Goal: Task Accomplishment & Management: Manage account settings

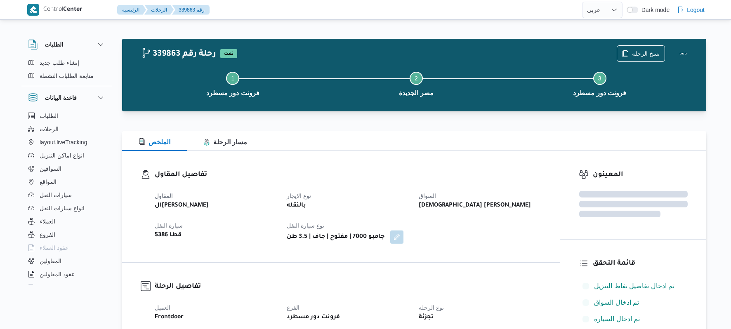
select select "ar"
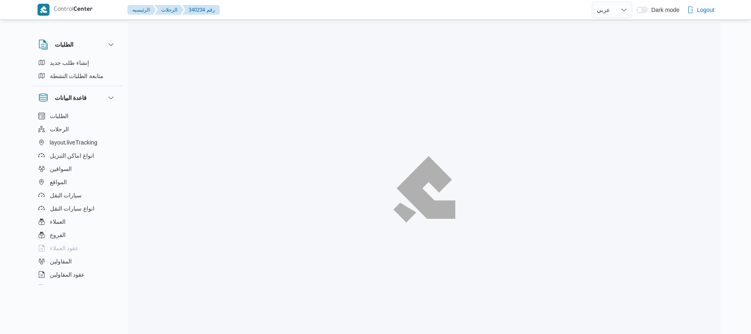
select select "ar"
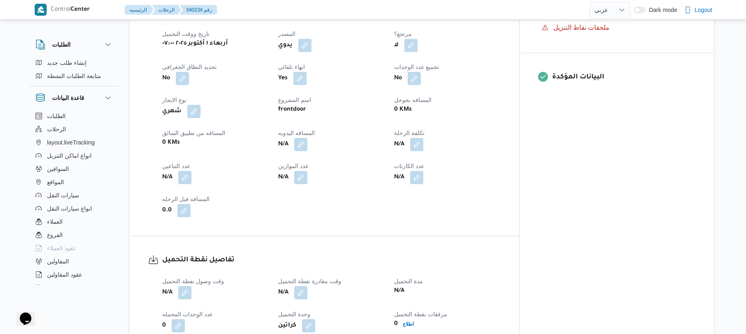
scroll to position [264, 0]
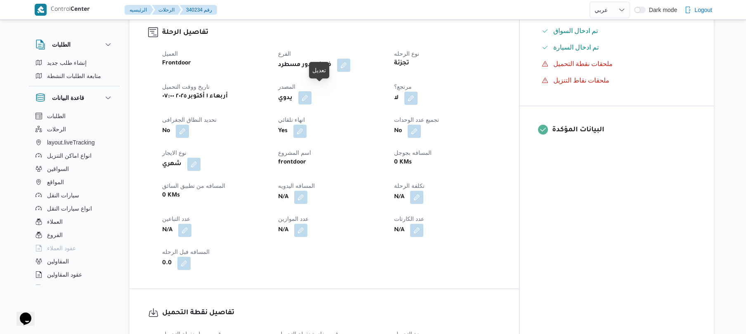
click at [311, 92] on button "button" at bounding box center [304, 97] width 13 height 13
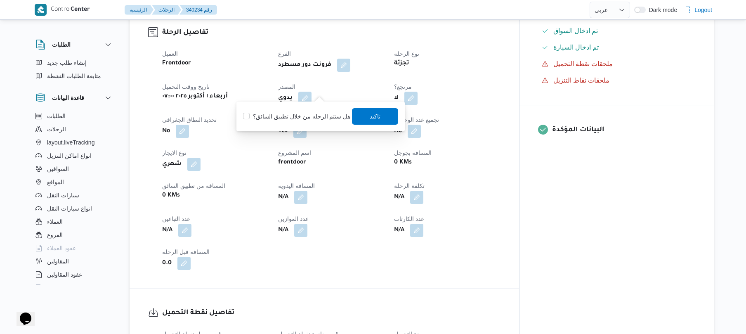
click at [322, 121] on div "هل ستتم الرحله من خلال تطبيق السائق؟ تاكيد" at bounding box center [320, 116] width 157 height 18
click at [323, 119] on label "هل ستتم الرحله من خلال تطبيق السائق؟" at bounding box center [296, 116] width 107 height 10
checkbox input "true"
click at [372, 119] on span "تاكيد" at bounding box center [375, 116] width 11 height 10
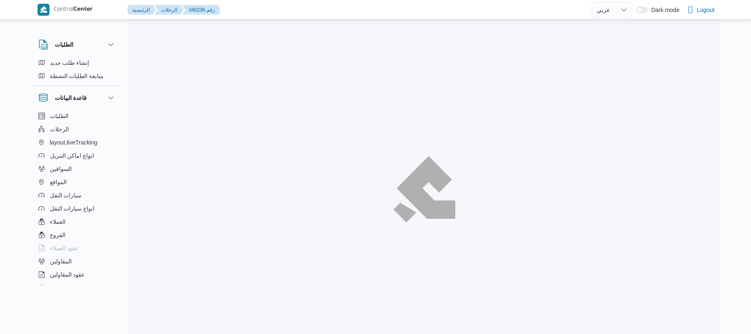
select select "ar"
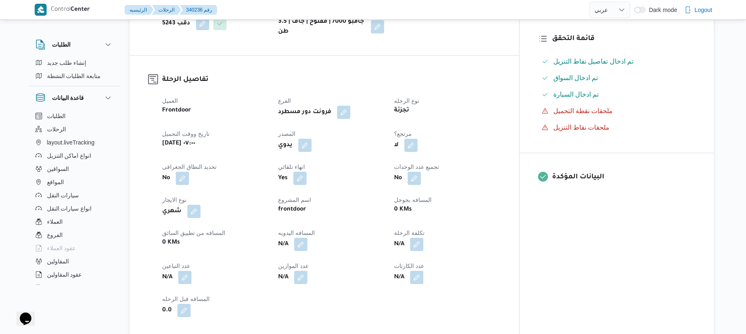
scroll to position [220, 0]
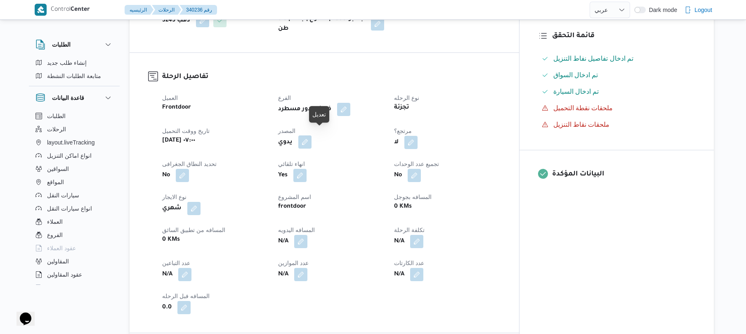
click at [311, 139] on button "button" at bounding box center [304, 141] width 13 height 13
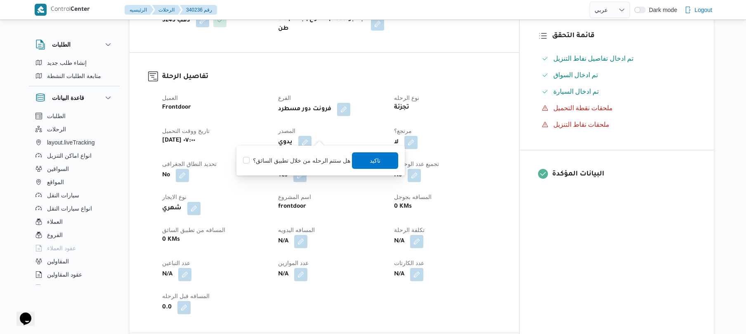
click at [308, 159] on label "هل ستتم الرحله من خلال تطبيق السائق؟" at bounding box center [296, 160] width 107 height 10
checkbox input "true"
click at [378, 164] on span "تاكيد" at bounding box center [375, 160] width 46 height 16
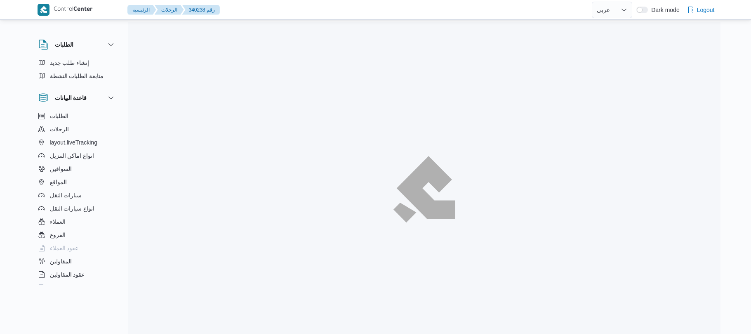
select select "ar"
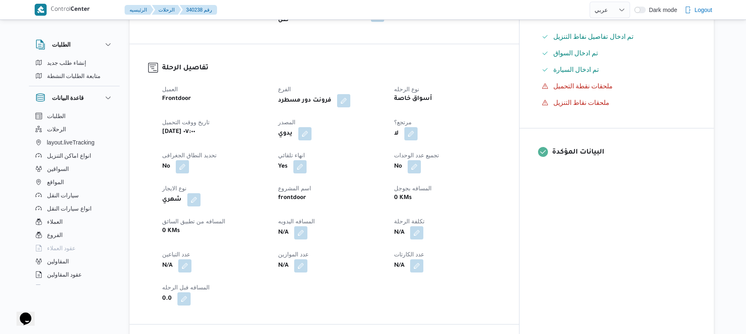
scroll to position [264, 0]
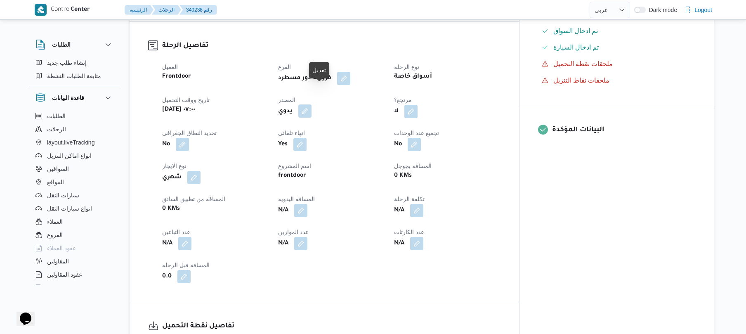
click at [311, 104] on button "button" at bounding box center [304, 110] width 13 height 13
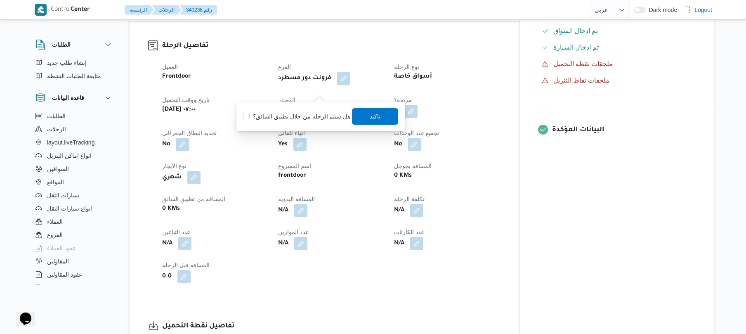
click at [313, 121] on label "هل ستتم الرحله من خلال تطبيق السائق؟" at bounding box center [296, 116] width 107 height 10
checkbox input "true"
click at [385, 114] on span "تاكيد" at bounding box center [375, 116] width 46 height 16
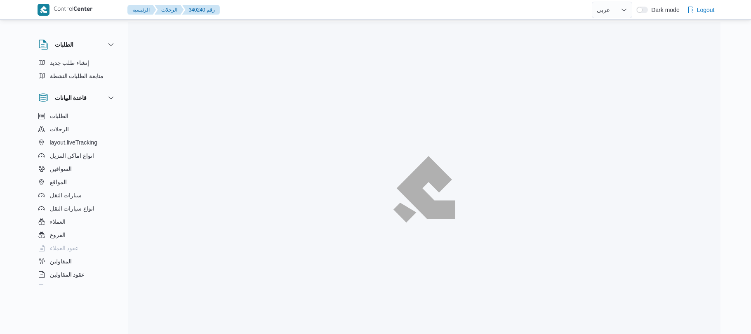
select select "ar"
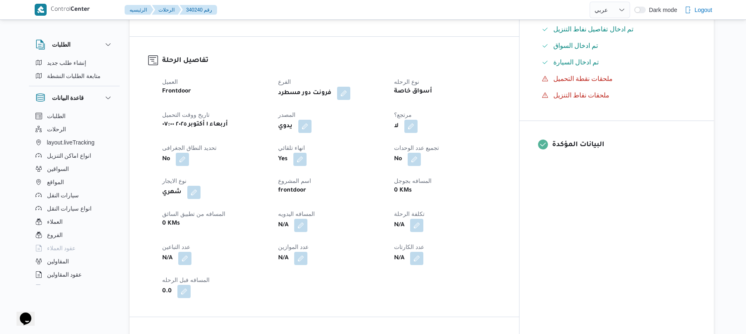
scroll to position [264, 0]
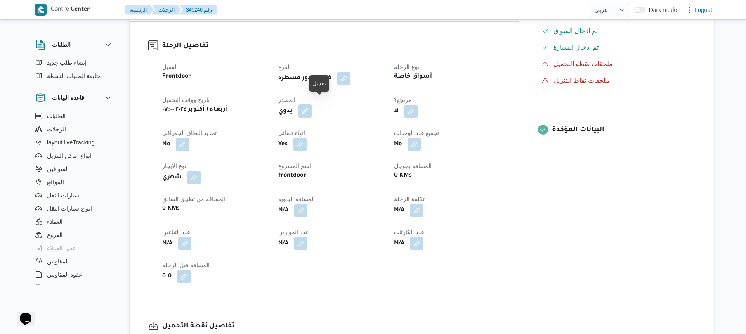
click at [311, 108] on button "button" at bounding box center [304, 110] width 13 height 13
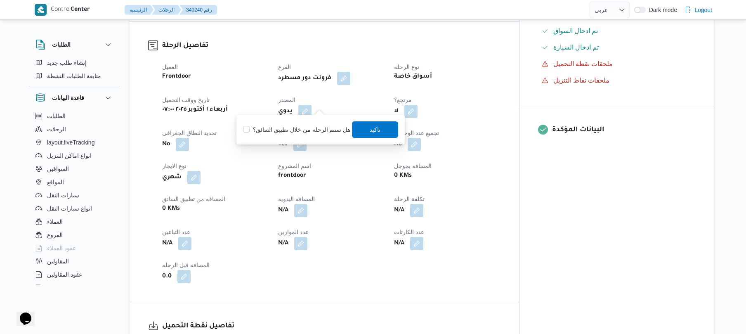
click at [292, 132] on label "هل ستتم الرحله من خلال تطبيق السائق؟" at bounding box center [296, 130] width 107 height 10
checkbox input "true"
click at [377, 127] on span "تاكيد" at bounding box center [375, 129] width 11 height 10
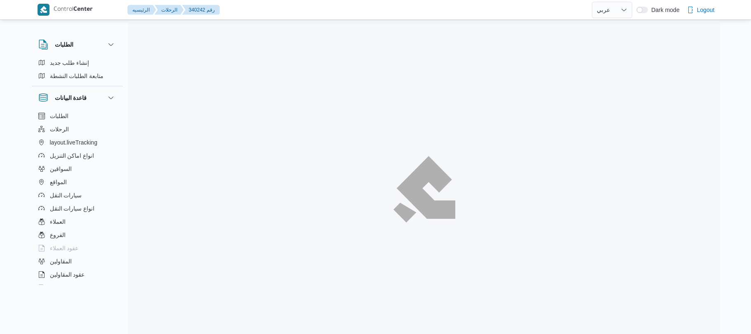
select select "ar"
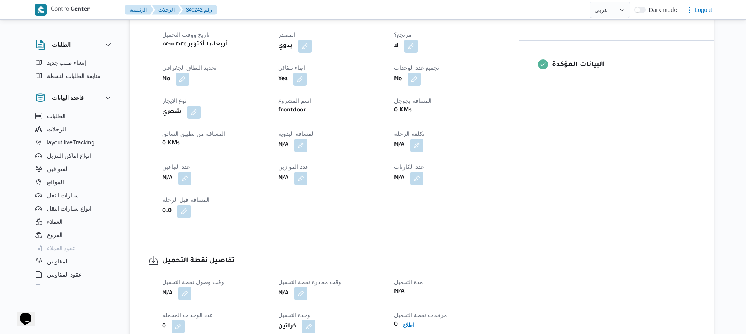
scroll to position [330, 0]
click at [311, 38] on button "button" at bounding box center [304, 44] width 13 height 13
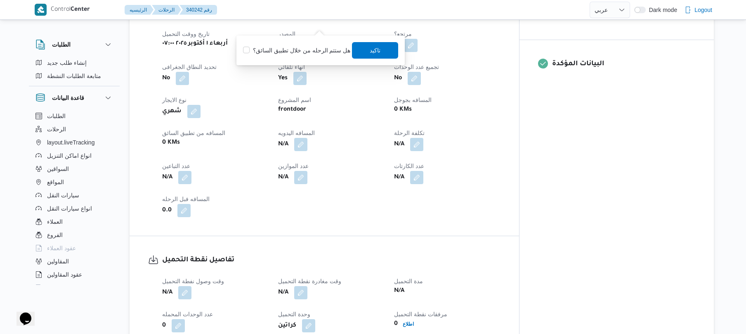
click at [309, 45] on label "هل ستتم الرحله من خلال تطبيق السائق؟" at bounding box center [296, 50] width 107 height 10
checkbox input "true"
click at [375, 49] on span "تاكيد" at bounding box center [375, 50] width 11 height 10
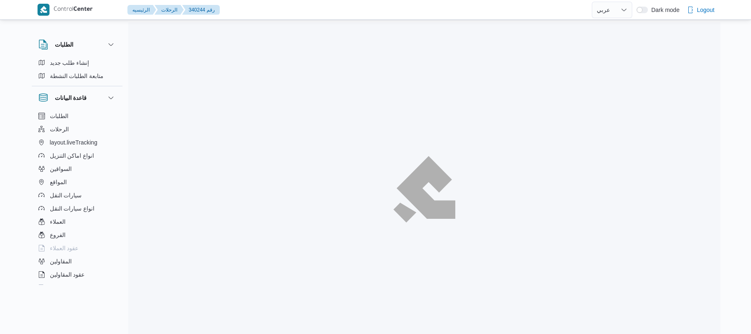
select select "ar"
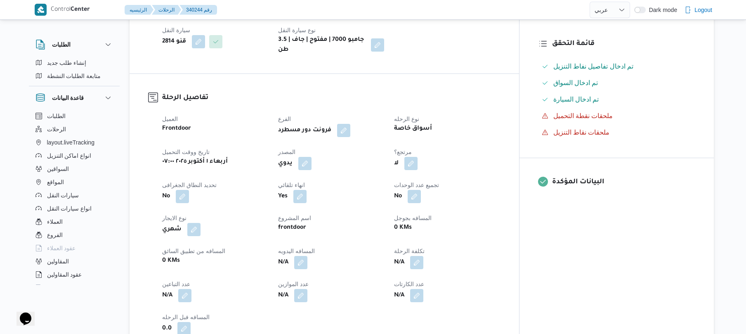
scroll to position [242, 0]
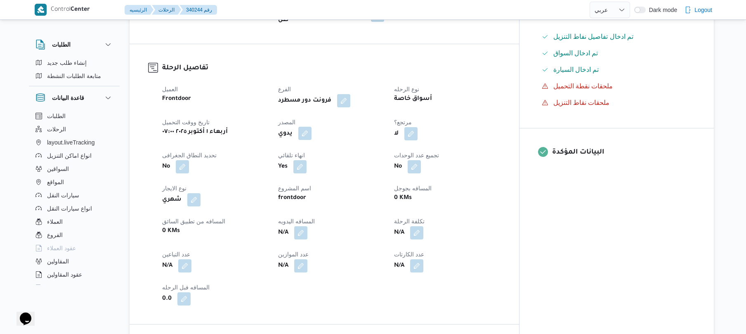
click at [311, 127] on button "button" at bounding box center [304, 133] width 13 height 13
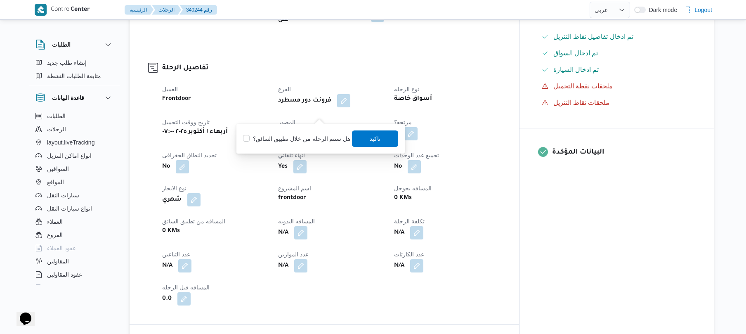
click at [295, 139] on label "هل ستتم الرحله من خلال تطبيق السائق؟" at bounding box center [296, 139] width 107 height 10
checkbox input "true"
click at [383, 140] on span "تاكيد" at bounding box center [375, 138] width 46 height 16
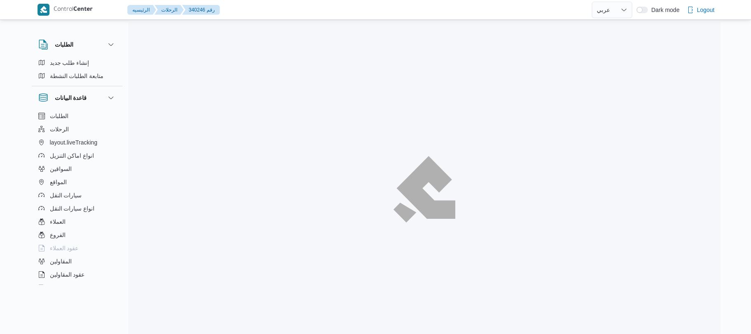
select select "ar"
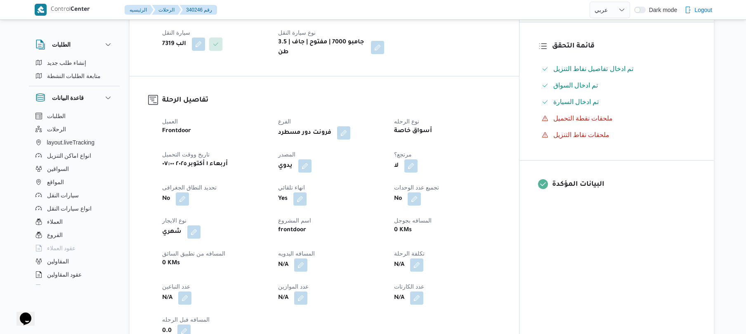
scroll to position [220, 0]
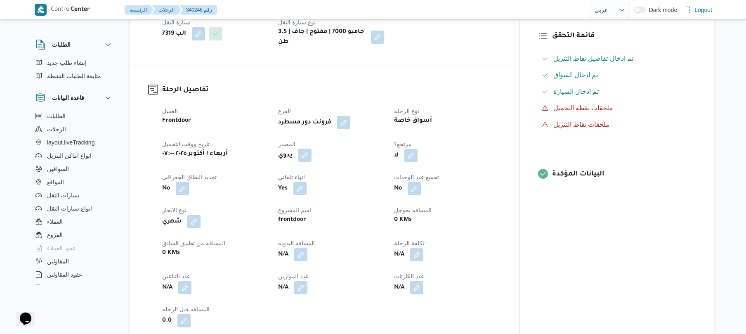
click at [311, 148] on button "button" at bounding box center [304, 154] width 13 height 13
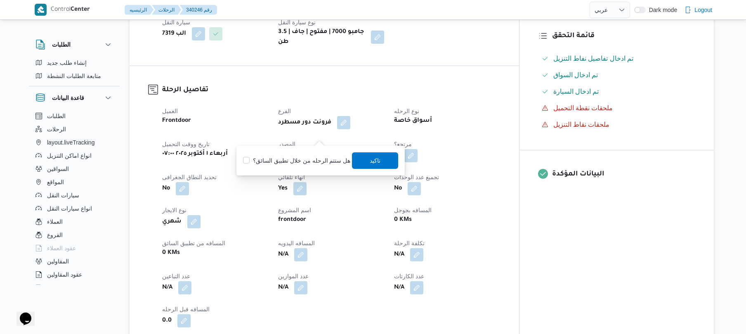
click at [302, 154] on div "هل ستتم الرحله من خلال تطبيق السائق؟ تاكيد" at bounding box center [320, 160] width 157 height 18
click at [331, 160] on label "هل ستتم الرحله من خلال تطبيق السائق؟" at bounding box center [296, 160] width 107 height 10
checkbox input "true"
click at [371, 162] on span "تاكيد" at bounding box center [375, 160] width 11 height 10
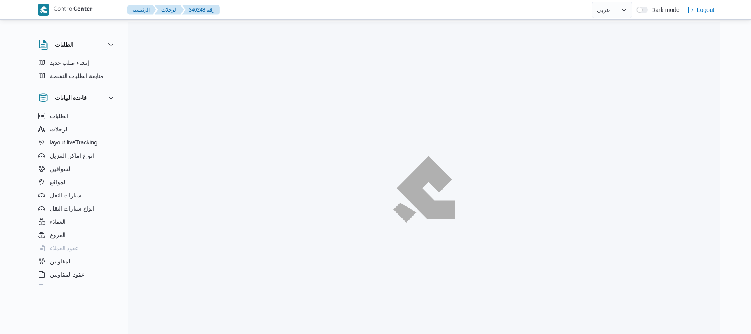
select select "ar"
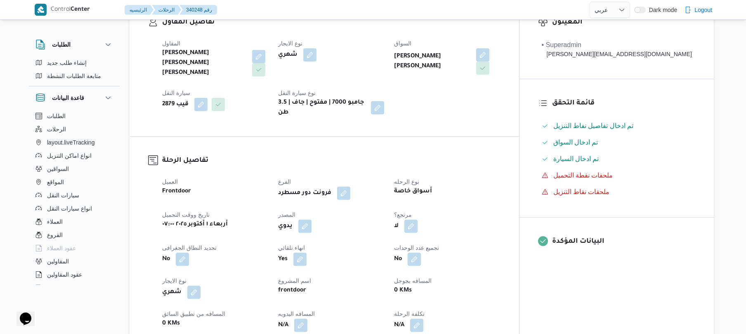
scroll to position [154, 0]
click at [311, 218] on button "button" at bounding box center [304, 224] width 13 height 13
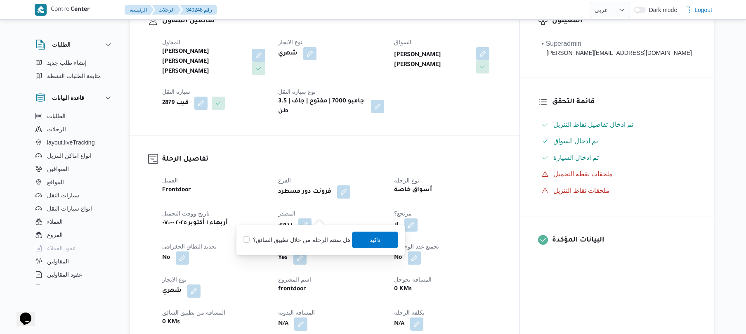
click at [306, 240] on label "هل ستتم الرحله من خلال تطبيق السائق؟" at bounding box center [296, 240] width 107 height 10
checkbox input "true"
click at [385, 242] on span "تاكيد" at bounding box center [375, 239] width 46 height 16
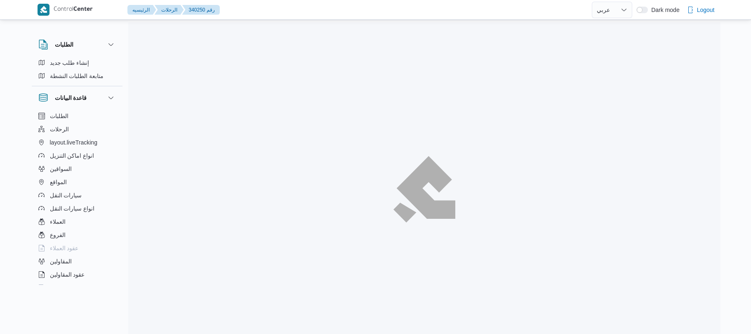
select select "ar"
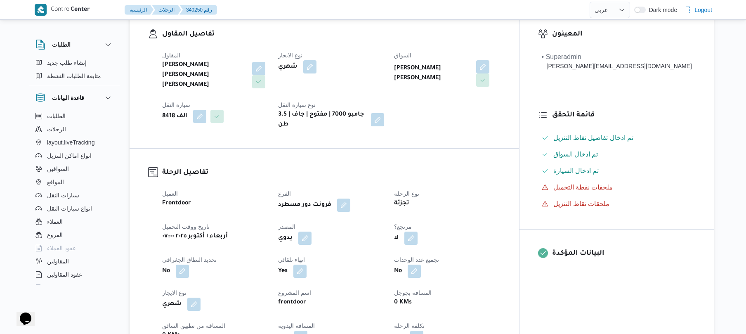
scroll to position [264, 0]
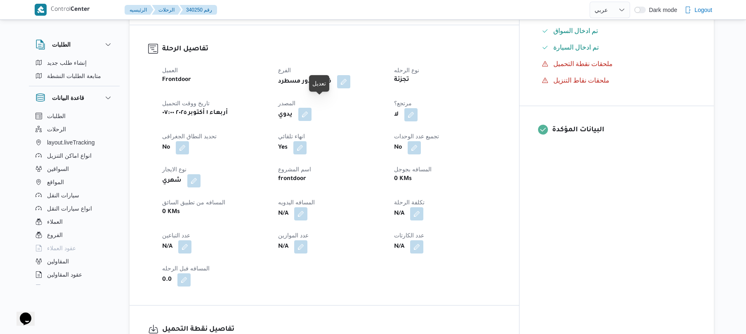
click at [311, 108] on button "button" at bounding box center [304, 114] width 13 height 13
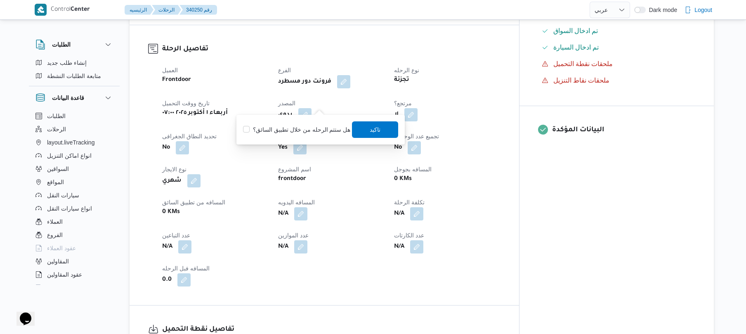
click at [302, 129] on label "هل ستتم الرحله من خلال تطبيق السائق؟" at bounding box center [296, 130] width 107 height 10
checkbox input "true"
click at [363, 127] on span "تاكيد" at bounding box center [375, 129] width 46 height 16
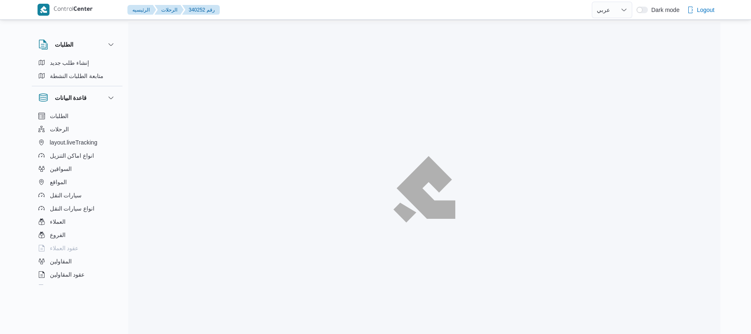
select select "ar"
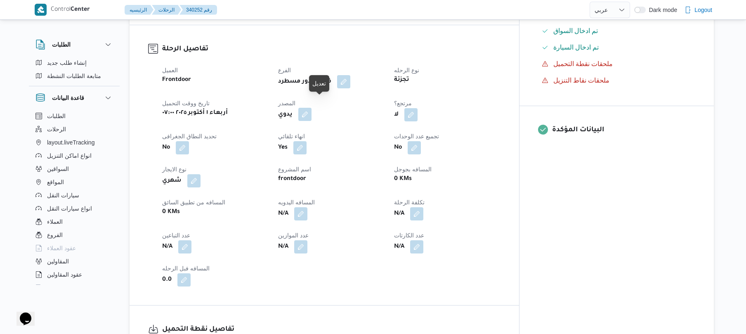
click at [311, 108] on button "button" at bounding box center [304, 114] width 13 height 13
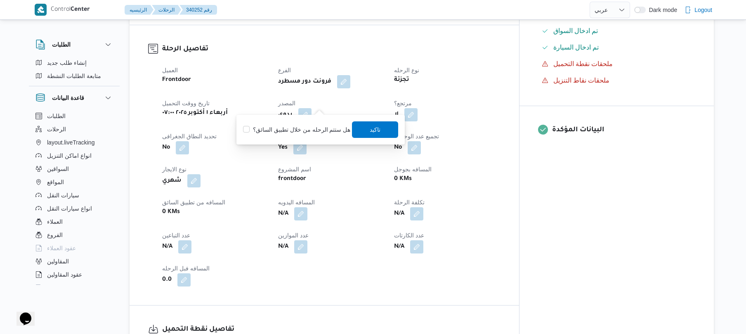
click at [299, 131] on label "هل ستتم الرحله من خلال تطبيق السائق؟" at bounding box center [296, 130] width 107 height 10
checkbox input "true"
click at [374, 127] on span "تاكيد" at bounding box center [375, 129] width 11 height 10
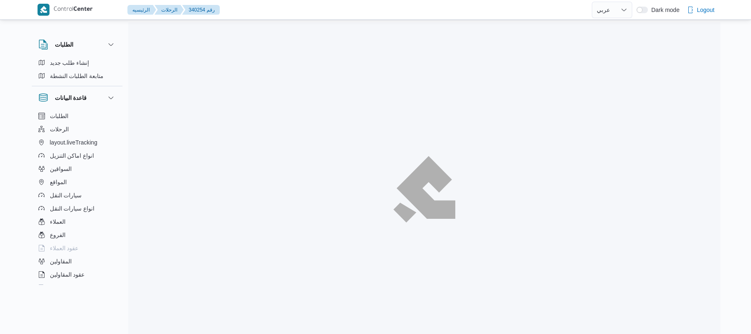
select select "ar"
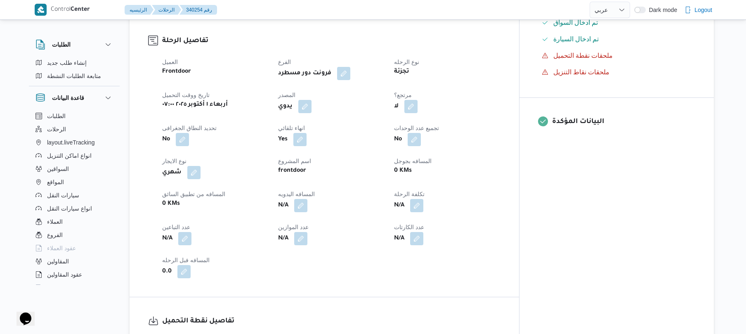
scroll to position [286, 0]
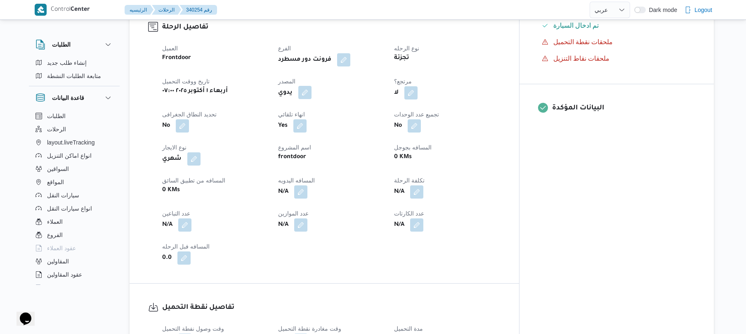
click at [311, 86] on button "button" at bounding box center [304, 92] width 13 height 13
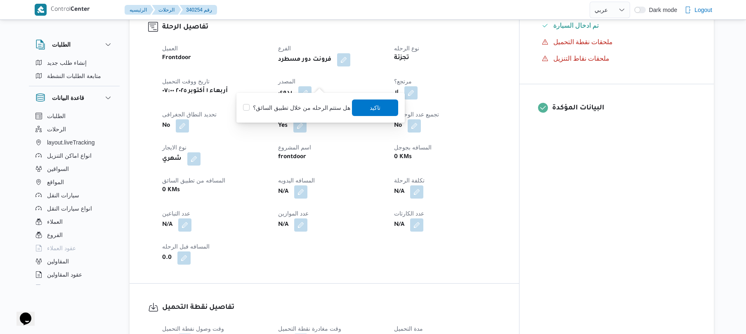
click at [305, 99] on div "هل ستتم الرحله من خلال تطبيق السائق؟ تاكيد" at bounding box center [320, 108] width 157 height 18
click at [306, 103] on label "هل ستتم الرحله من خلال تطبيق السائق؟" at bounding box center [296, 108] width 107 height 10
checkbox input "true"
click at [380, 109] on span "تاكيد" at bounding box center [375, 107] width 46 height 16
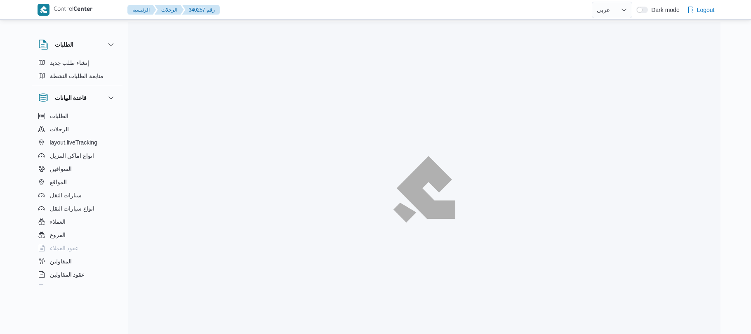
select select "ar"
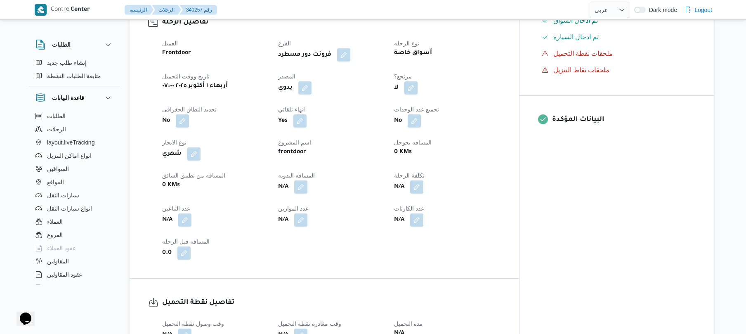
scroll to position [264, 0]
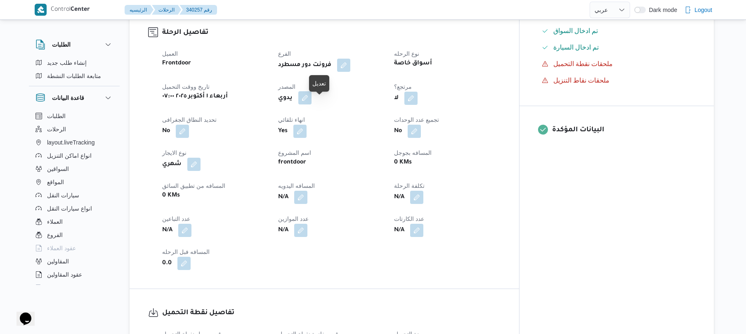
click at [311, 104] on button "button" at bounding box center [304, 97] width 13 height 13
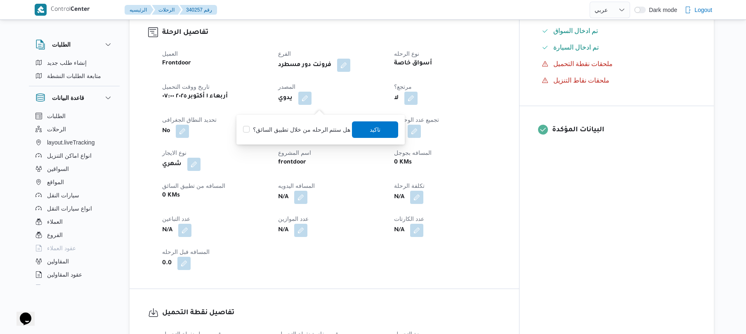
click at [302, 130] on label "هل ستتم الرحله من خلال تطبيق السائق؟" at bounding box center [296, 130] width 107 height 10
checkbox input "true"
click at [364, 134] on span "تاكيد" at bounding box center [375, 129] width 46 height 16
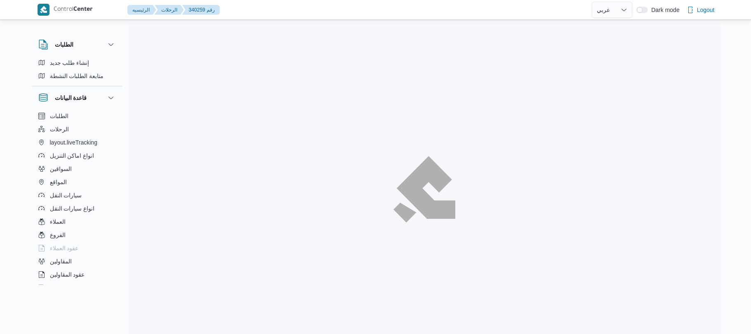
select select "ar"
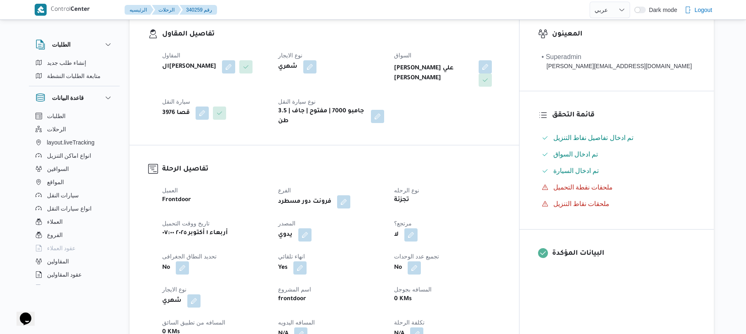
scroll to position [220, 0]
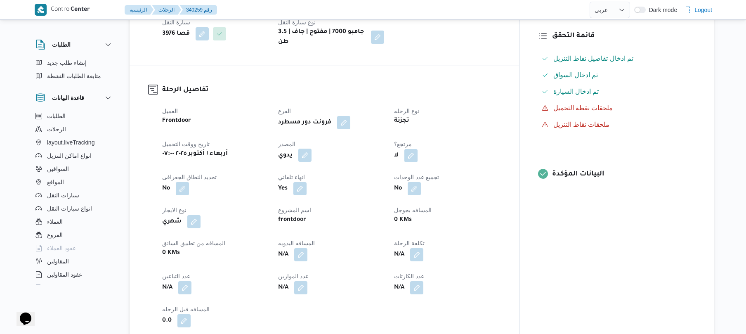
click at [311, 151] on button "button" at bounding box center [304, 154] width 13 height 13
click at [304, 177] on label "هل ستتم الرحله من خلال تطبيق السائق؟" at bounding box center [296, 174] width 107 height 10
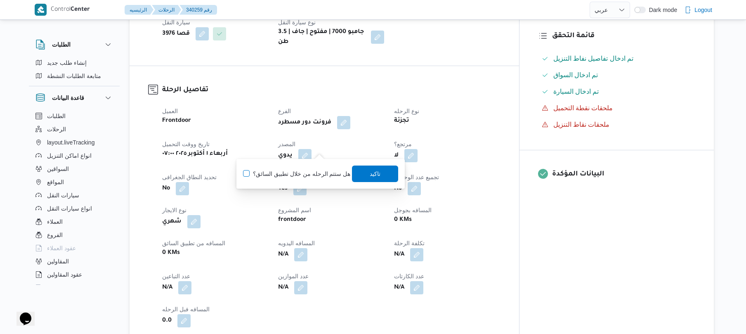
checkbox input "true"
click at [377, 177] on span "تاكيد" at bounding box center [375, 173] width 11 height 10
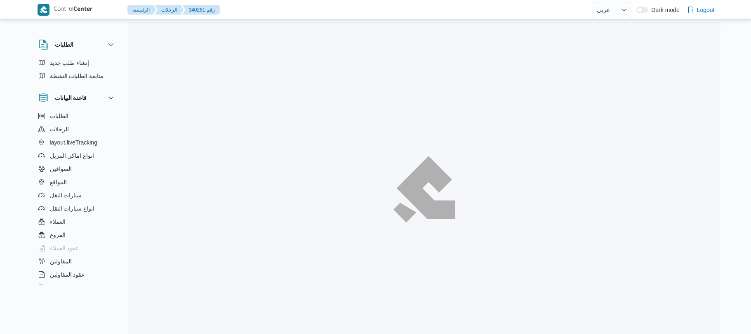
select select "ar"
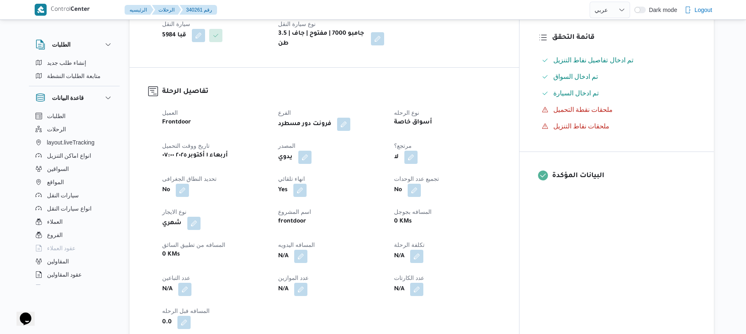
scroll to position [220, 0]
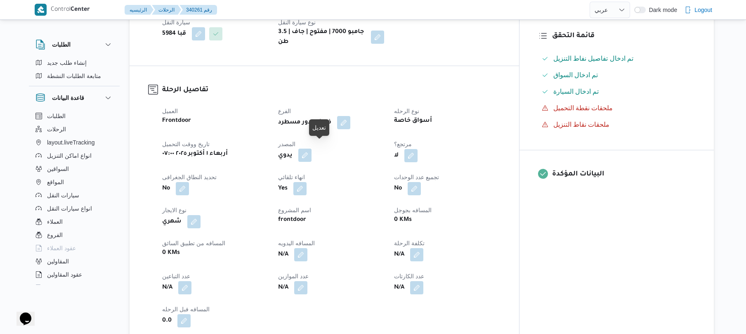
click at [311, 148] on button "button" at bounding box center [304, 154] width 13 height 13
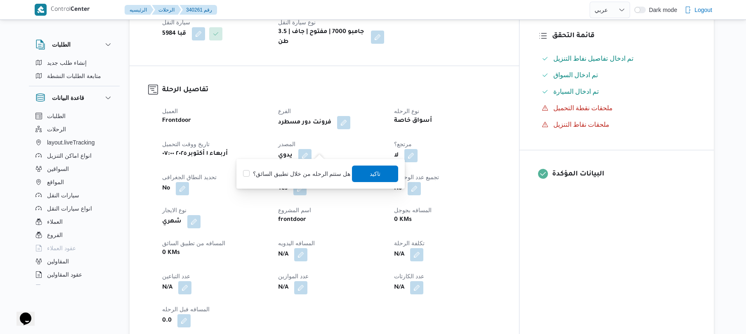
click at [307, 172] on label "هل ستتم الرحله من خلال تطبيق السائق؟" at bounding box center [296, 174] width 107 height 10
checkbox input "true"
click at [375, 174] on span "تاكيد" at bounding box center [375, 173] width 11 height 10
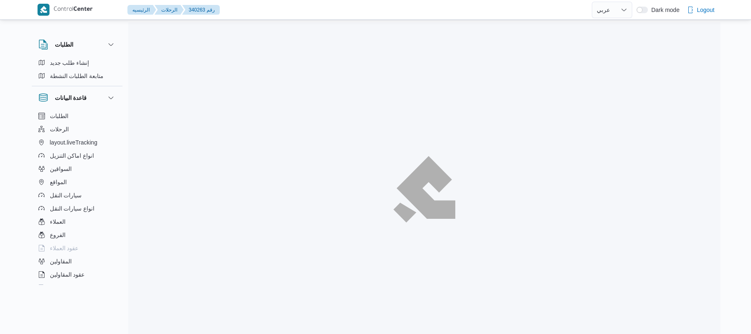
select select "ar"
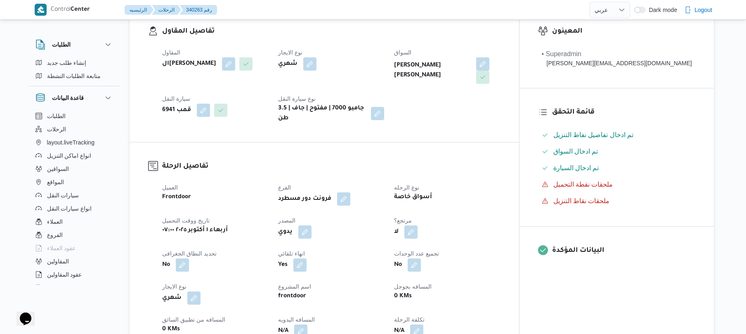
scroll to position [220, 0]
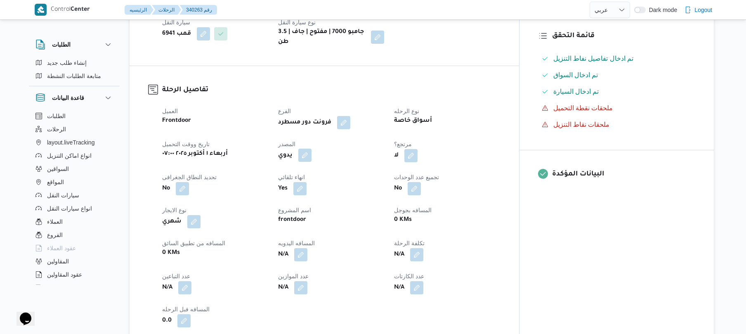
click at [311, 148] on button "button" at bounding box center [304, 154] width 13 height 13
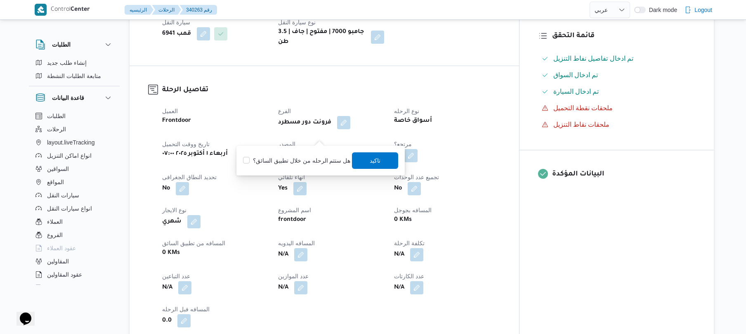
click at [311, 160] on label "هل ستتم الرحله من خلال تطبيق السائق؟" at bounding box center [296, 160] width 107 height 10
checkbox input "true"
click at [375, 158] on span "تاكيد" at bounding box center [375, 160] width 11 height 10
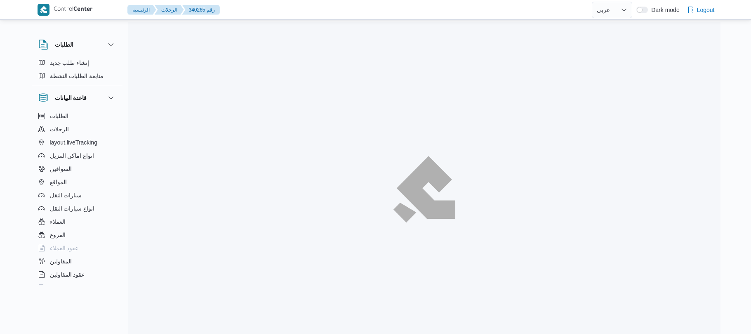
select select "ar"
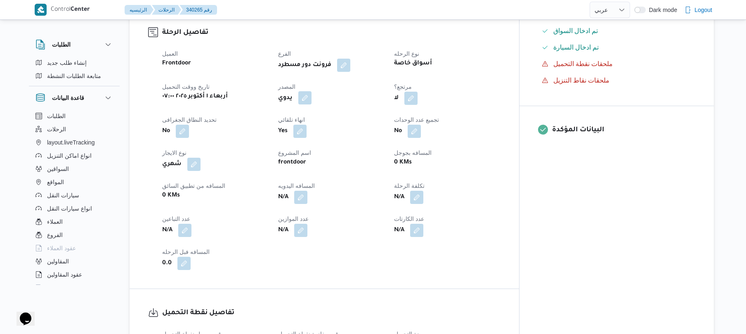
click at [311, 91] on button "button" at bounding box center [304, 97] width 13 height 13
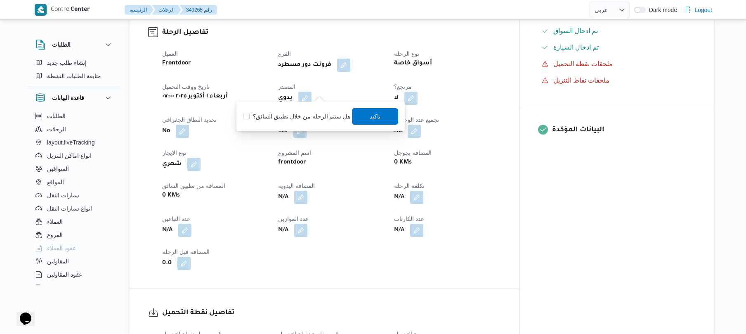
click at [313, 116] on label "هل ستتم الرحله من خلال تطبيق السائق؟" at bounding box center [296, 116] width 107 height 10
checkbox input "true"
click at [374, 113] on span "تاكيد" at bounding box center [375, 116] width 11 height 10
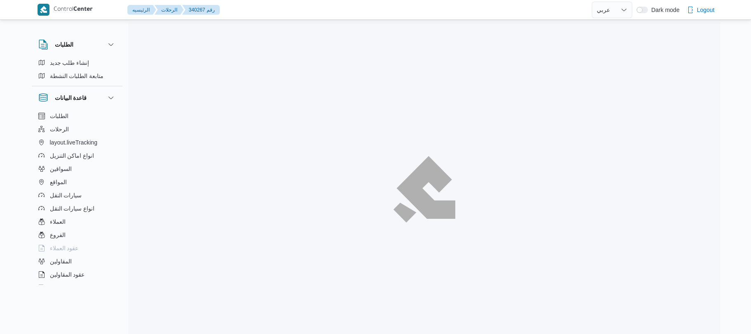
select select "ar"
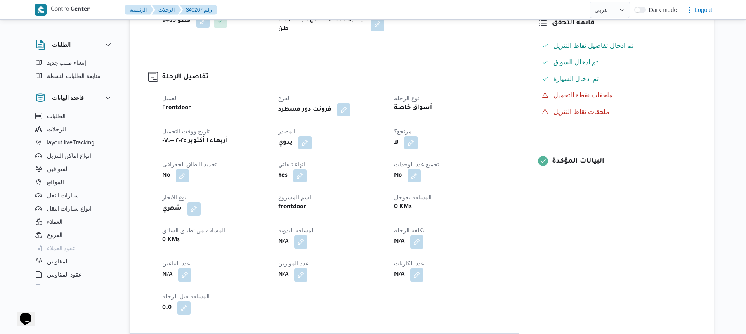
scroll to position [286, 0]
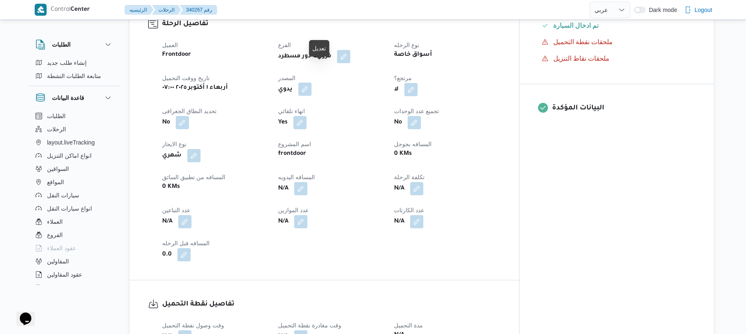
click at [311, 82] on button "button" at bounding box center [304, 88] width 13 height 13
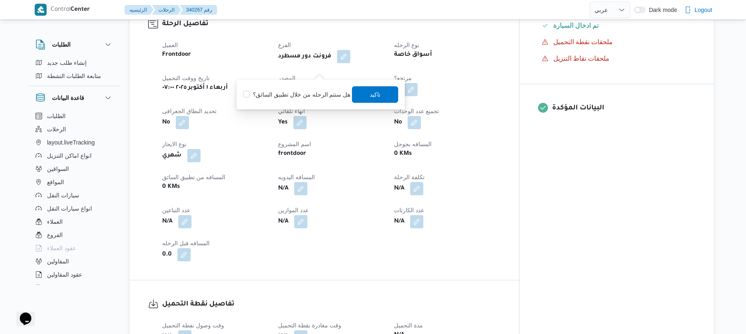
click at [303, 94] on label "هل ستتم الرحله من خلال تطبيق السائق؟" at bounding box center [296, 94] width 107 height 10
checkbox input "true"
click at [357, 93] on span "تاكيد" at bounding box center [375, 94] width 46 height 16
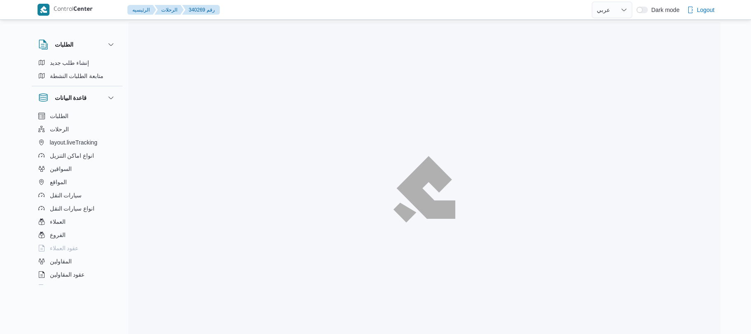
select select "ar"
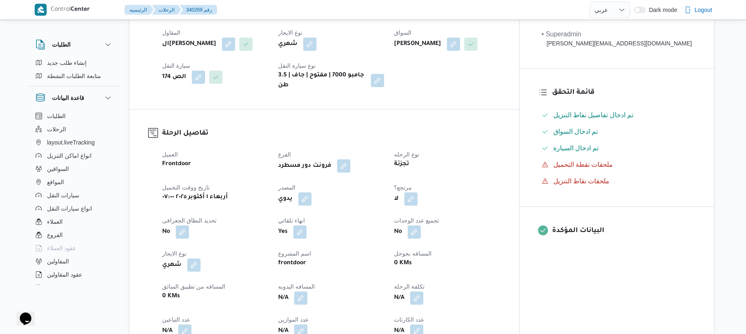
scroll to position [198, 0]
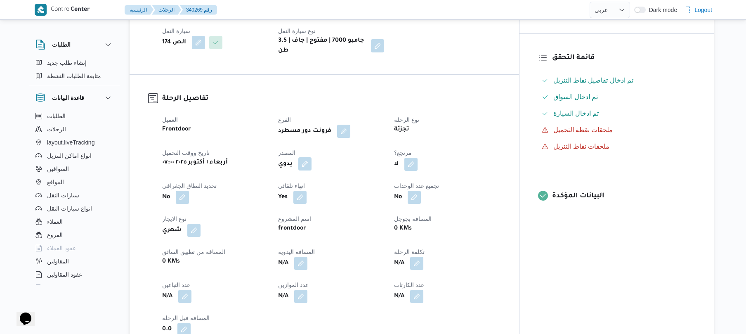
click at [311, 157] on button "button" at bounding box center [304, 163] width 13 height 13
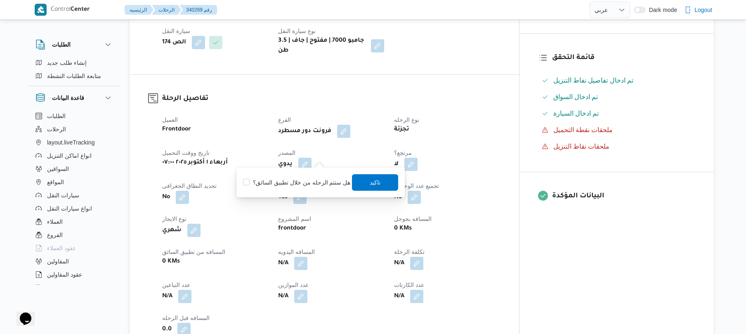
click at [294, 184] on label "هل ستتم الرحله من خلال تطبيق السائق؟" at bounding box center [296, 182] width 107 height 10
checkbox input "true"
click at [357, 185] on span "تاكيد" at bounding box center [375, 182] width 46 height 16
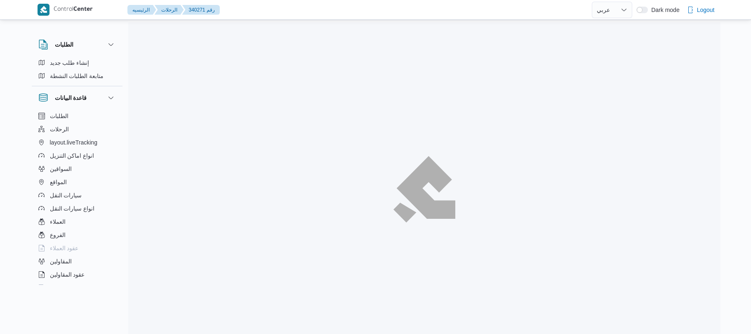
select select "ar"
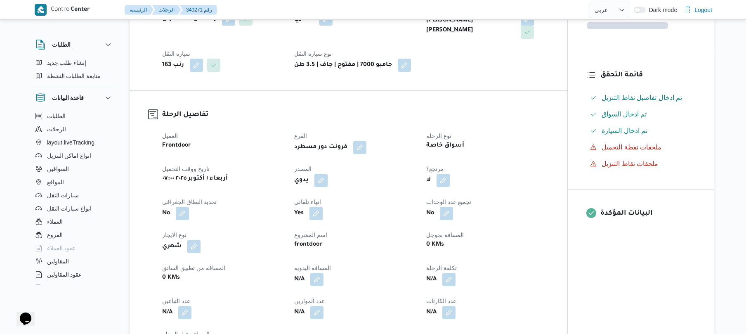
scroll to position [198, 0]
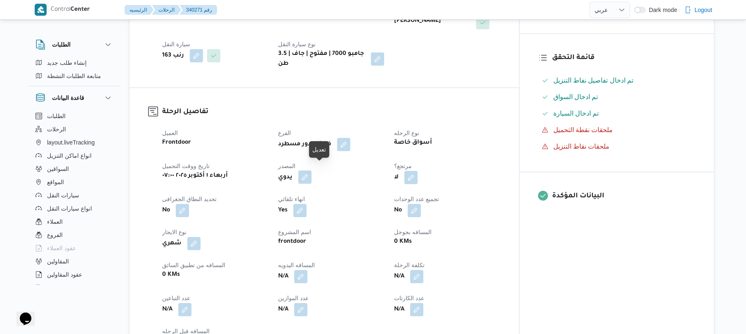
click at [311, 175] on button "button" at bounding box center [304, 176] width 13 height 13
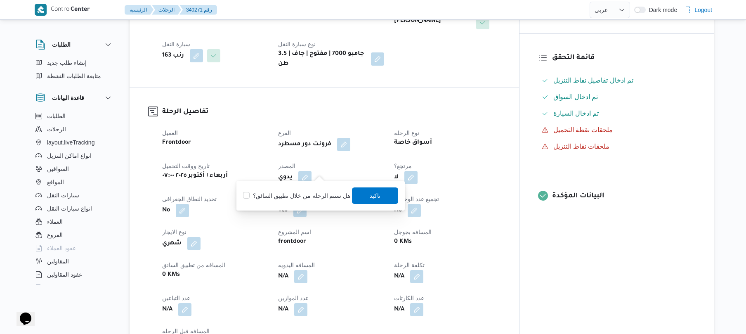
click at [304, 197] on label "هل ستتم الرحله من خلال تطبيق السائق؟" at bounding box center [296, 196] width 107 height 10
checkbox input "true"
click at [379, 193] on span "تاكيد" at bounding box center [375, 195] width 46 height 16
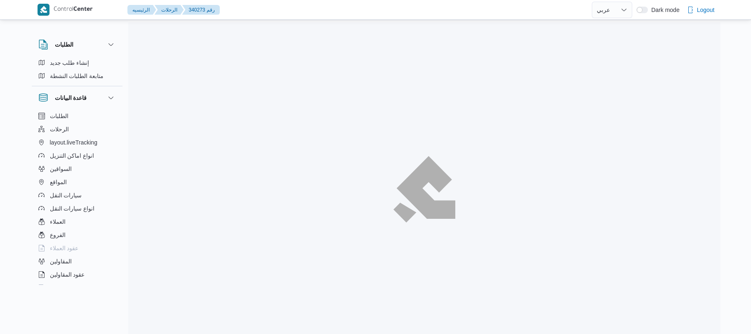
select select "ar"
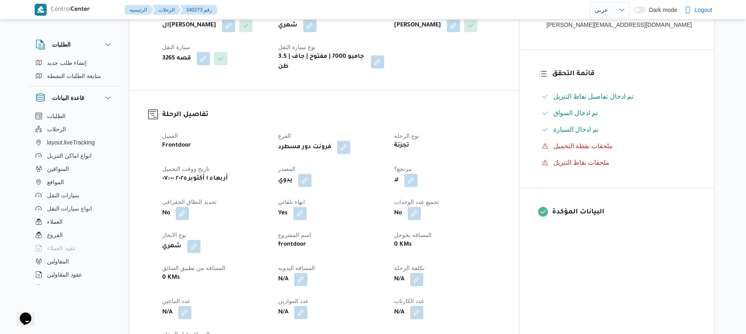
scroll to position [198, 0]
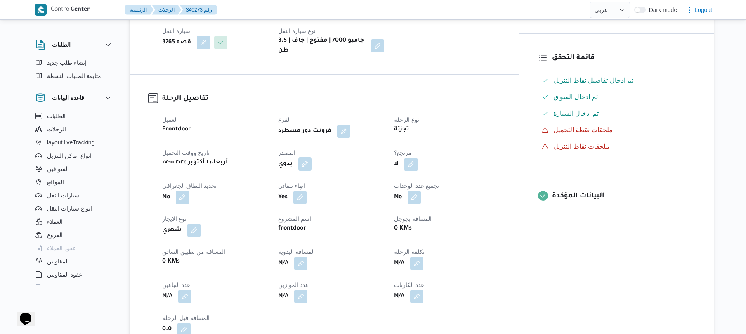
click at [311, 170] on button "button" at bounding box center [304, 163] width 13 height 13
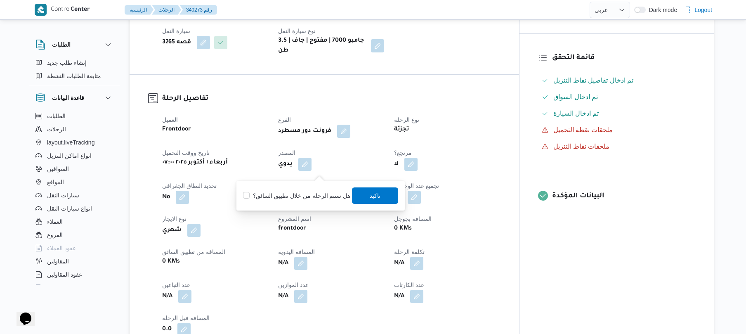
click at [300, 195] on label "هل ستتم الرحله من خلال تطبيق السائق؟" at bounding box center [296, 196] width 107 height 10
checkbox input "true"
click at [381, 196] on span "تاكيد" at bounding box center [375, 195] width 46 height 16
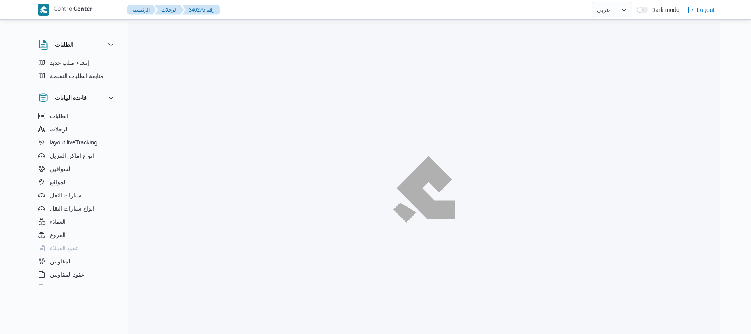
select select "ar"
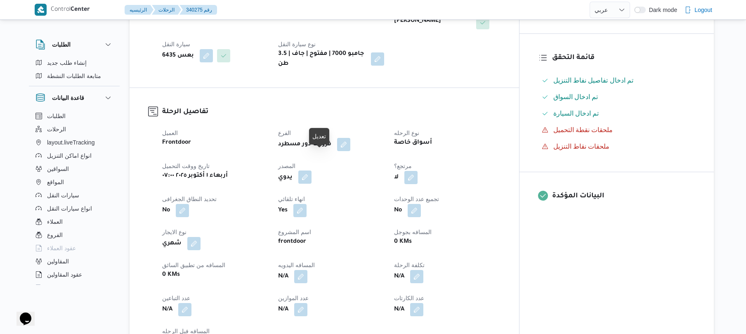
click at [311, 170] on button "button" at bounding box center [304, 176] width 13 height 13
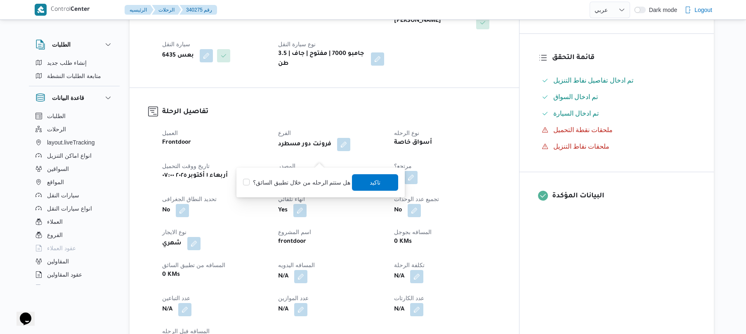
click at [295, 183] on label "هل ستتم الرحله من خلال تطبيق السائق؟" at bounding box center [296, 182] width 107 height 10
checkbox input "true"
click at [373, 180] on span "تاكيد" at bounding box center [375, 182] width 11 height 10
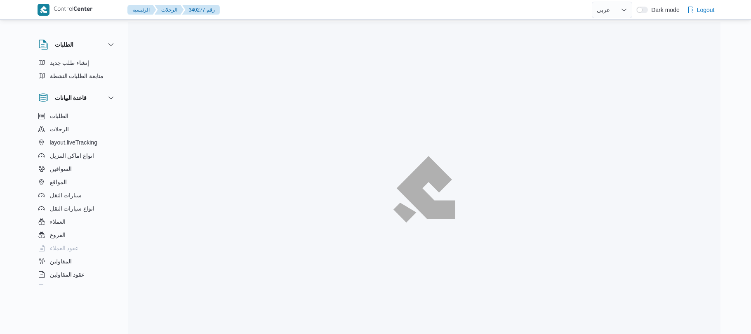
select select "ar"
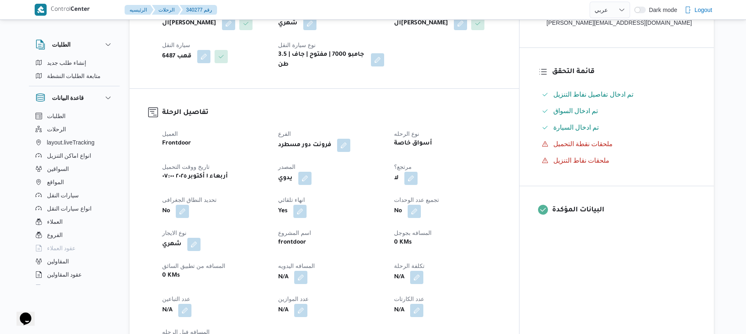
scroll to position [198, 0]
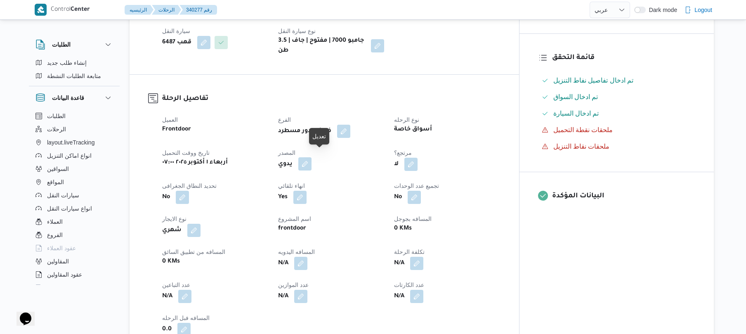
click at [311, 157] on button "button" at bounding box center [304, 163] width 13 height 13
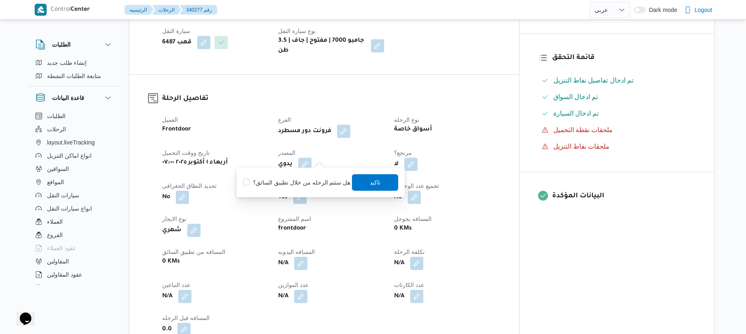
click at [301, 180] on label "هل ستتم الرحله من خلال تطبيق السائق؟" at bounding box center [296, 182] width 107 height 10
checkbox input "true"
click at [377, 181] on span "تاكيد" at bounding box center [375, 182] width 11 height 10
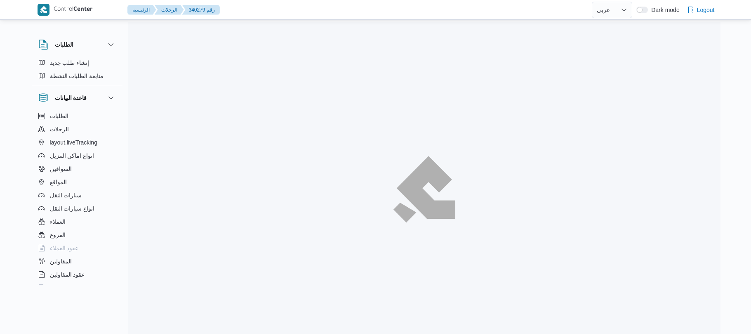
select select "ar"
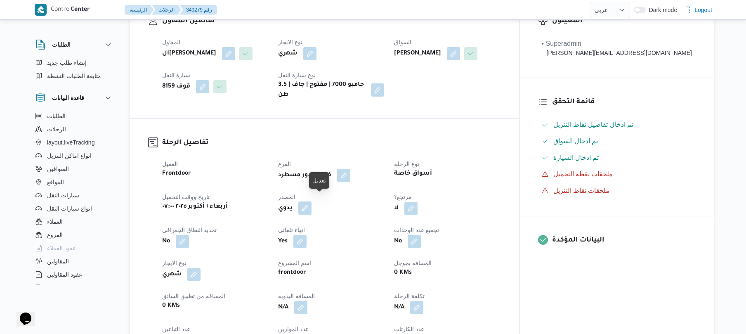
click at [311, 203] on button "button" at bounding box center [304, 207] width 13 height 13
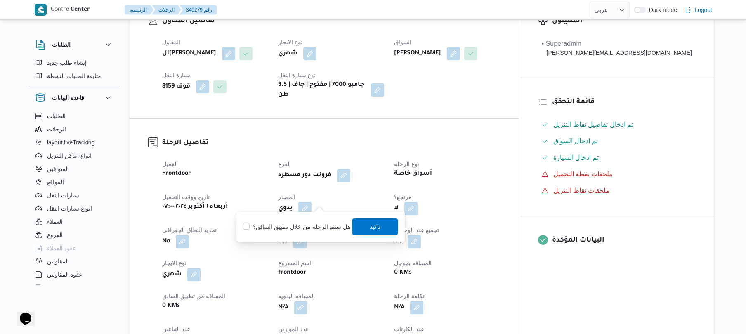
click at [307, 221] on label "هل ستتم الرحله من خلال تطبيق السائق؟" at bounding box center [296, 226] width 107 height 10
checkbox input "true"
click at [370, 225] on span "تاكيد" at bounding box center [375, 226] width 11 height 10
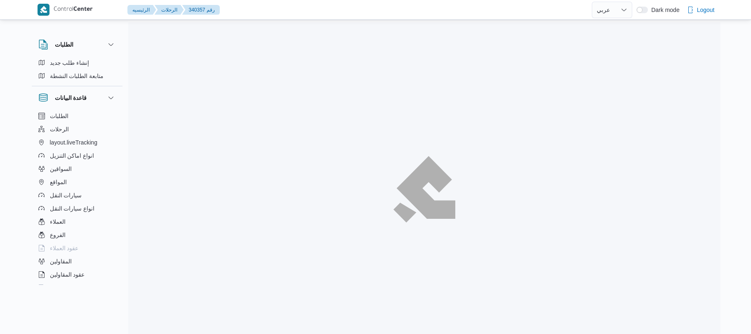
select select "ar"
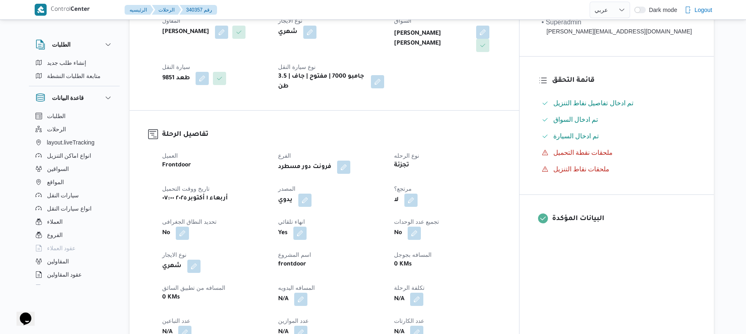
scroll to position [286, 0]
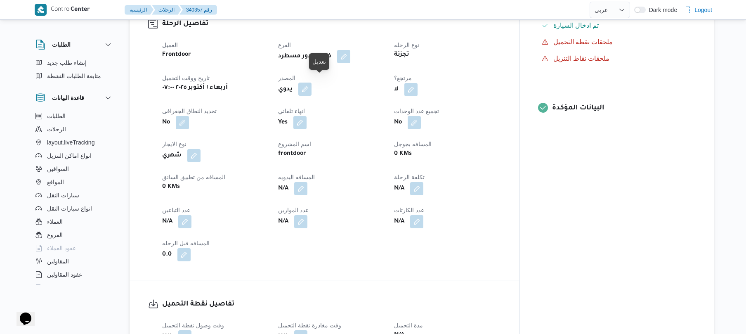
click at [311, 84] on button "button" at bounding box center [304, 88] width 13 height 13
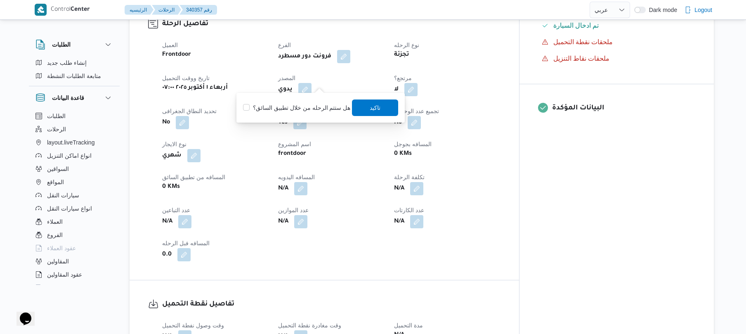
click at [302, 108] on label "هل ستتم الرحله من خلال تطبيق السائق؟" at bounding box center [296, 108] width 107 height 10
checkbox input "true"
click at [373, 107] on span "تاكيد" at bounding box center [375, 107] width 11 height 10
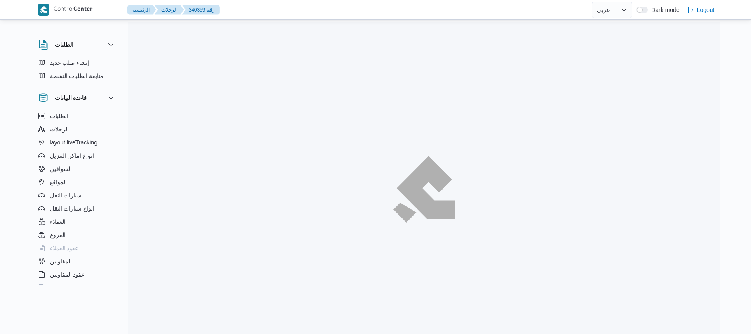
select select "ar"
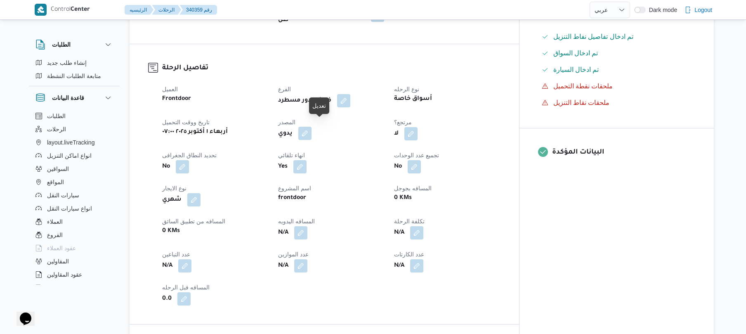
click at [311, 127] on button "button" at bounding box center [304, 133] width 13 height 13
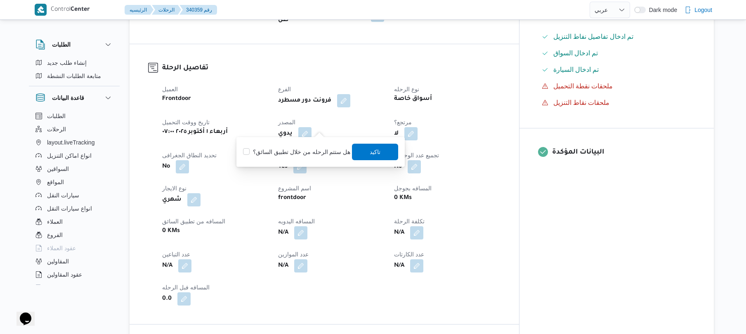
click at [300, 150] on label "هل ستتم الرحله من خلال تطبيق السائق؟" at bounding box center [296, 152] width 107 height 10
checkbox input "true"
click at [356, 152] on span "تاكيد" at bounding box center [375, 151] width 46 height 16
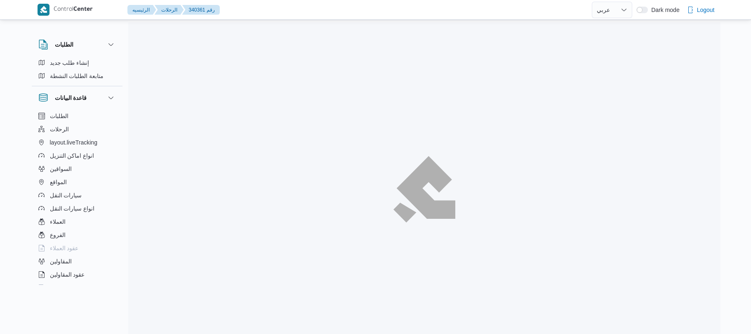
select select "ar"
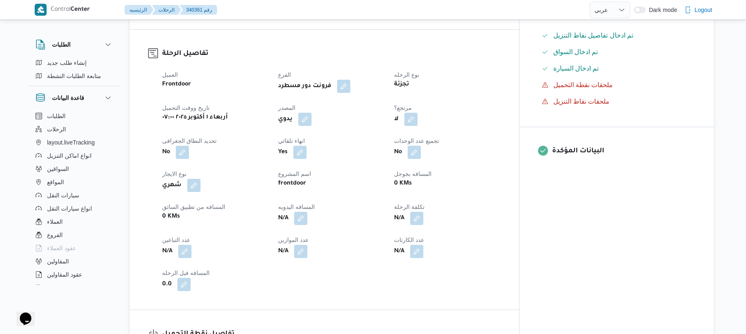
scroll to position [264, 0]
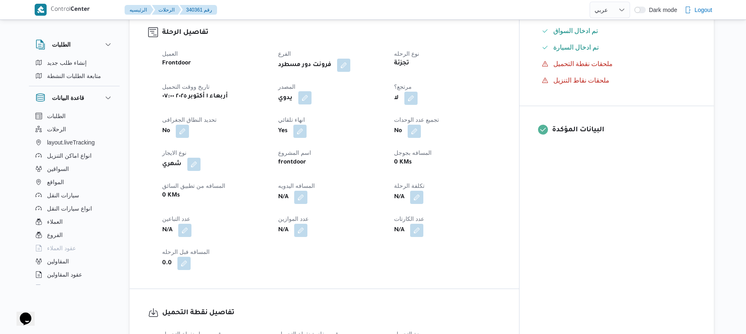
click at [311, 104] on button "button" at bounding box center [304, 97] width 13 height 13
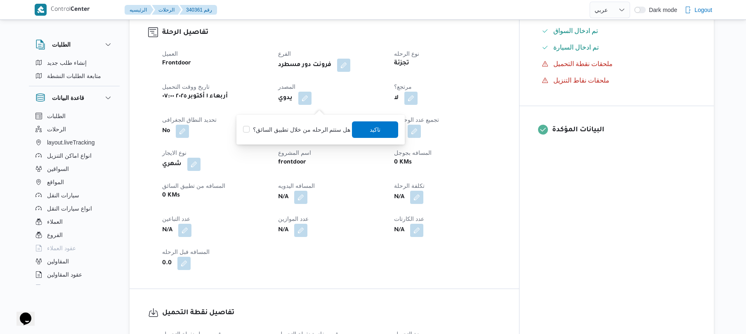
click at [292, 131] on label "هل ستتم الرحله من خلال تطبيق السائق؟" at bounding box center [296, 130] width 107 height 10
checkbox input "true"
click at [370, 129] on span "تاكيد" at bounding box center [375, 129] width 11 height 10
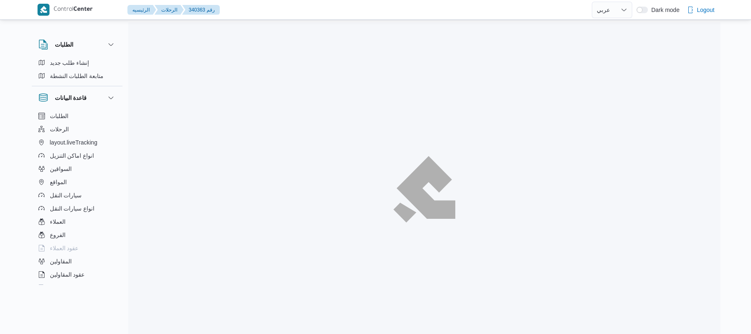
select select "ar"
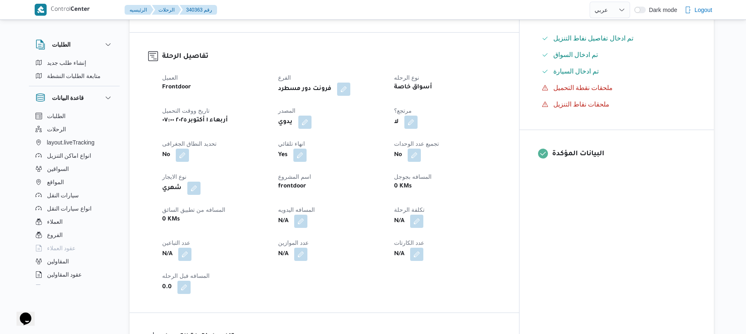
scroll to position [242, 0]
click at [311, 127] on button "button" at bounding box center [304, 119] width 13 height 13
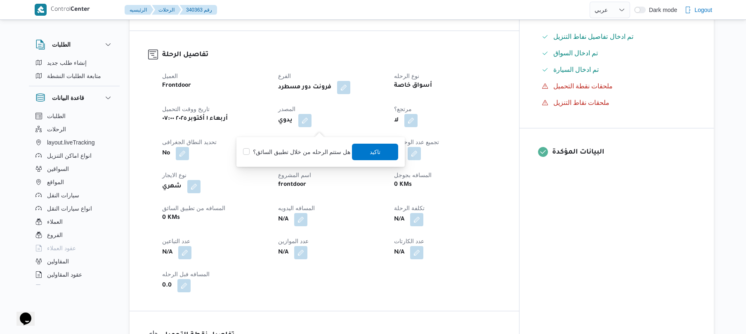
click at [289, 155] on label "هل ستتم الرحله من خلال تطبيق السائق؟" at bounding box center [296, 152] width 107 height 10
checkbox input "true"
click at [371, 154] on span "تاكيد" at bounding box center [375, 151] width 11 height 10
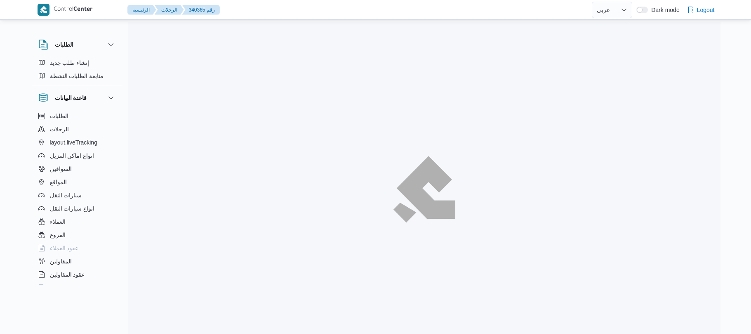
select select "ar"
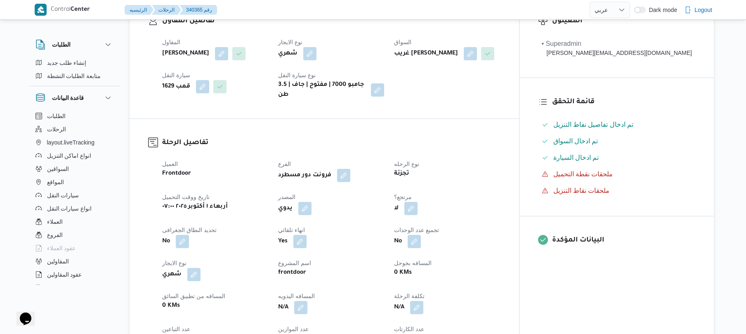
scroll to position [176, 0]
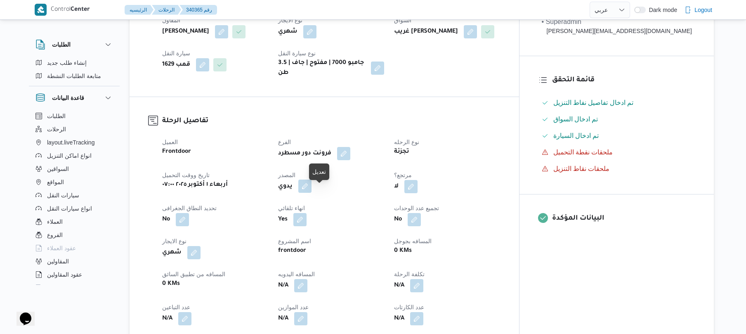
click at [311, 193] on button "button" at bounding box center [304, 185] width 13 height 13
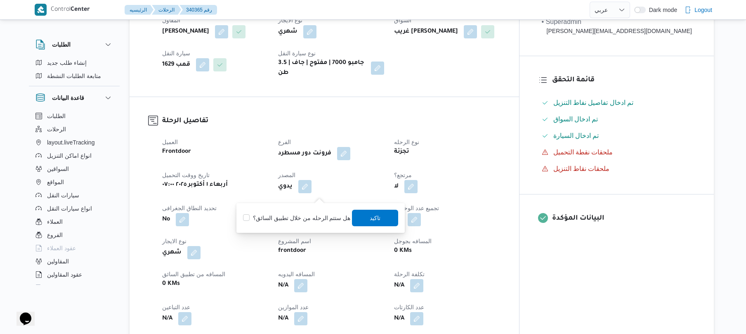
click at [297, 218] on label "هل ستتم الرحله من خلال تطبيق السائق؟" at bounding box center [296, 218] width 107 height 10
checkbox input "true"
click at [360, 217] on span "تاكيد" at bounding box center [375, 217] width 46 height 16
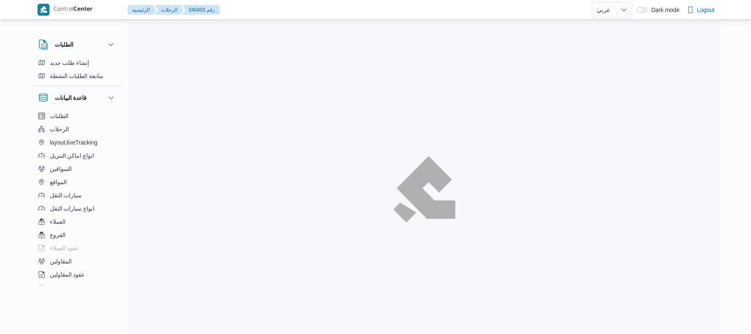
select select "ar"
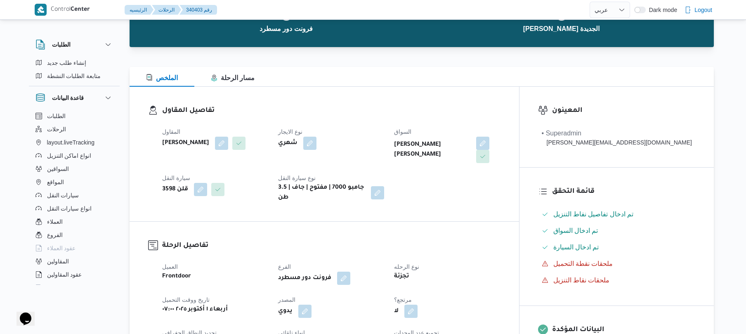
scroll to position [220, 0]
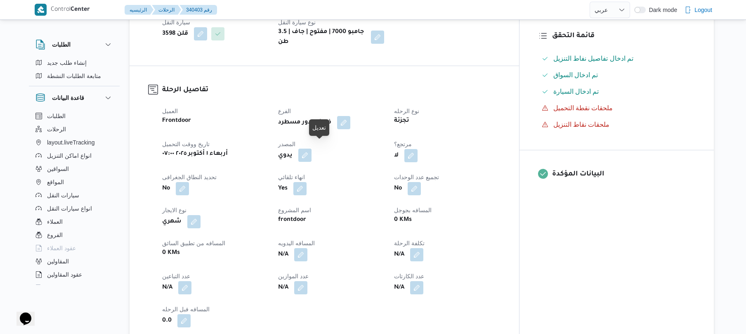
click at [311, 148] on button "button" at bounding box center [304, 154] width 13 height 13
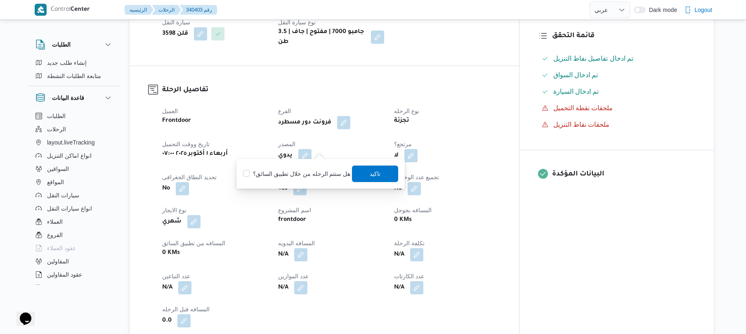
click at [299, 169] on label "هل ستتم الرحله من خلال تطبيق السائق؟" at bounding box center [296, 174] width 107 height 10
checkbox input "true"
click at [370, 172] on span "تاكيد" at bounding box center [375, 173] width 11 height 10
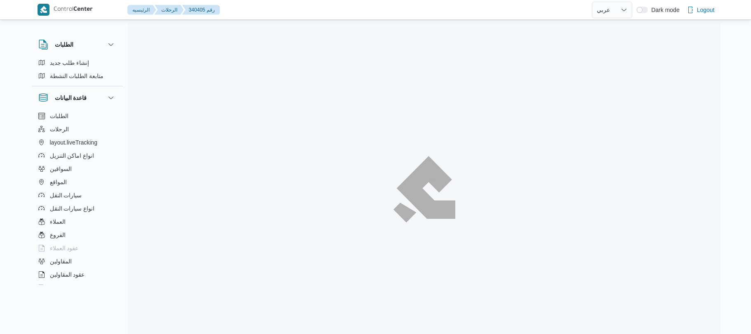
select select "ar"
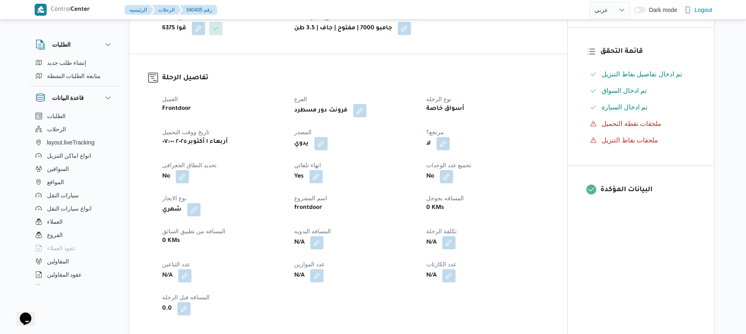
scroll to position [242, 0]
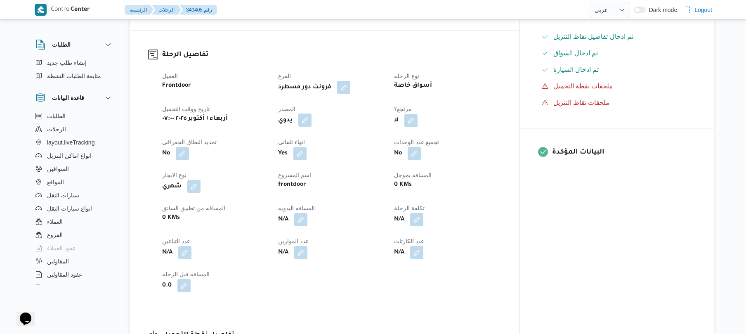
click at [311, 127] on button "button" at bounding box center [304, 119] width 13 height 13
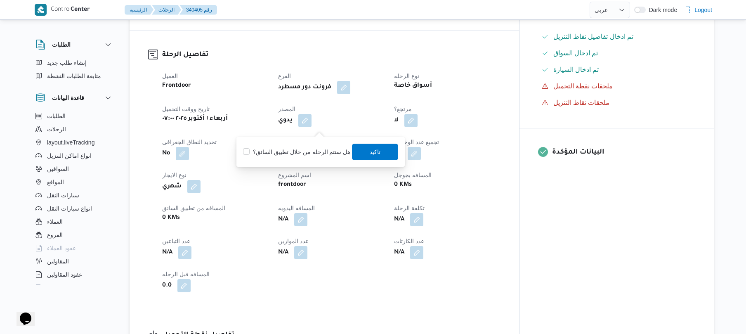
click at [308, 148] on label "هل ستتم الرحله من خلال تطبيق السائق؟" at bounding box center [296, 152] width 107 height 10
checkbox input "true"
click at [384, 152] on span "تاكيد" at bounding box center [375, 151] width 46 height 16
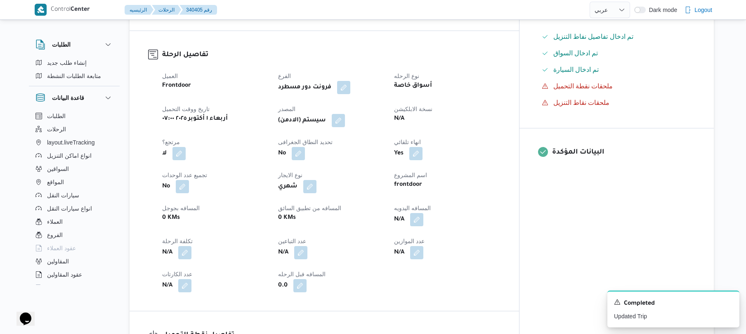
drag, startPoint x: 479, startPoint y: 2, endPoint x: 545, endPoint y: 31, distance: 71.7
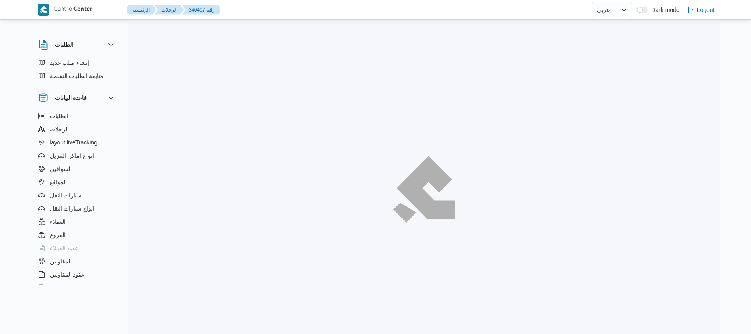
select select "ar"
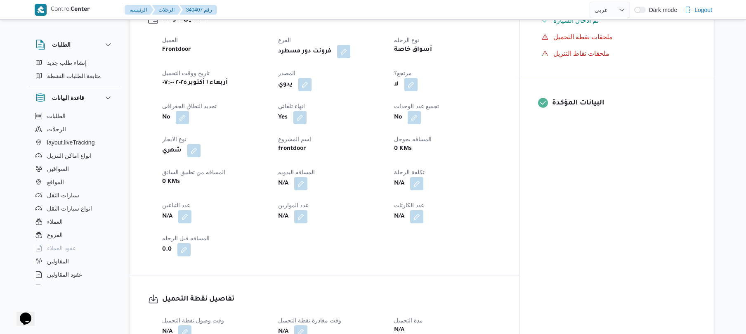
scroll to position [242, 0]
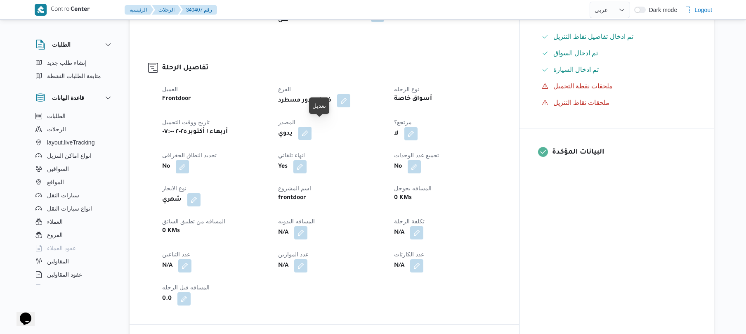
click at [311, 127] on button "button" at bounding box center [304, 133] width 13 height 13
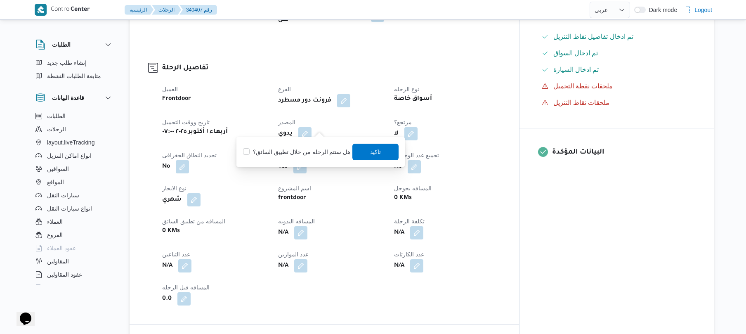
click at [324, 148] on label "هل ستتم الرحله من خلال تطبيق السائق؟" at bounding box center [296, 152] width 107 height 10
checkbox input "true"
click at [383, 151] on span "تاكيد" at bounding box center [375, 151] width 46 height 16
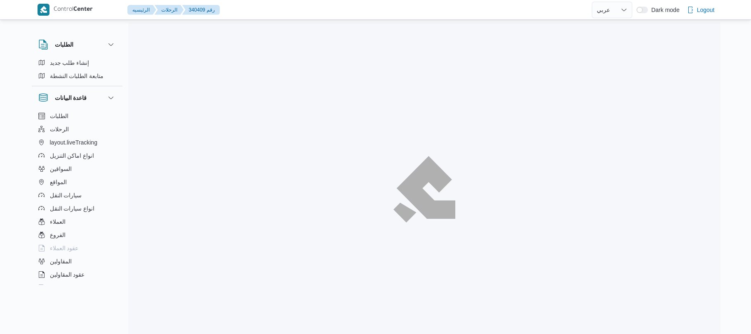
select select "ar"
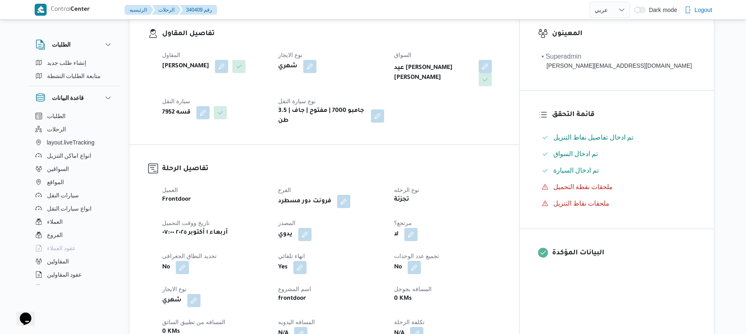
scroll to position [176, 0]
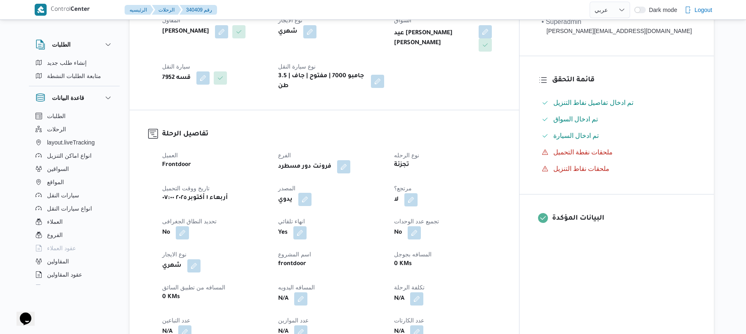
click at [311, 193] on button "button" at bounding box center [304, 199] width 13 height 13
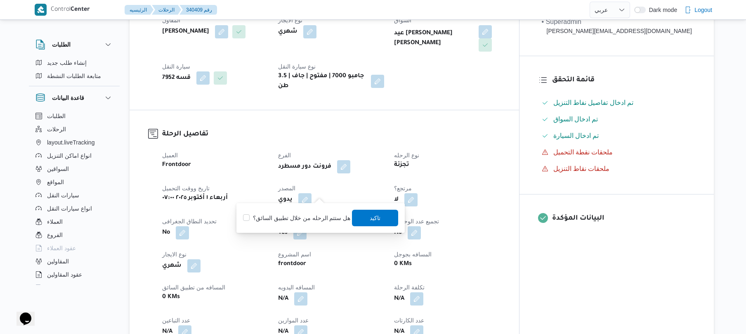
click at [311, 216] on label "هل ستتم الرحله من خلال تطبيق السائق؟" at bounding box center [296, 218] width 107 height 10
checkbox input "true"
click at [377, 219] on span "تاكيد" at bounding box center [375, 217] width 11 height 10
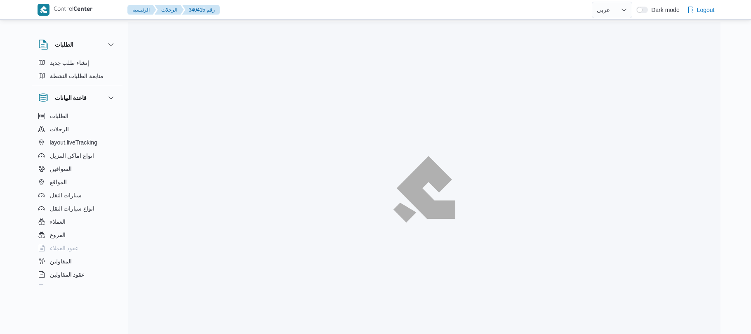
select select "ar"
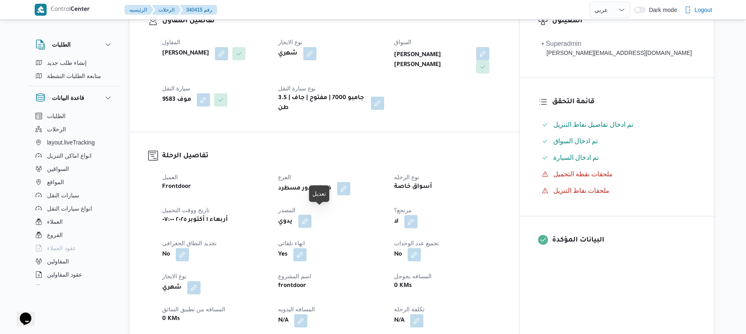
click at [311, 214] on button "button" at bounding box center [304, 220] width 13 height 13
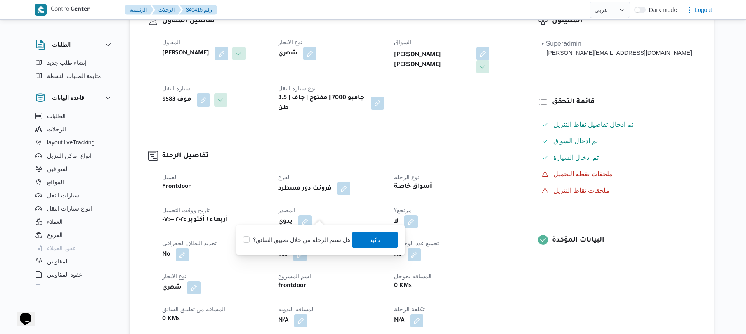
click at [304, 243] on label "هل ستتم الرحله من خلال تطبيق السائق؟" at bounding box center [296, 240] width 107 height 10
checkbox input "true"
click at [378, 240] on span "تاكيد" at bounding box center [375, 239] width 46 height 16
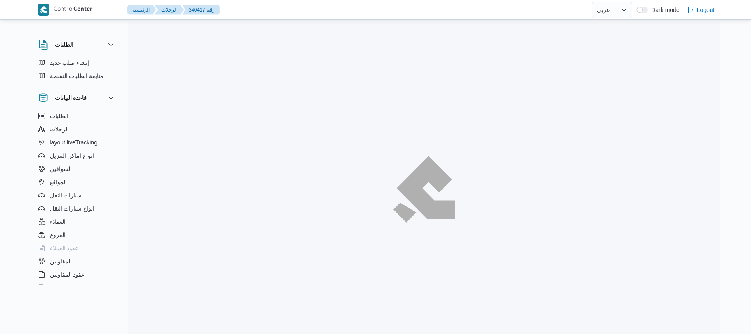
select select "ar"
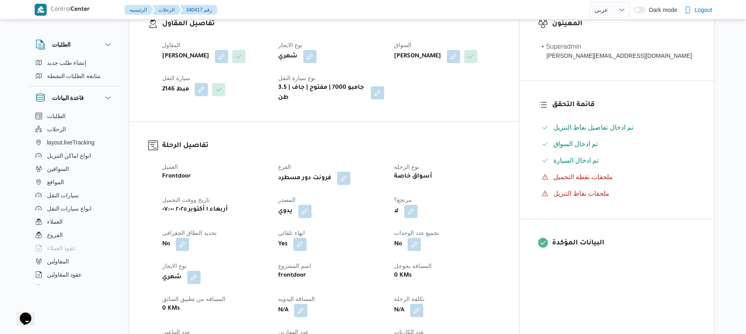
scroll to position [198, 0]
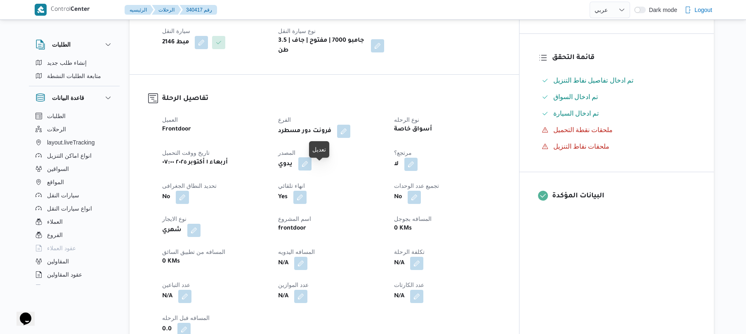
click at [311, 170] on button "button" at bounding box center [304, 163] width 13 height 13
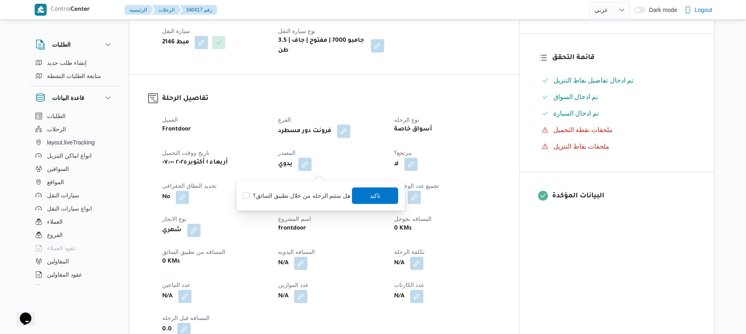
click at [317, 191] on label "هل ستتم الرحله من خلال تطبيق السائق؟" at bounding box center [296, 196] width 107 height 10
checkbox input "true"
click at [375, 193] on span "تاكيد" at bounding box center [375, 195] width 11 height 10
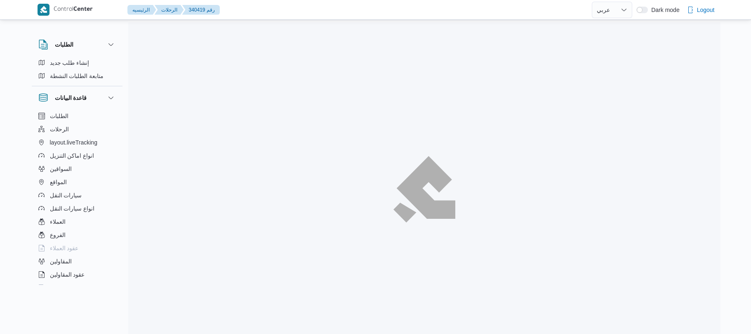
select select "ar"
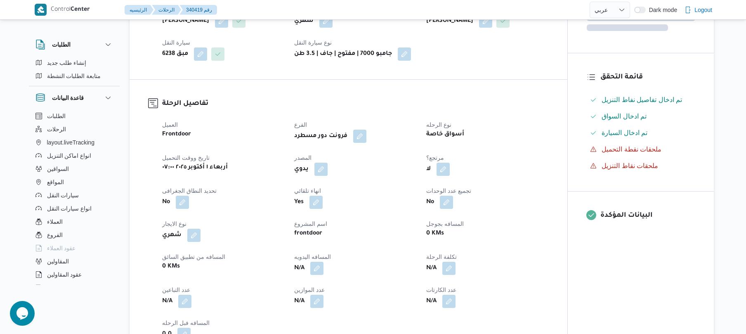
scroll to position [198, 0]
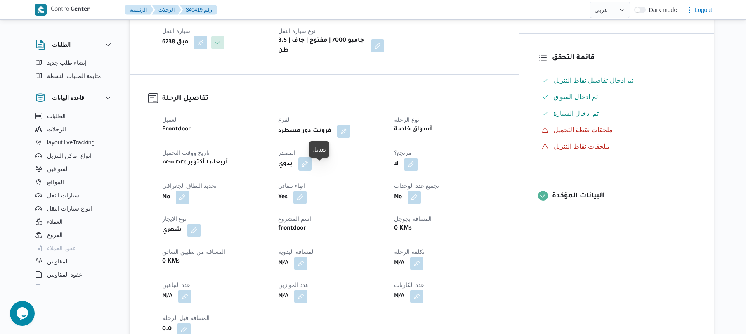
click at [311, 170] on button "button" at bounding box center [304, 163] width 13 height 13
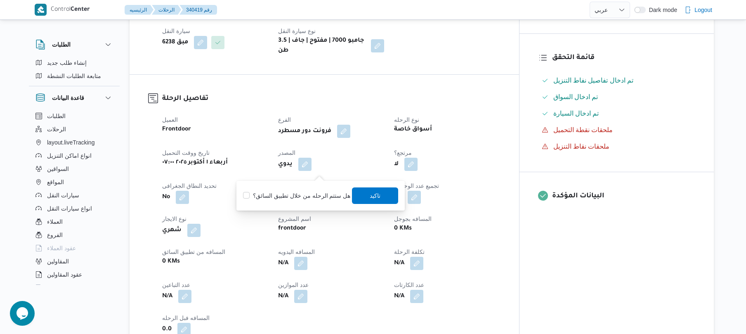
click at [310, 195] on label "هل ستتم الرحله من خلال تطبيق السائق؟" at bounding box center [296, 196] width 107 height 10
checkbox input "true"
click at [367, 190] on span "تاكيد" at bounding box center [375, 195] width 46 height 16
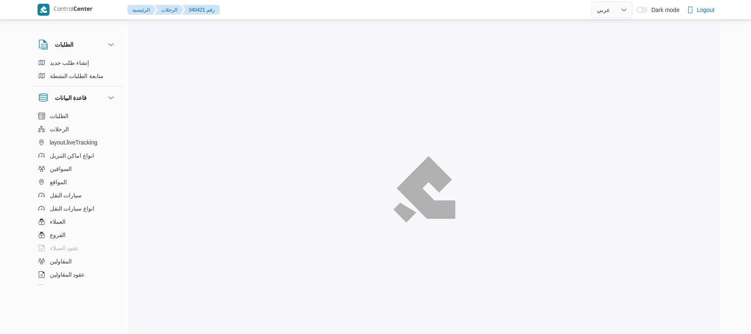
select select "ar"
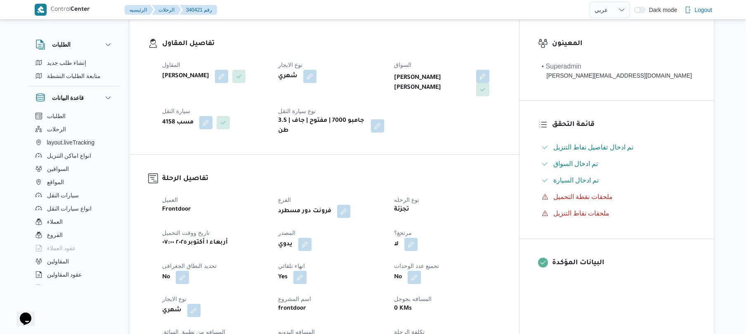
scroll to position [242, 0]
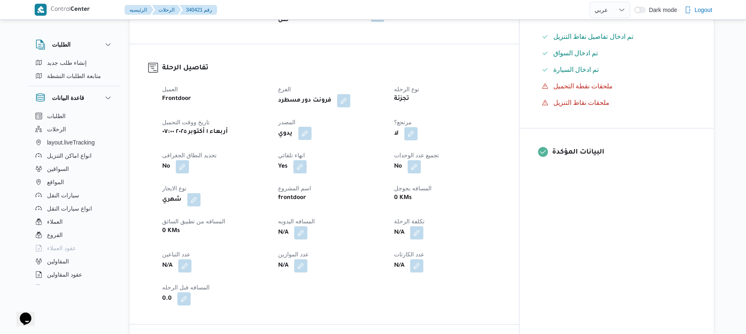
click at [311, 127] on button "button" at bounding box center [304, 133] width 13 height 13
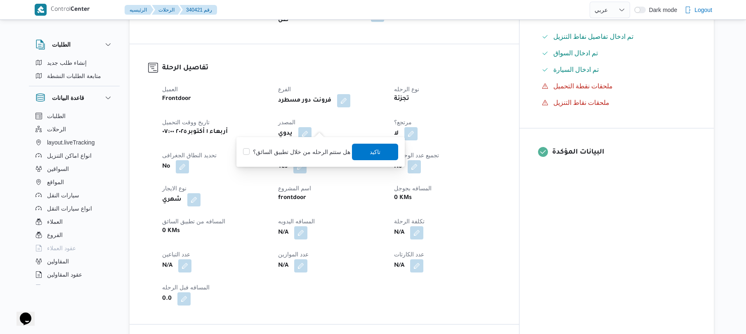
click at [299, 153] on label "هل ستتم الرحله من خلال تطبيق السائق؟" at bounding box center [296, 152] width 107 height 10
checkbox input "true"
click at [360, 150] on span "تاكيد" at bounding box center [375, 151] width 46 height 16
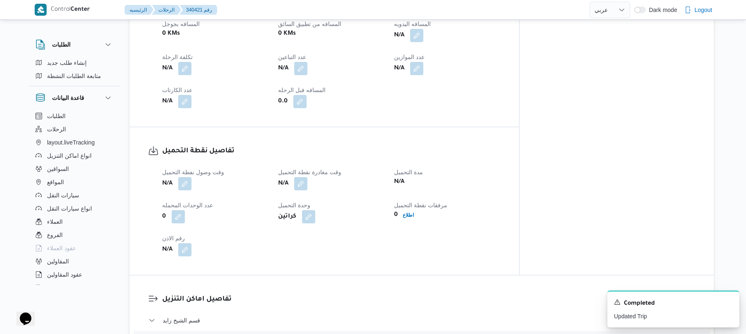
scroll to position [440, 0]
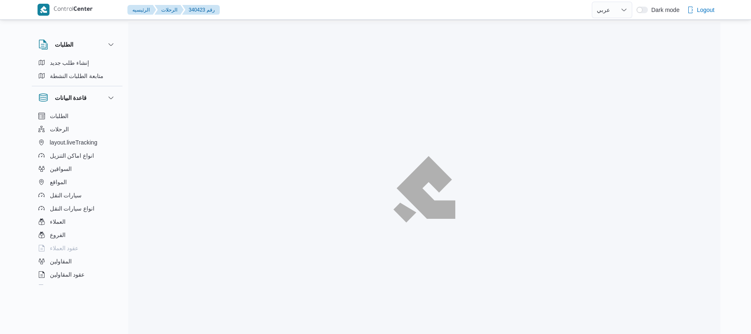
select select "ar"
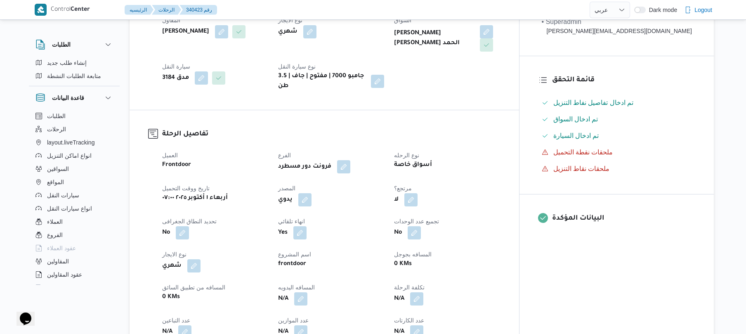
scroll to position [198, 0]
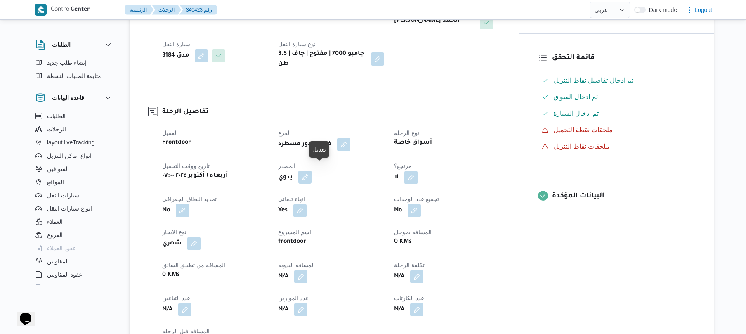
click at [311, 170] on button "button" at bounding box center [304, 176] width 13 height 13
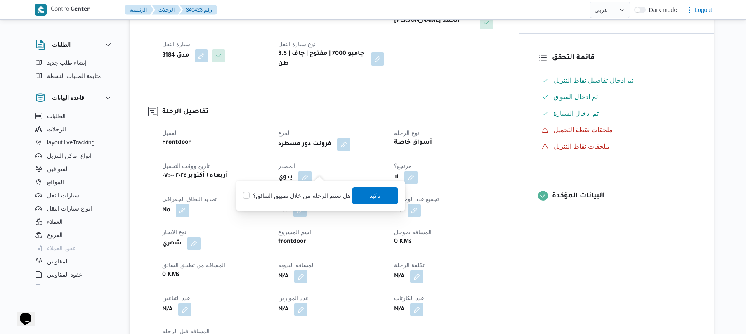
click at [311, 191] on label "هل ستتم الرحله من خلال تطبيق السائق؟" at bounding box center [296, 196] width 107 height 10
checkbox input "true"
click at [354, 195] on span "تاكيد" at bounding box center [375, 195] width 46 height 16
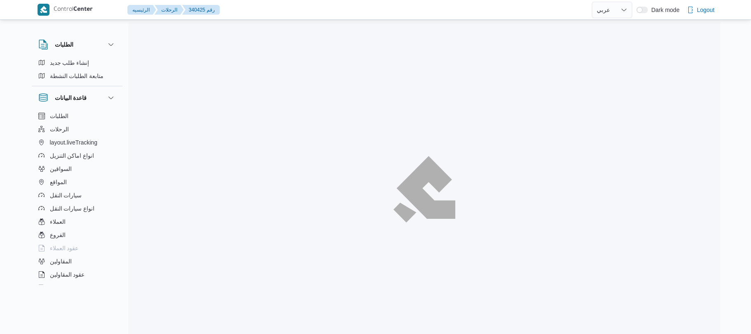
select select "ar"
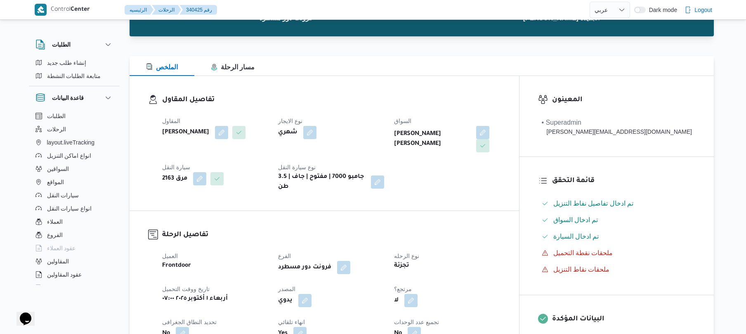
scroll to position [198, 0]
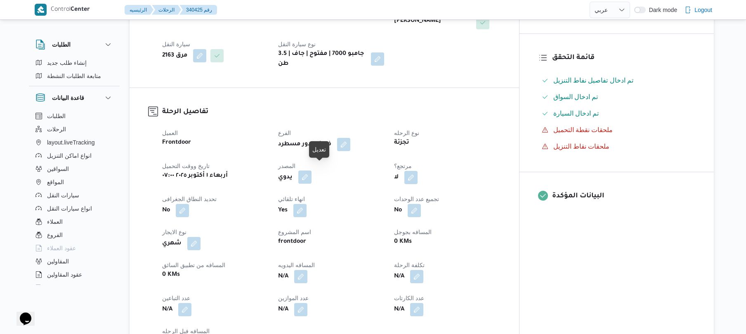
click at [311, 170] on button "button" at bounding box center [304, 176] width 13 height 13
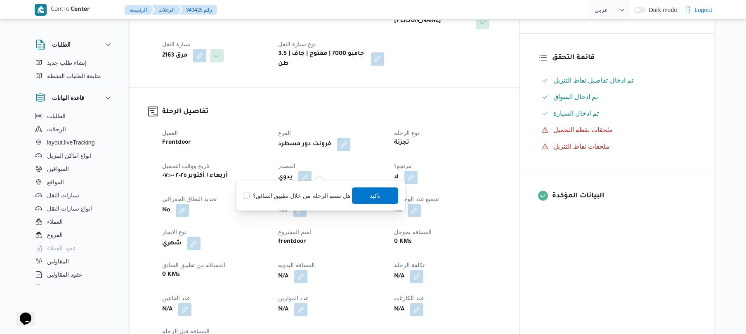
click at [294, 199] on label "هل ستتم الرحله من خلال تطبيق السائق؟" at bounding box center [296, 196] width 107 height 10
checkbox input "true"
click at [361, 196] on span "تاكيد" at bounding box center [375, 195] width 46 height 16
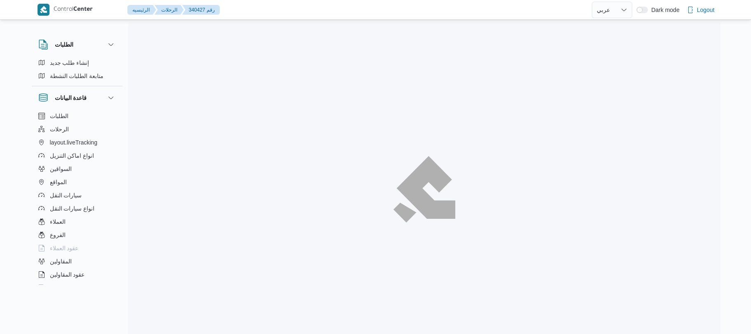
select select "ar"
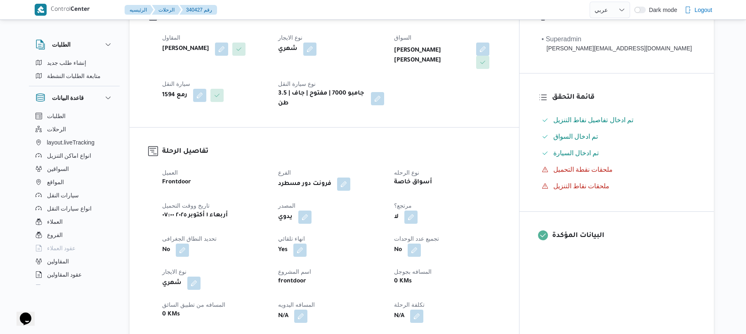
scroll to position [176, 0]
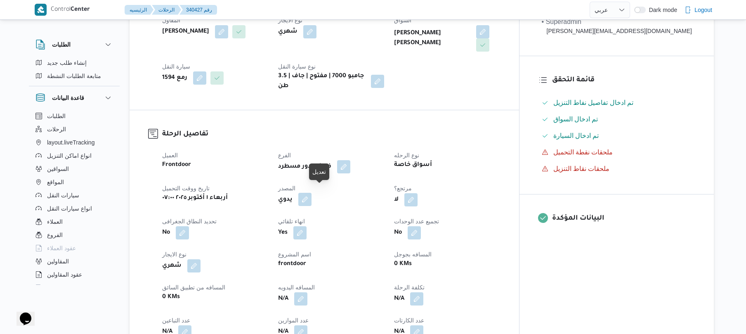
click at [311, 193] on button "button" at bounding box center [304, 199] width 13 height 13
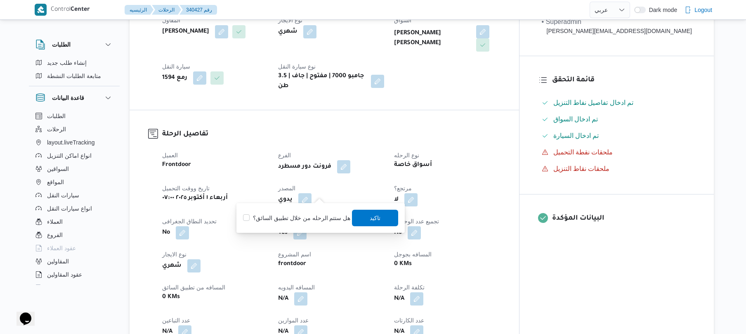
click at [278, 213] on label "هل ستتم الرحله من خلال تطبيق السائق؟" at bounding box center [296, 218] width 107 height 10
checkbox input "true"
click at [360, 215] on span "تاكيد" at bounding box center [375, 217] width 46 height 16
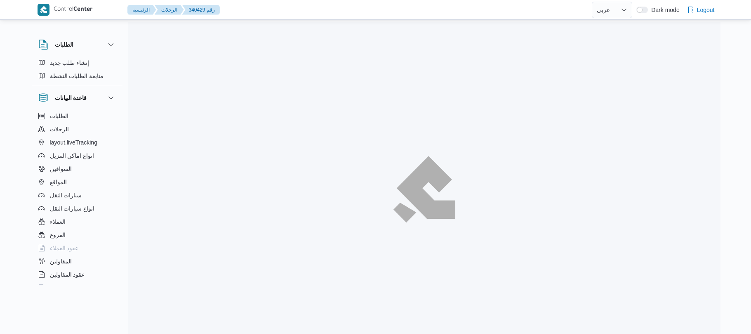
select select "ar"
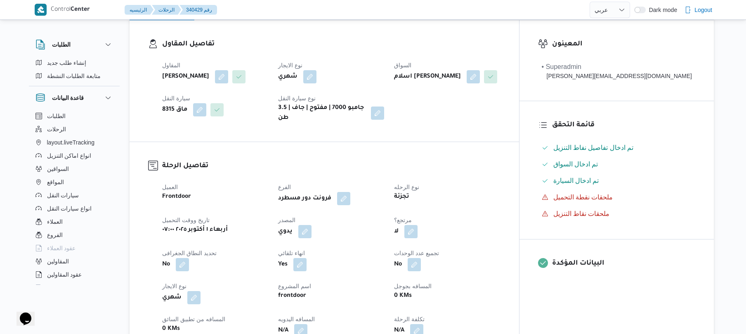
scroll to position [132, 0]
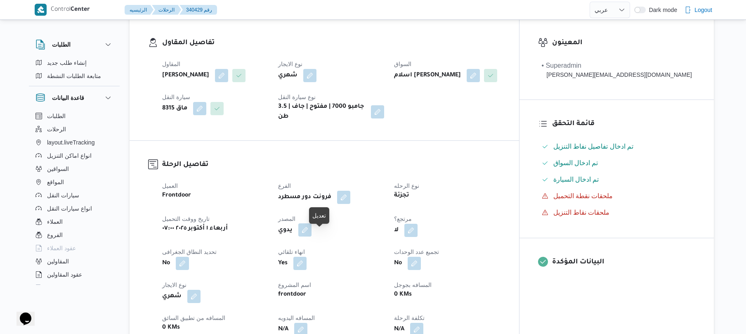
click at [311, 234] on button "button" at bounding box center [304, 229] width 13 height 13
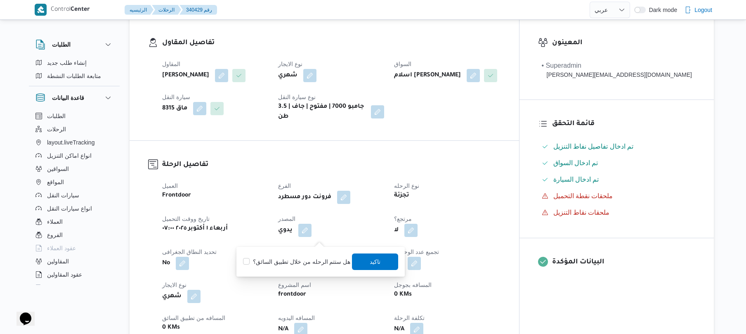
click at [298, 261] on label "هل ستتم الرحله من خلال تطبيق السائق؟" at bounding box center [296, 262] width 107 height 10
checkbox input "true"
click at [370, 261] on span "تاكيد" at bounding box center [375, 261] width 11 height 10
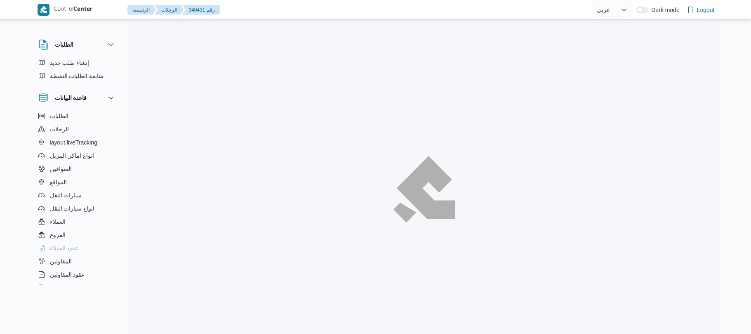
select select "ar"
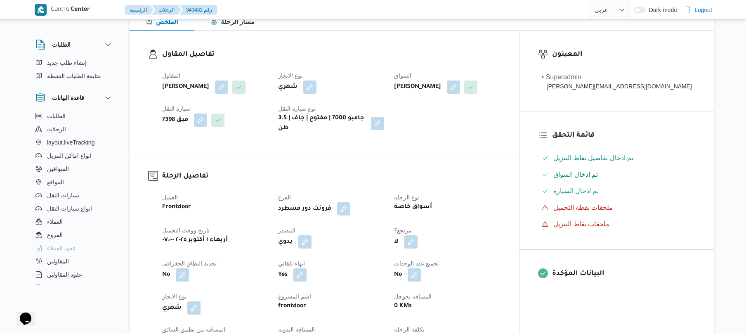
scroll to position [220, 0]
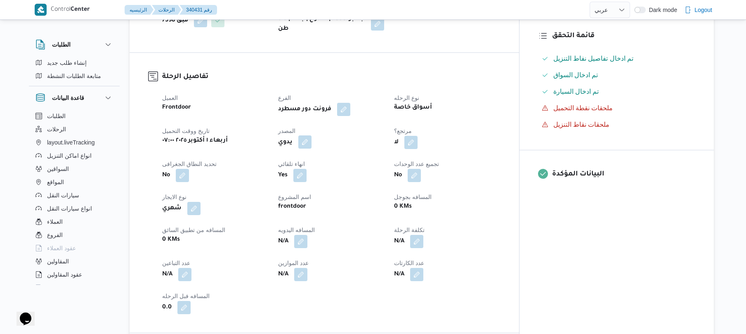
click at [311, 147] on button "button" at bounding box center [304, 141] width 13 height 13
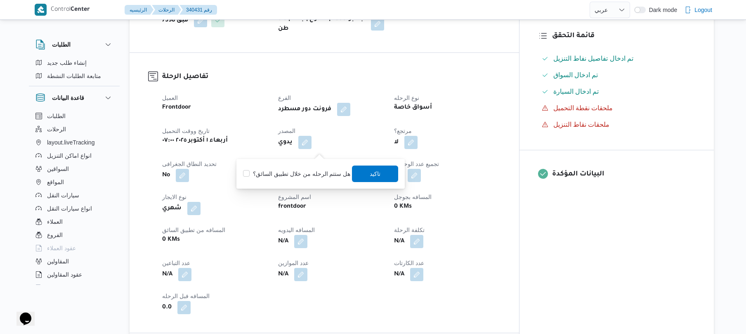
click at [299, 176] on label "هل ستتم الرحله من خلال تطبيق السائق؟" at bounding box center [296, 174] width 107 height 10
checkbox input "true"
click at [372, 176] on span "تاكيد" at bounding box center [375, 173] width 11 height 10
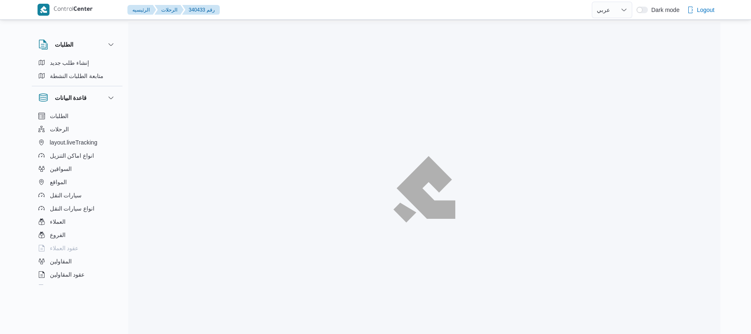
select select "ar"
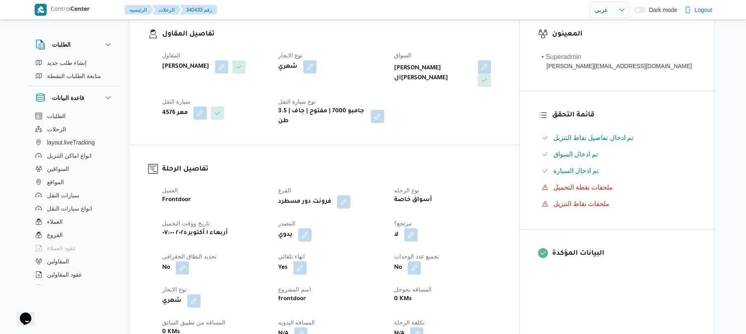
scroll to position [198, 0]
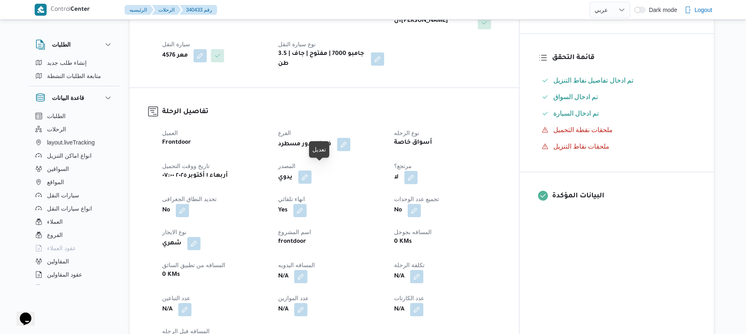
click at [311, 170] on button "button" at bounding box center [304, 176] width 13 height 13
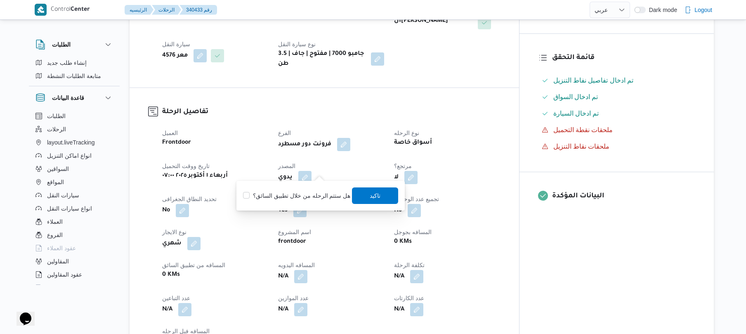
click at [304, 198] on label "هل ستتم الرحله من خلال تطبيق السائق؟" at bounding box center [296, 196] width 107 height 10
checkbox input "true"
click at [370, 194] on span "تاكيد" at bounding box center [375, 195] width 11 height 10
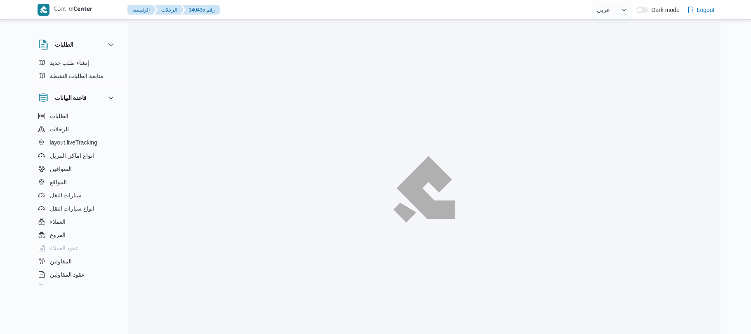
select select "ar"
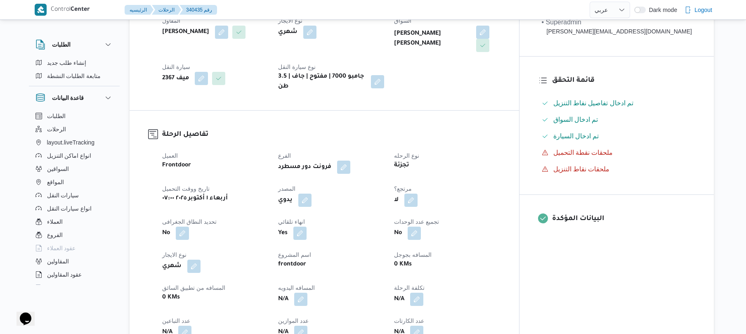
scroll to position [176, 0]
click at [311, 193] on button "button" at bounding box center [304, 199] width 13 height 13
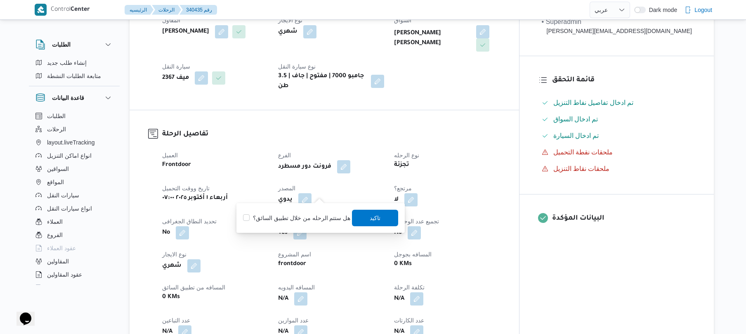
click at [301, 213] on label "هل ستتم الرحله من خلال تطبيق السائق؟" at bounding box center [296, 218] width 107 height 10
checkbox input "true"
click at [360, 220] on span "تاكيد" at bounding box center [375, 217] width 46 height 16
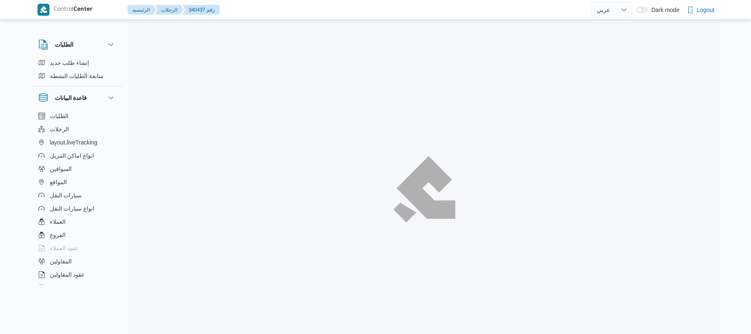
select select "ar"
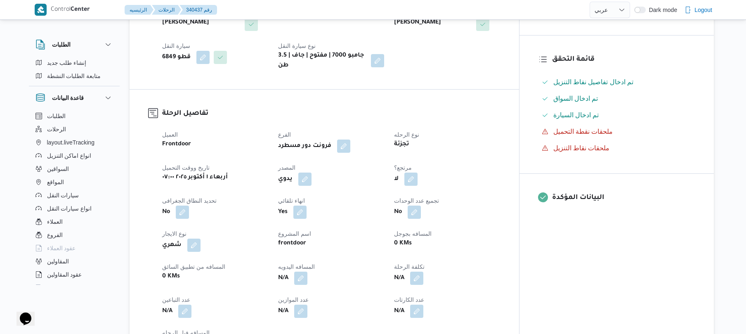
scroll to position [198, 0]
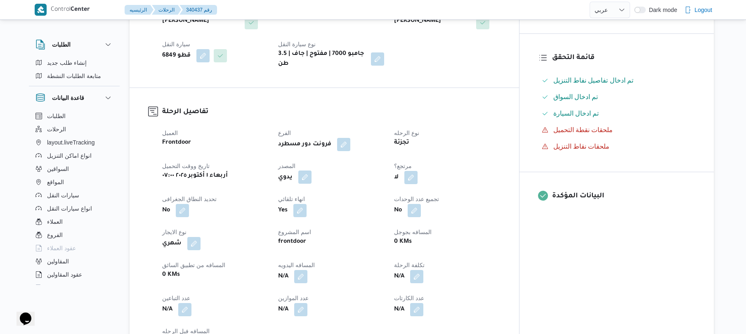
click at [311, 170] on button "button" at bounding box center [304, 176] width 13 height 13
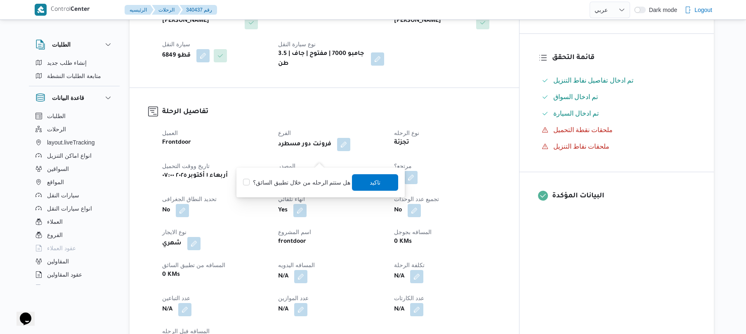
click at [309, 180] on label "هل ستتم الرحله من خلال تطبيق السائق؟" at bounding box center [296, 182] width 107 height 10
checkbox input "true"
click at [370, 180] on span "تاكيد" at bounding box center [375, 182] width 11 height 10
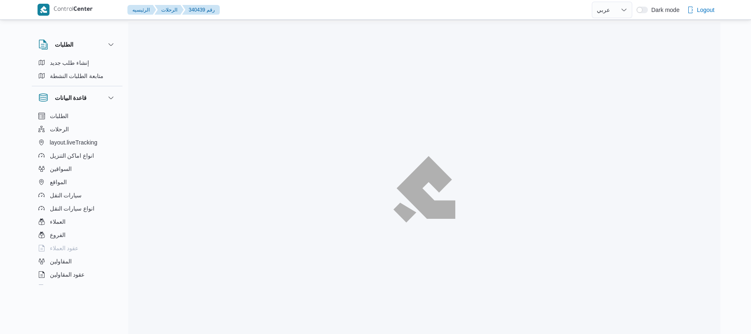
select select "ar"
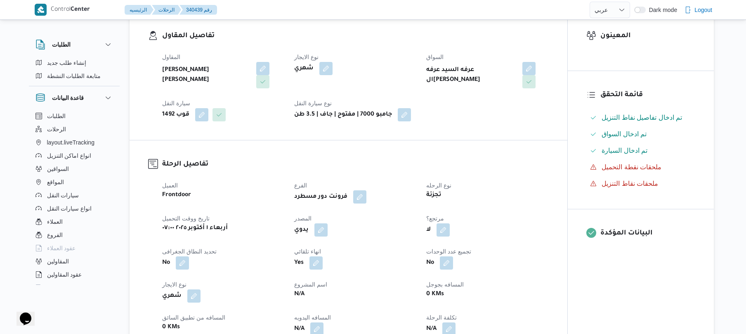
scroll to position [242, 0]
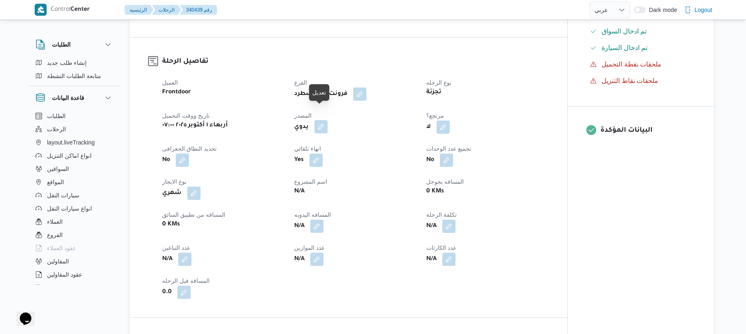
click at [324, 120] on button "button" at bounding box center [320, 126] width 13 height 13
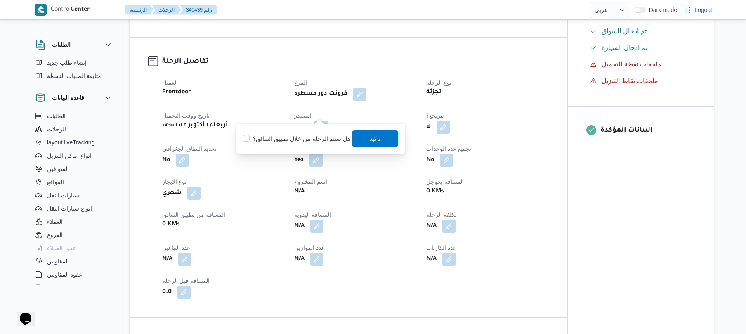
click at [294, 137] on label "هل ستتم الرحله من خلال تطبيق السائق؟" at bounding box center [296, 139] width 107 height 10
checkbox input "true"
click at [362, 138] on span "تاكيد" at bounding box center [375, 138] width 46 height 16
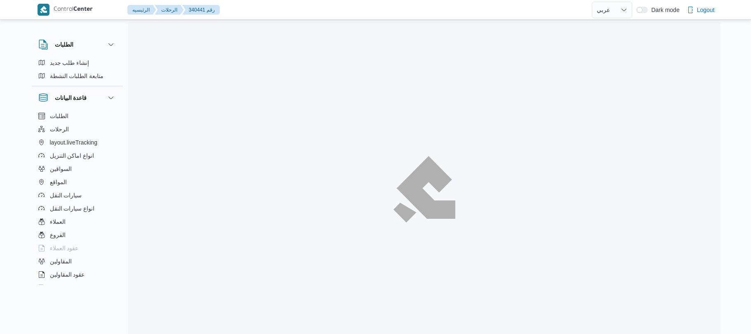
select select "ar"
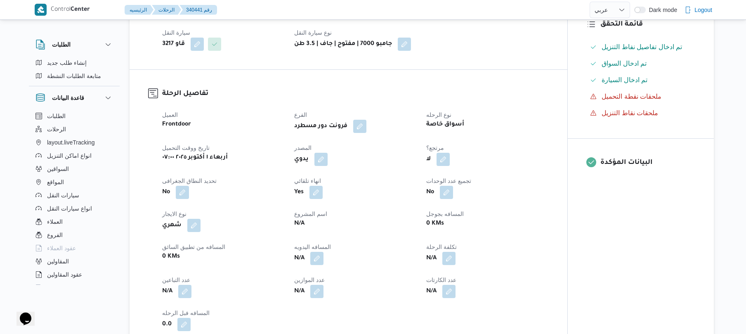
scroll to position [242, 0]
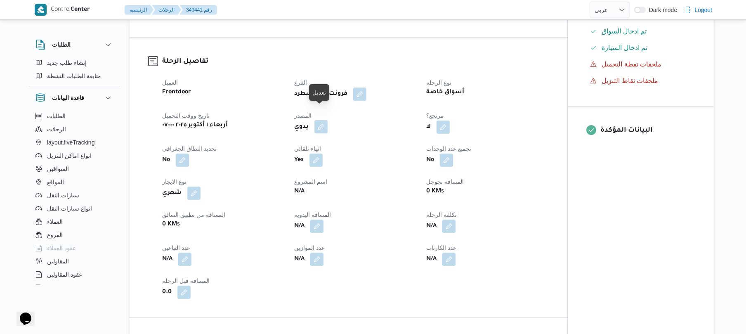
click at [319, 120] on button "button" at bounding box center [320, 126] width 13 height 13
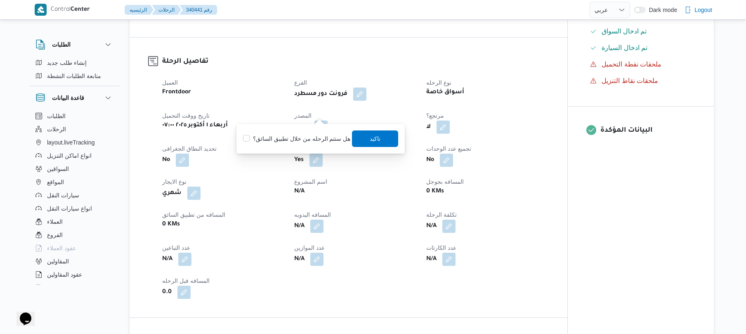
click at [276, 136] on label "هل ستتم الرحله من خلال تطبيق السائق؟" at bounding box center [296, 139] width 107 height 10
checkbox input "true"
click at [366, 140] on span "تاكيد" at bounding box center [375, 138] width 46 height 16
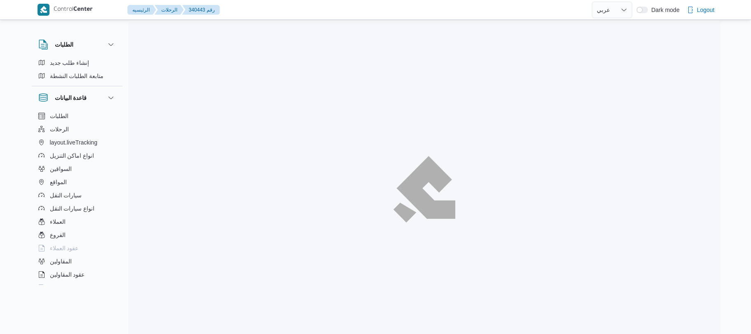
select select "ar"
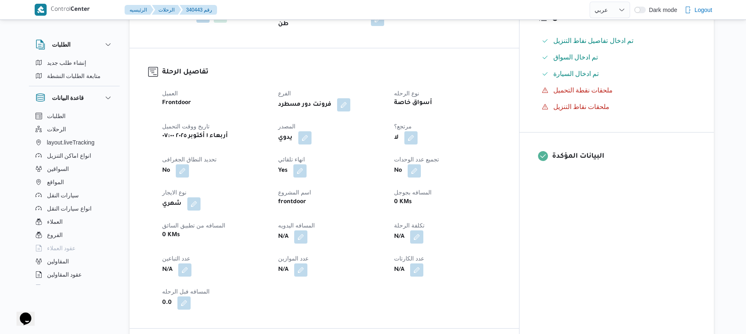
scroll to position [242, 0]
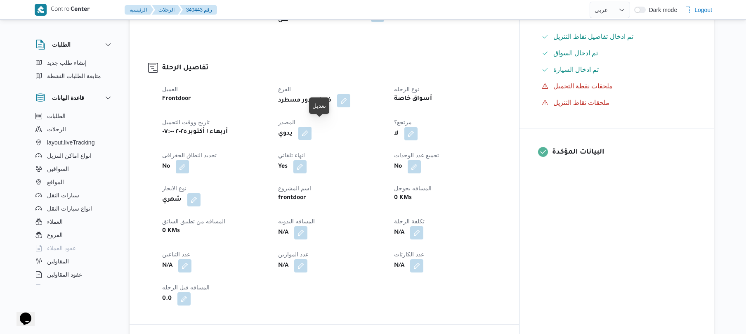
click at [311, 127] on button "button" at bounding box center [304, 133] width 13 height 13
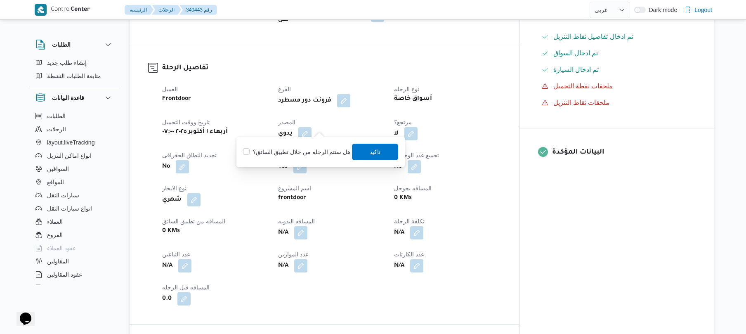
click at [299, 148] on label "هل ستتم الرحله من خلال تطبيق السائق؟" at bounding box center [296, 152] width 107 height 10
checkbox input "true"
click at [372, 152] on span "تاكيد" at bounding box center [375, 151] width 11 height 10
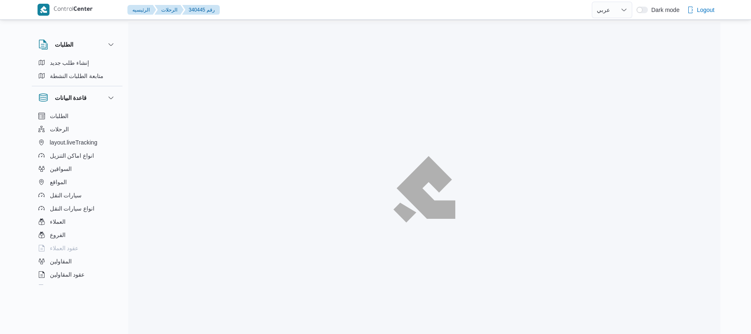
select select "ar"
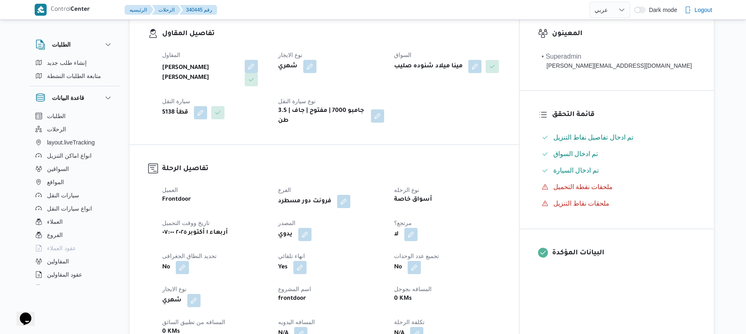
scroll to position [198, 0]
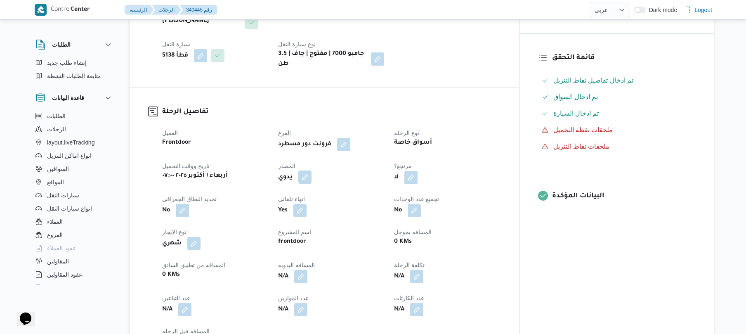
click at [311, 170] on button "button" at bounding box center [304, 176] width 13 height 13
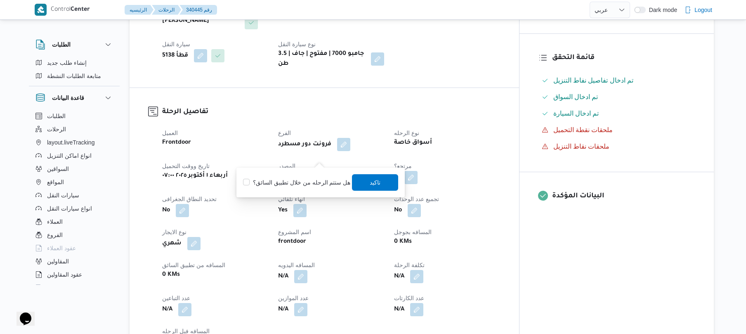
click at [306, 181] on label "هل ستتم الرحله من خلال تطبيق السائق؟" at bounding box center [296, 182] width 107 height 10
checkbox input "true"
click at [385, 181] on span "تاكيد" at bounding box center [375, 182] width 46 height 16
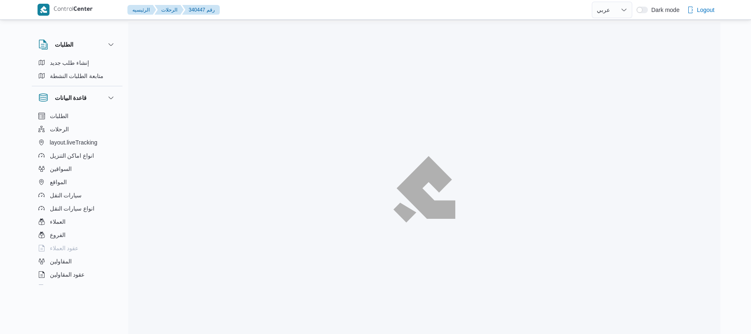
select select "ar"
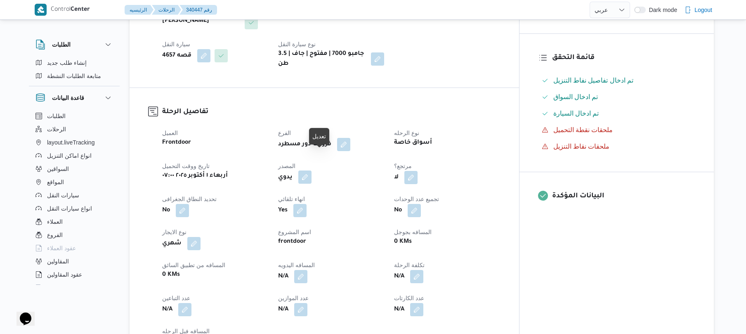
click at [311, 170] on button "button" at bounding box center [304, 176] width 13 height 13
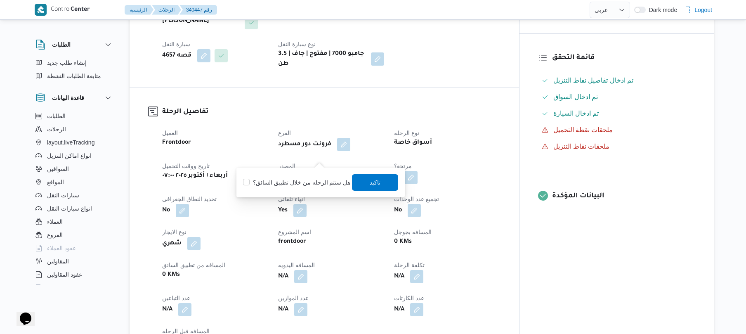
click at [305, 180] on label "هل ستتم الرحله من خلال تطبيق السائق؟" at bounding box center [296, 182] width 107 height 10
checkbox input "true"
click at [372, 182] on span "تاكيد" at bounding box center [375, 182] width 11 height 10
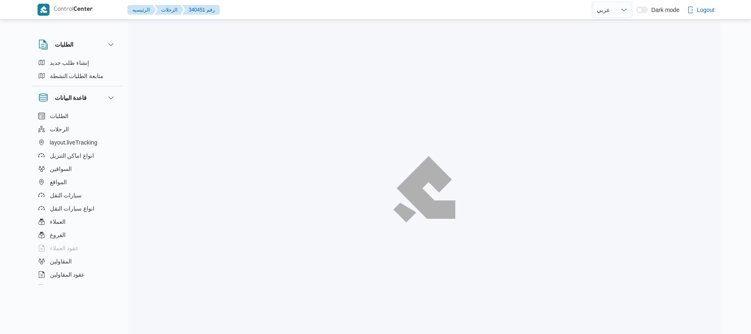
select select "ar"
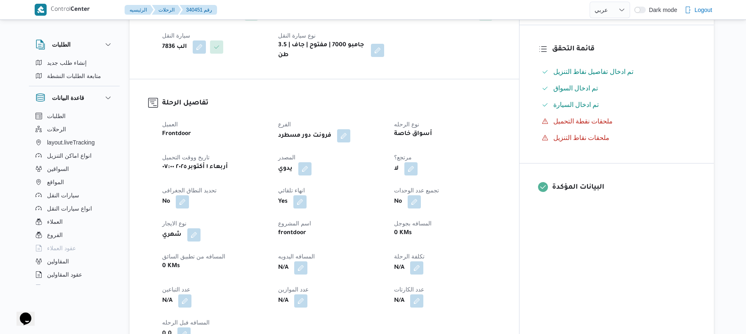
scroll to position [264, 0]
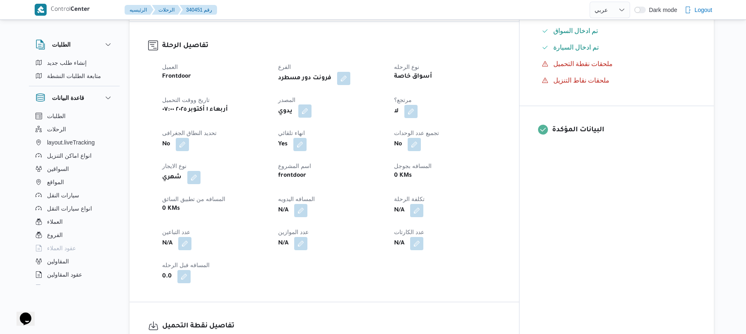
click at [311, 104] on button "button" at bounding box center [304, 110] width 13 height 13
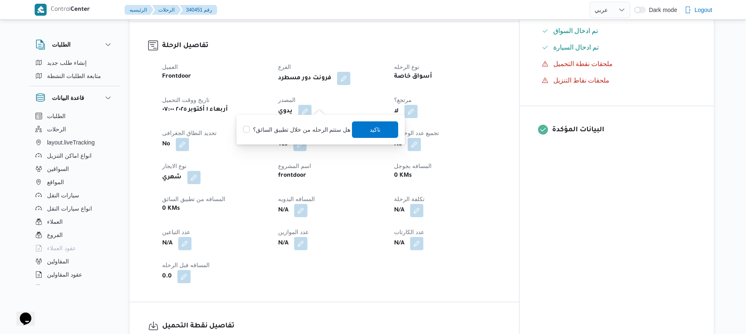
click at [307, 126] on label "هل ستتم الرحله من خلال تطبيق السائق؟" at bounding box center [296, 130] width 107 height 10
checkbox input "true"
click at [378, 131] on span "تاكيد" at bounding box center [375, 129] width 46 height 16
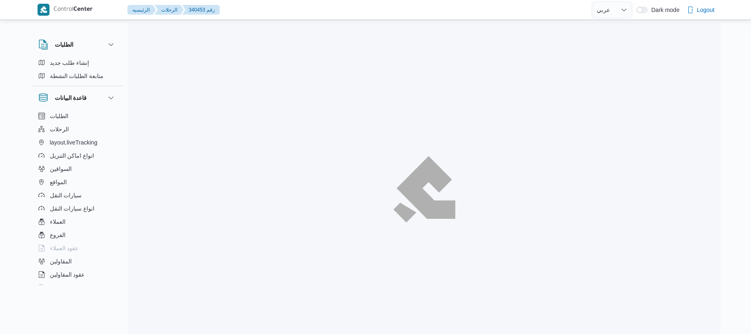
select select "ar"
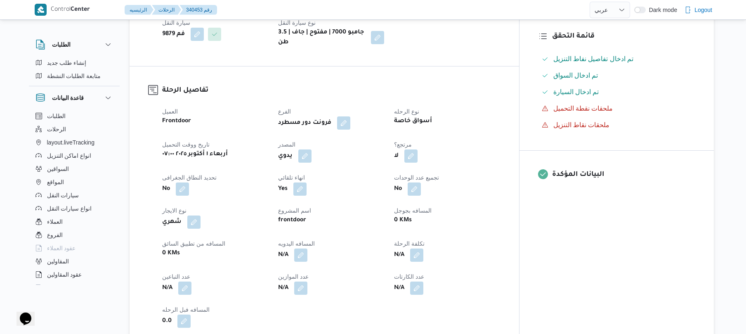
scroll to position [220, 0]
click at [311, 148] on button "button" at bounding box center [304, 154] width 13 height 13
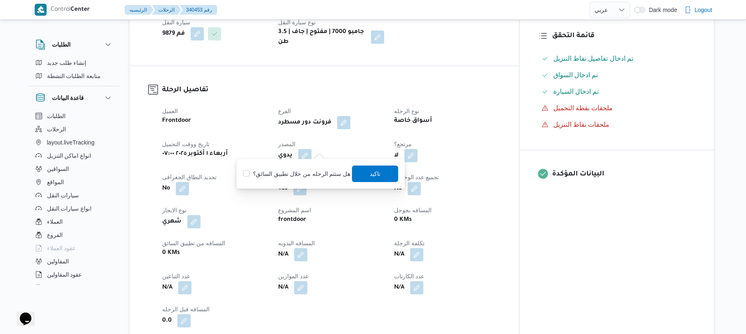
click at [294, 172] on label "هل ستتم الرحله من خلال تطبيق السائق؟" at bounding box center [296, 174] width 107 height 10
checkbox input "true"
click at [371, 175] on span "تاكيد" at bounding box center [375, 173] width 11 height 10
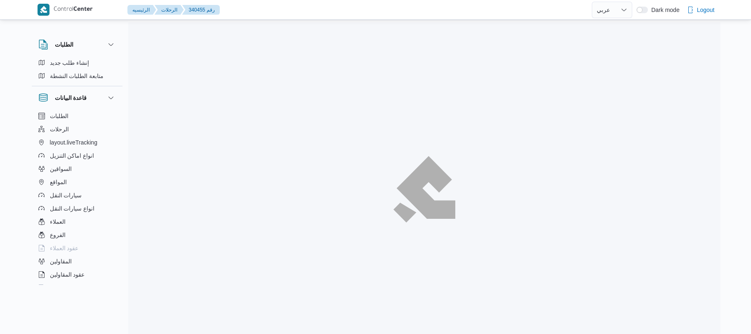
select select "ar"
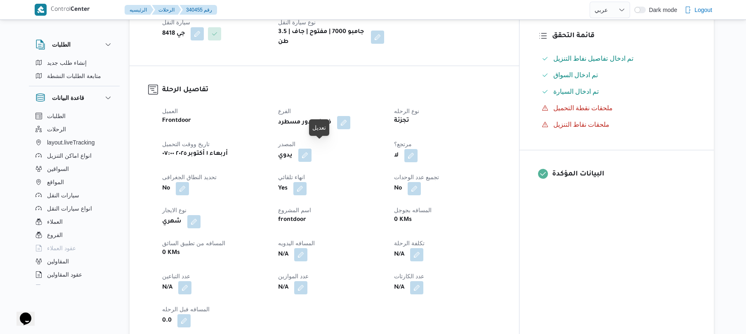
click at [311, 148] on button "button" at bounding box center [304, 154] width 13 height 13
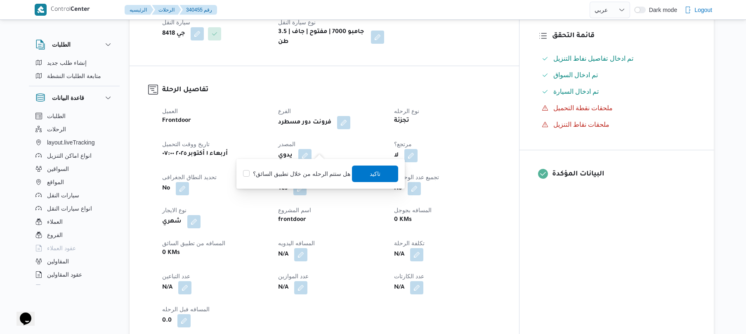
click at [295, 176] on label "هل ستتم الرحله من خلال تطبيق السائق؟" at bounding box center [296, 174] width 107 height 10
checkbox input "true"
click at [370, 173] on span "تاكيد" at bounding box center [375, 173] width 11 height 10
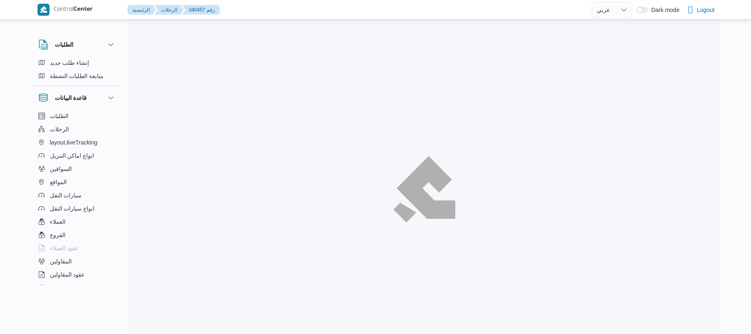
select select "ar"
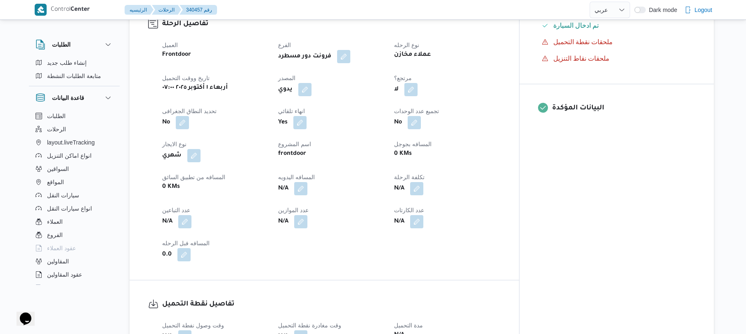
scroll to position [308, 0]
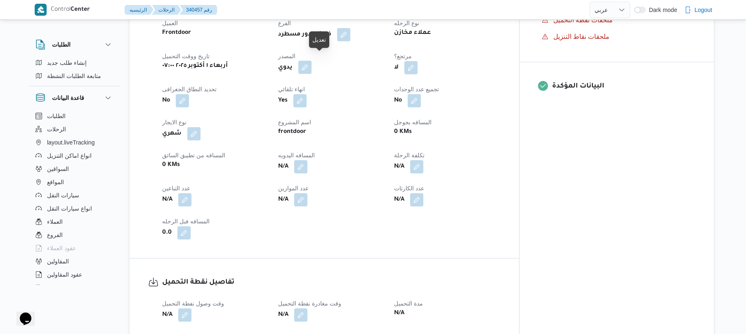
click at [311, 61] on button "button" at bounding box center [304, 67] width 13 height 13
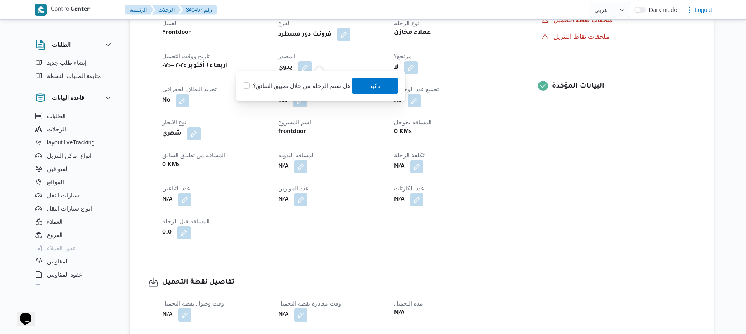
click at [303, 85] on label "هل ستتم الرحله من خلال تطبيق السائق؟" at bounding box center [296, 86] width 107 height 10
checkbox input "true"
click at [381, 87] on span "تاكيد" at bounding box center [375, 85] width 46 height 16
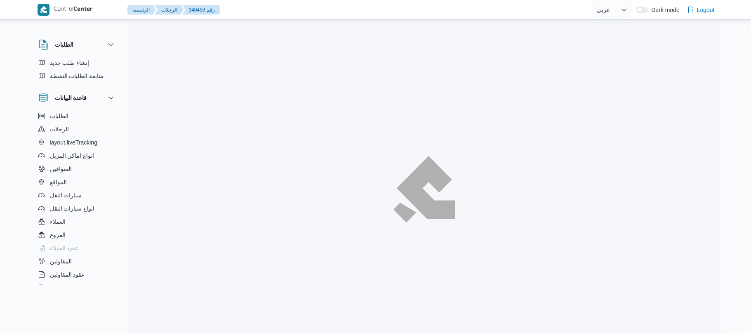
select select "ar"
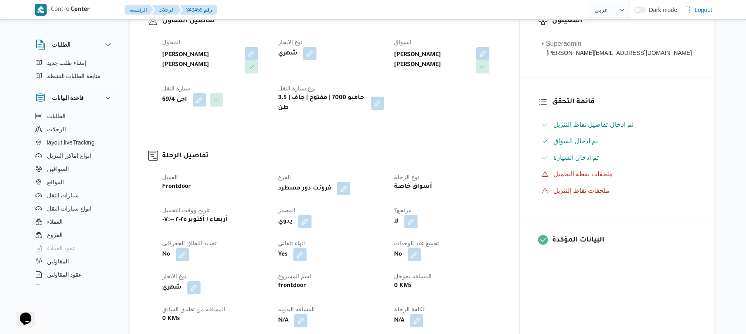
scroll to position [242, 0]
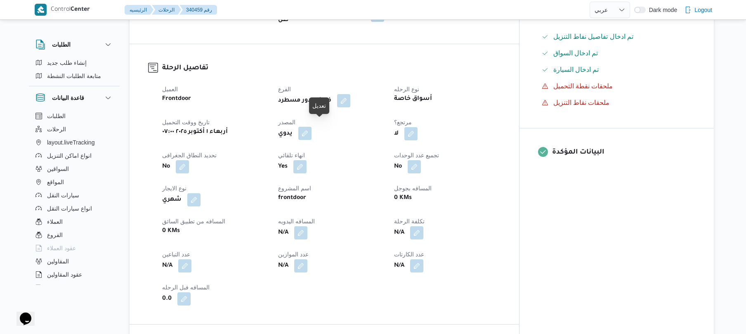
click at [311, 127] on button "button" at bounding box center [304, 133] width 13 height 13
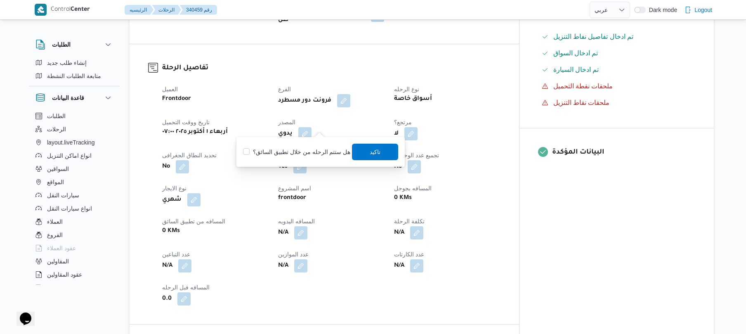
click at [299, 151] on label "هل ستتم الرحله من خلال تطبيق السائق؟" at bounding box center [296, 152] width 107 height 10
checkbox input "true"
click at [370, 149] on span "تاكيد" at bounding box center [375, 151] width 11 height 10
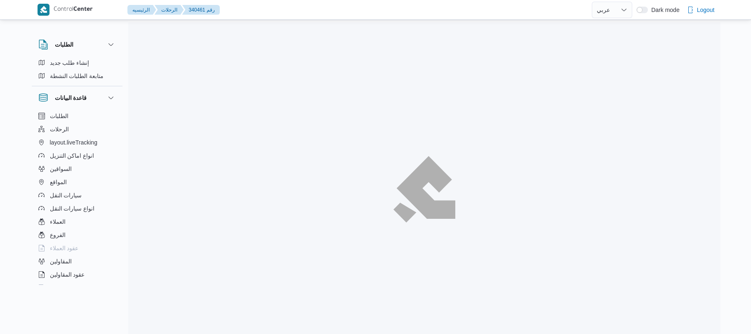
select select "ar"
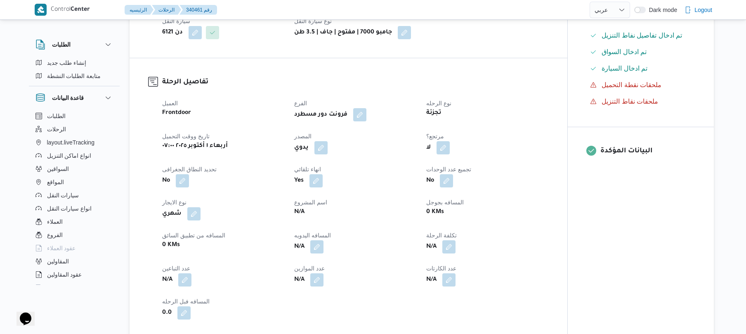
scroll to position [264, 0]
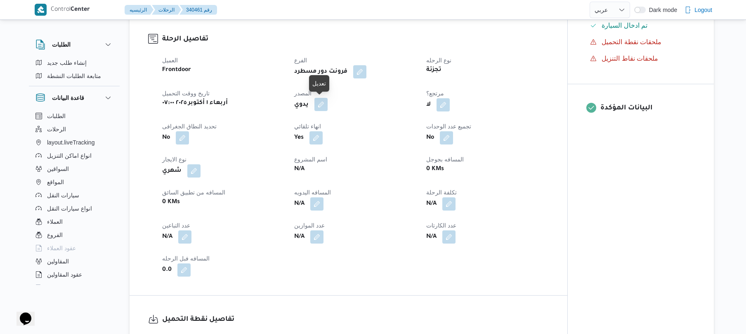
click at [321, 106] on button "button" at bounding box center [320, 104] width 13 height 13
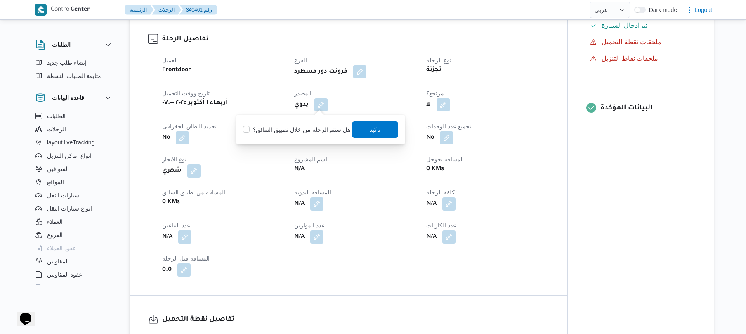
click at [304, 134] on label "هل ستتم الرحله من خلال تطبيق السائق؟" at bounding box center [296, 130] width 107 height 10
checkbox input "true"
click at [380, 134] on span "تاكيد" at bounding box center [375, 129] width 46 height 16
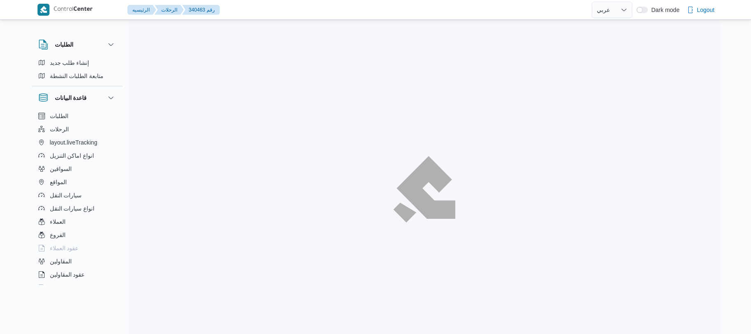
select select "ar"
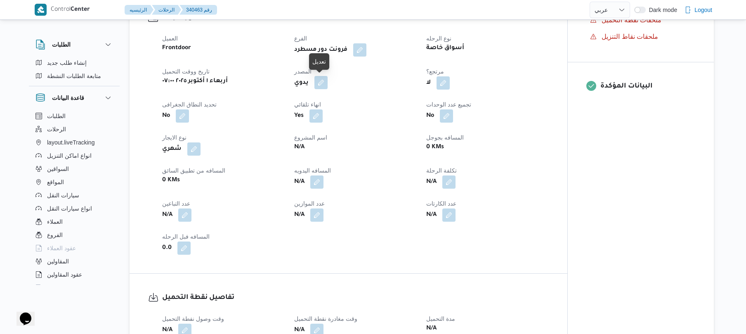
click at [323, 83] on button "button" at bounding box center [320, 82] width 13 height 13
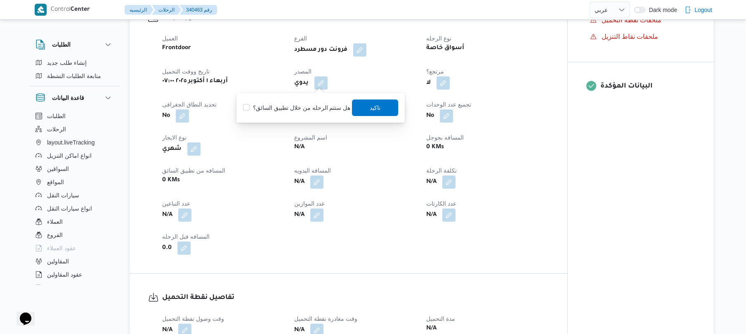
click at [296, 107] on label "هل ستتم الرحله من خلال تطبيق السائق؟" at bounding box center [296, 108] width 107 height 10
checkbox input "true"
click at [382, 110] on span "تاكيد" at bounding box center [375, 107] width 46 height 16
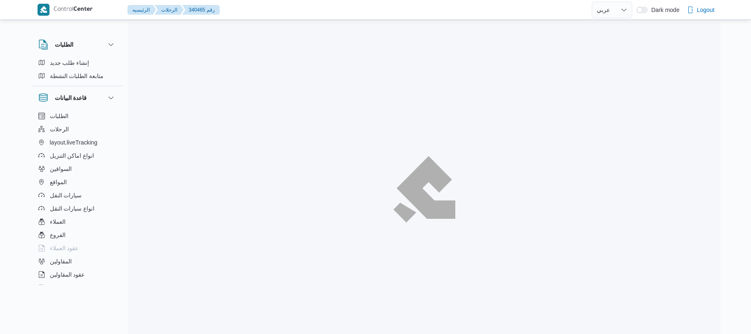
select select "ar"
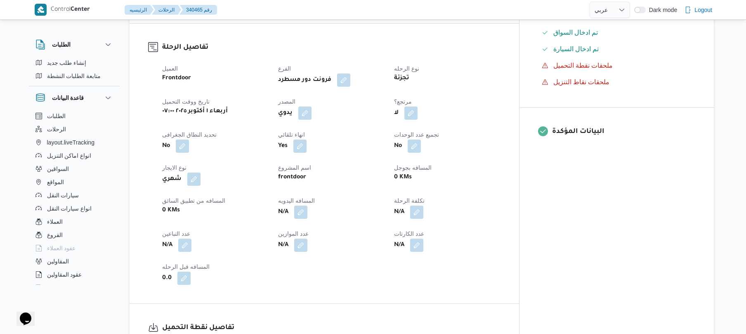
scroll to position [264, 0]
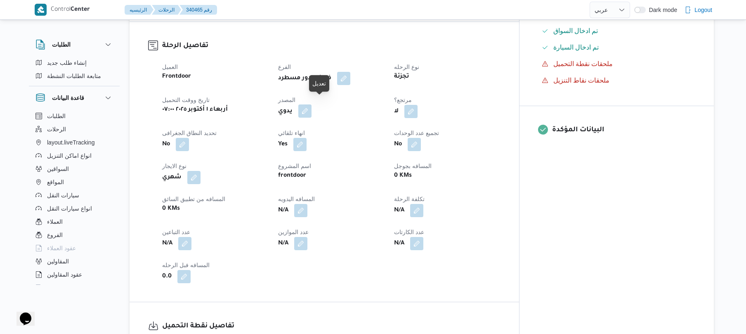
click at [311, 106] on button "button" at bounding box center [304, 110] width 13 height 13
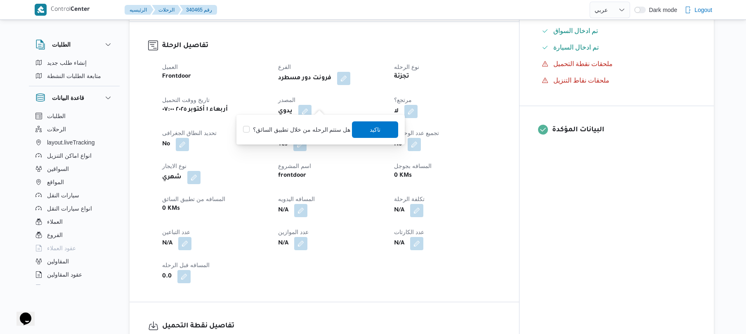
click at [301, 130] on label "هل ستتم الرحله من خلال تطبيق السائق؟" at bounding box center [296, 130] width 107 height 10
checkbox input "true"
click at [383, 132] on span "تاكيد" at bounding box center [375, 129] width 46 height 16
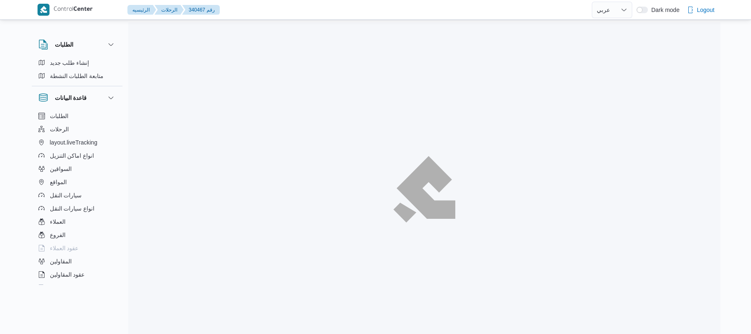
select select "ar"
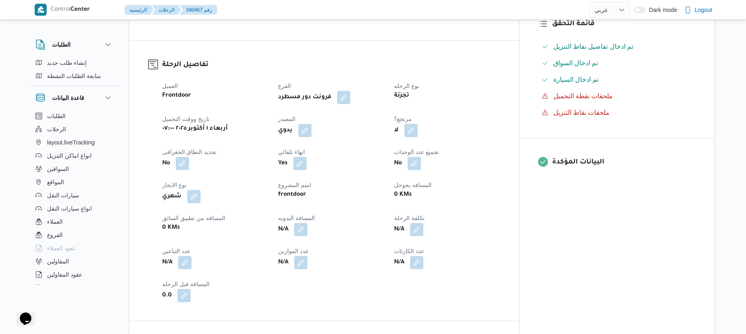
scroll to position [264, 0]
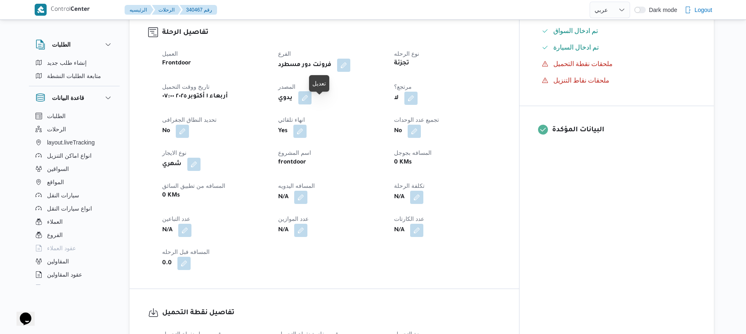
click at [311, 101] on button "button" at bounding box center [304, 97] width 13 height 13
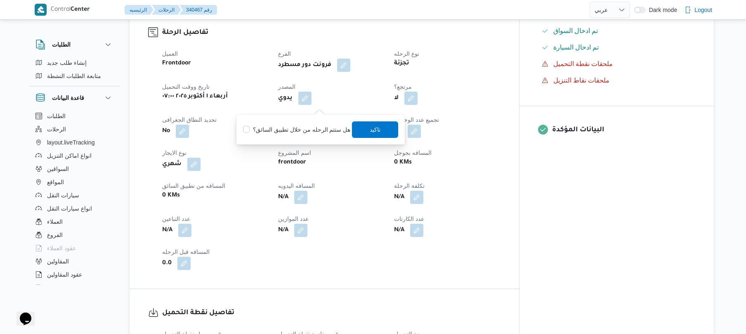
click at [291, 126] on label "هل ستتم الرحله من خلال تطبيق السائق؟" at bounding box center [296, 130] width 107 height 10
checkbox input "true"
click at [370, 128] on span "تاكيد" at bounding box center [375, 129] width 11 height 10
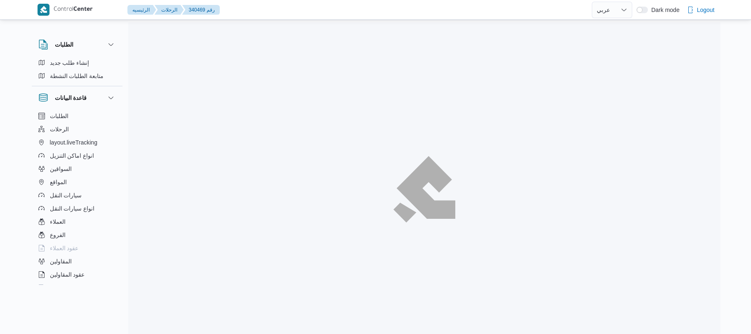
select select "ar"
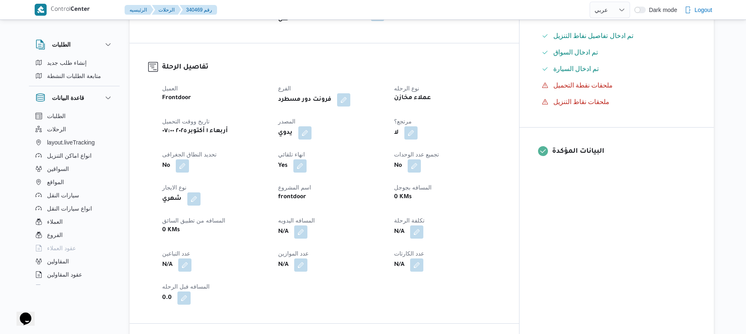
scroll to position [330, 0]
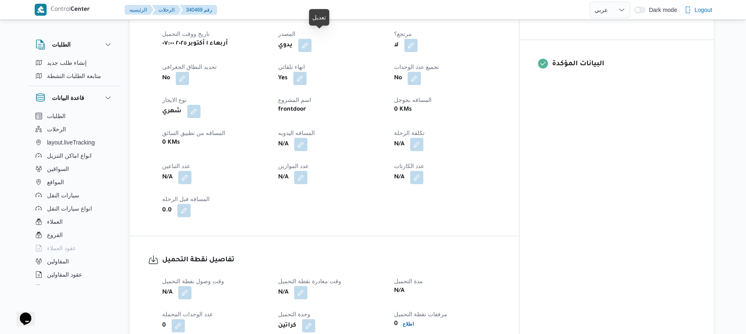
drag, startPoint x: 324, startPoint y: 37, endPoint x: 334, endPoint y: 40, distance: 10.2
click at [334, 40] on div "يدوي" at bounding box center [331, 45] width 108 height 15
click at [311, 40] on button "button" at bounding box center [304, 44] width 13 height 13
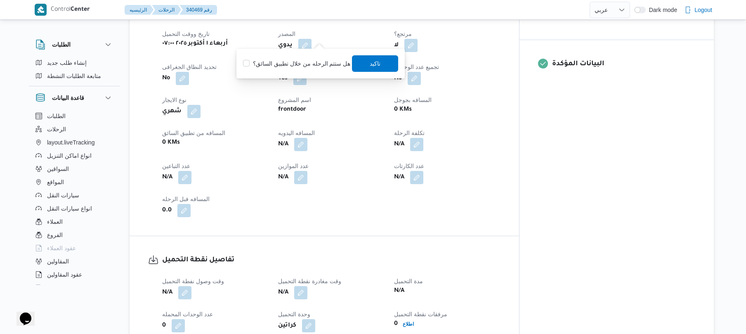
click at [297, 61] on label "هل ستتم الرحله من خلال تطبيق السائق؟" at bounding box center [296, 64] width 107 height 10
checkbox input "true"
click at [370, 64] on span "تاكيد" at bounding box center [375, 63] width 11 height 10
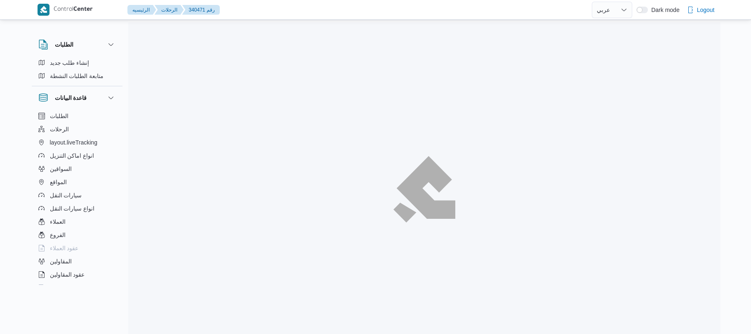
select select "ar"
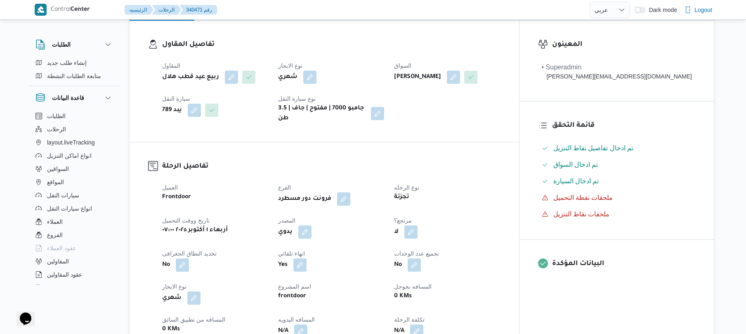
scroll to position [220, 0]
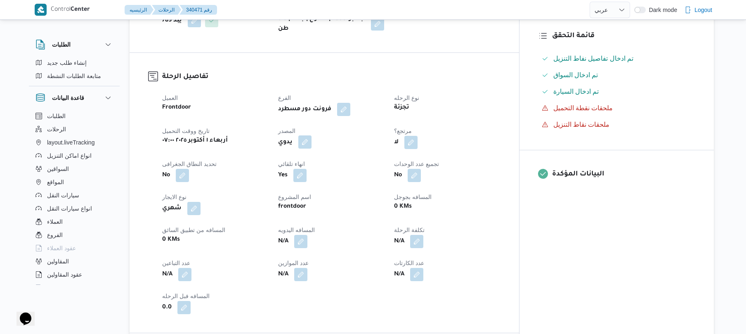
click at [311, 135] on button "button" at bounding box center [304, 141] width 13 height 13
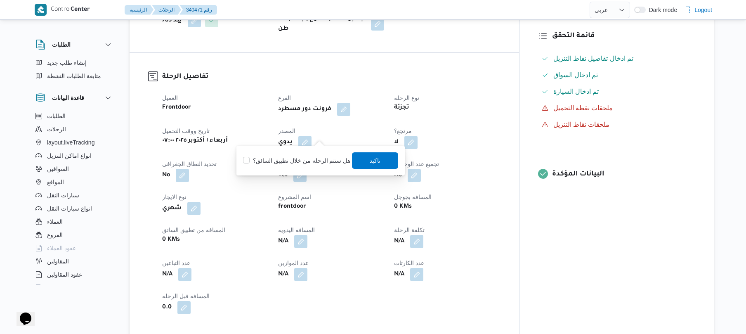
click at [286, 164] on label "هل ستتم الرحله من خلال تطبيق السائق؟" at bounding box center [296, 160] width 107 height 10
checkbox input "true"
click at [370, 158] on span "تاكيد" at bounding box center [375, 160] width 11 height 10
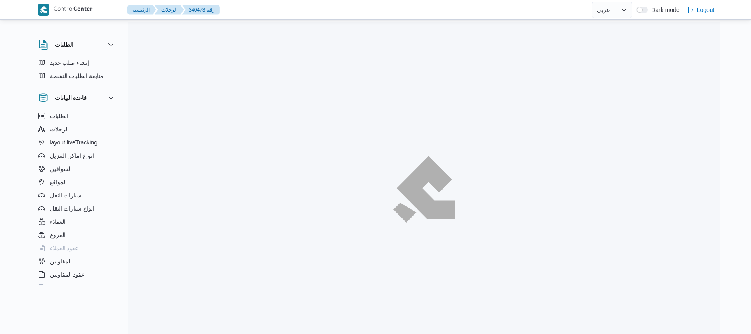
select select "ar"
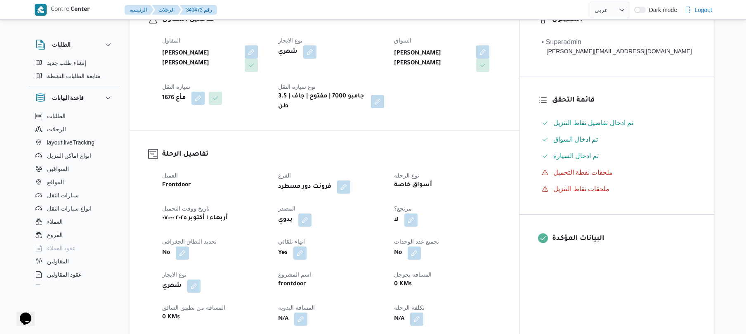
scroll to position [220, 0]
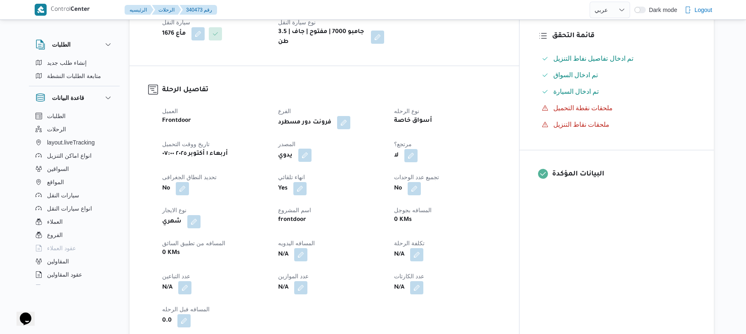
click at [311, 150] on button "button" at bounding box center [304, 154] width 13 height 13
click at [308, 178] on label "هل ستتم الرحله من خلال تطبيق السائق؟" at bounding box center [296, 174] width 107 height 10
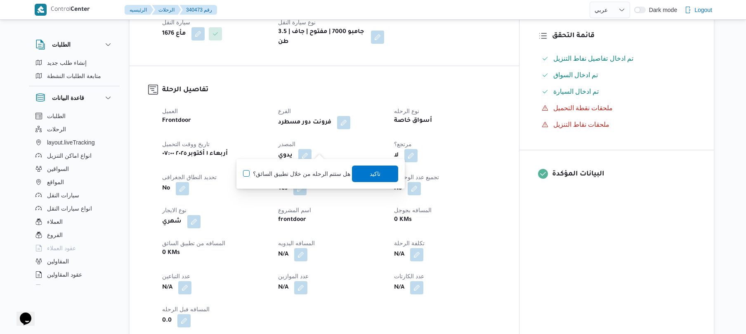
checkbox input "true"
click at [375, 179] on span "تاكيد" at bounding box center [375, 173] width 46 height 16
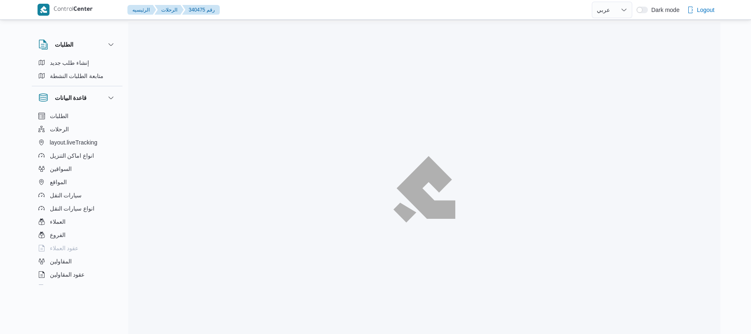
select select "ar"
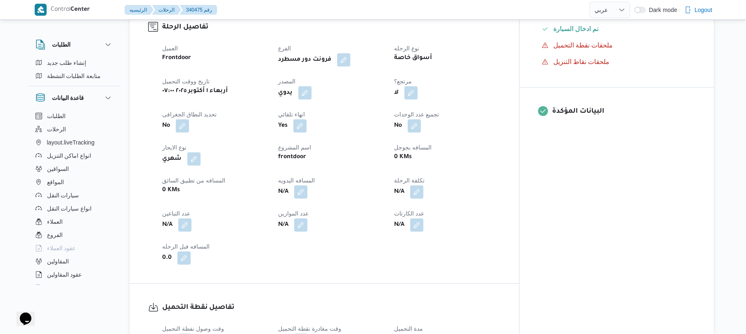
scroll to position [286, 0]
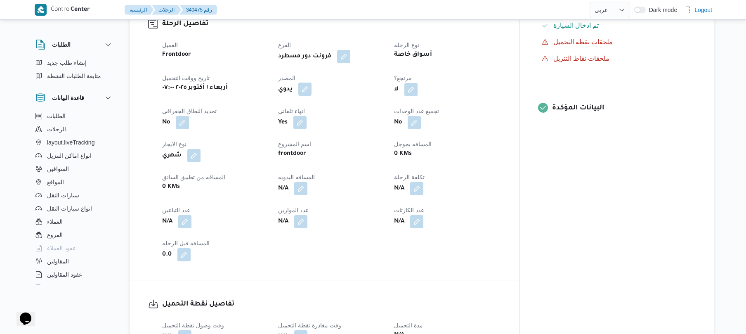
click at [311, 82] on button "button" at bounding box center [304, 88] width 13 height 13
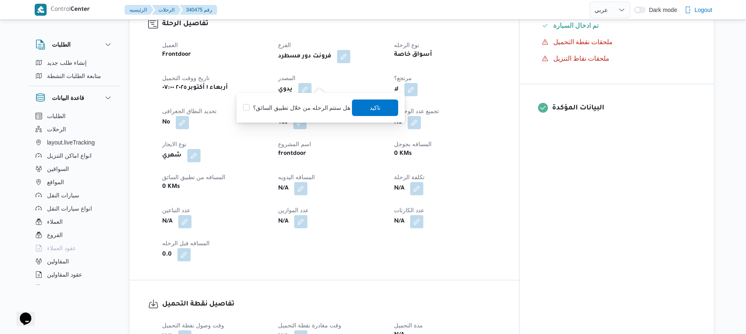
click at [306, 105] on label "هل ستتم الرحله من خلال تطبيق السائق؟" at bounding box center [296, 108] width 107 height 10
checkbox input "true"
click at [375, 106] on span "تاكيد" at bounding box center [375, 107] width 11 height 10
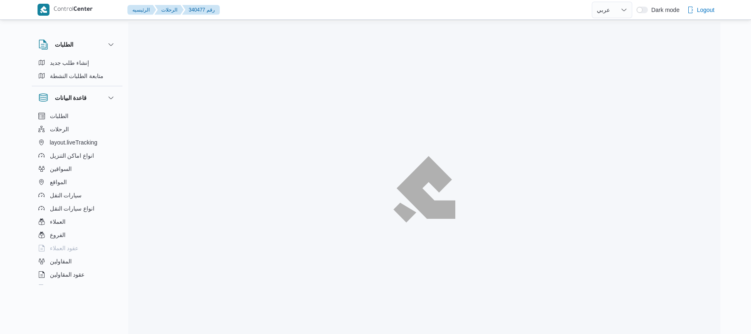
select select "ar"
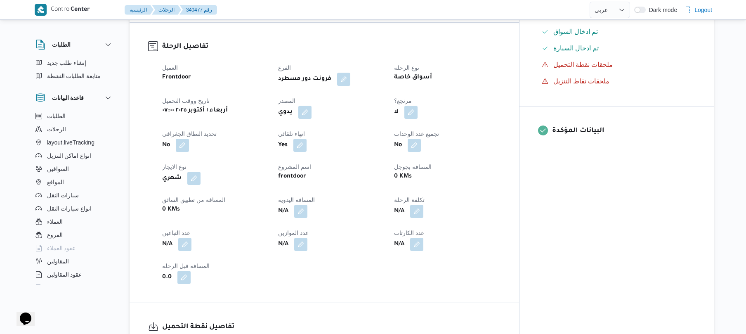
scroll to position [264, 0]
click at [311, 104] on button "button" at bounding box center [304, 110] width 13 height 13
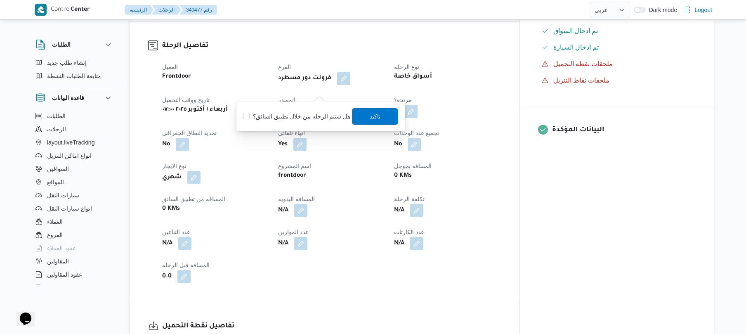
click at [311, 111] on label "هل ستتم الرحله من خلال تطبيق السائق؟" at bounding box center [296, 116] width 107 height 10
checkbox input "true"
click at [374, 111] on span "تاكيد" at bounding box center [375, 116] width 46 height 16
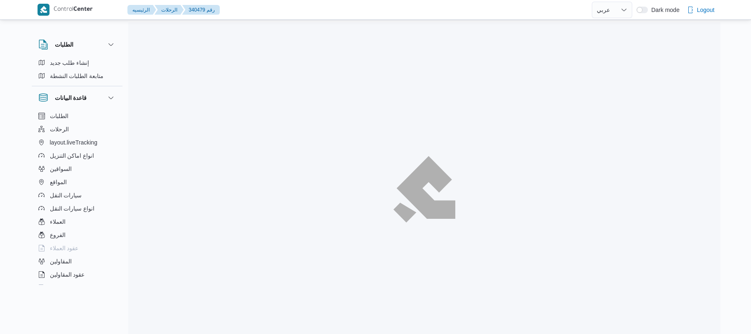
select select "ar"
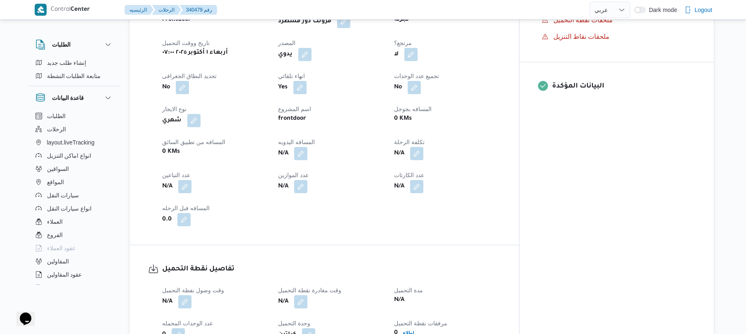
scroll to position [330, 0]
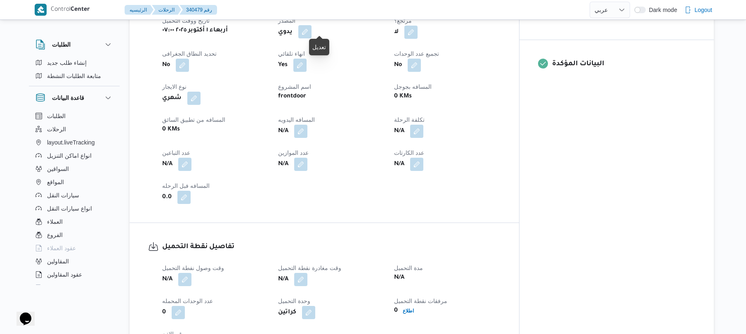
click at [311, 25] on button "button" at bounding box center [304, 31] width 13 height 13
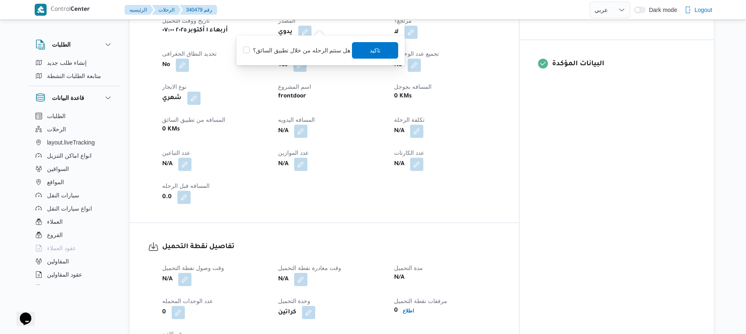
click at [307, 45] on div "هل ستتم الرحله من خلال تطبيق السائق؟ [GEOGRAPHIC_DATA]" at bounding box center [320, 50] width 157 height 18
click at [312, 49] on label "هل ستتم الرحله من خلال تطبيق السائق؟" at bounding box center [296, 50] width 107 height 10
checkbox input "true"
click at [360, 45] on span "تاكيد" at bounding box center [375, 50] width 46 height 16
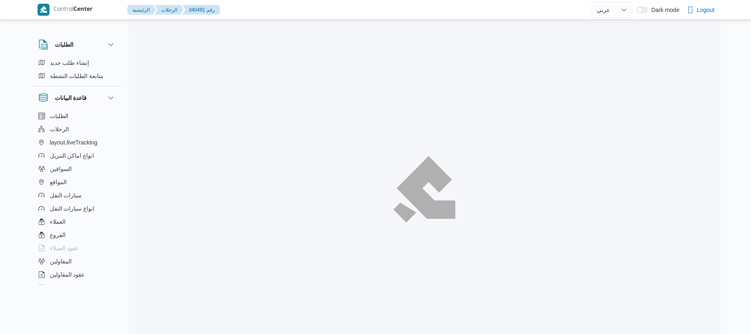
select select "ar"
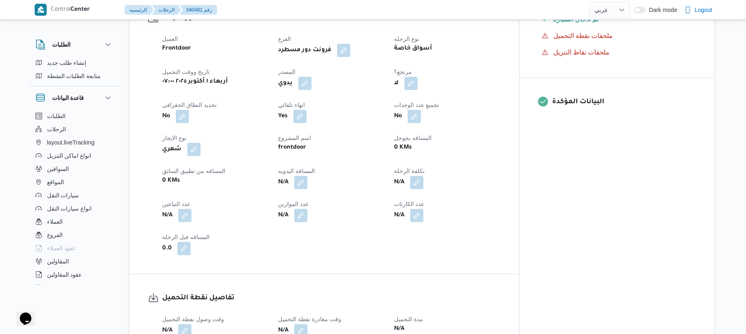
scroll to position [330, 0]
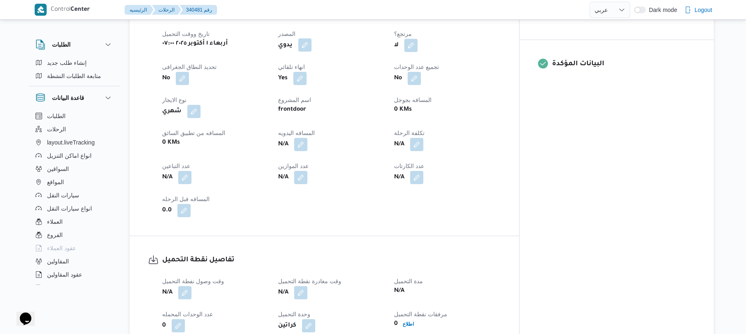
click at [311, 38] on button "button" at bounding box center [304, 44] width 13 height 13
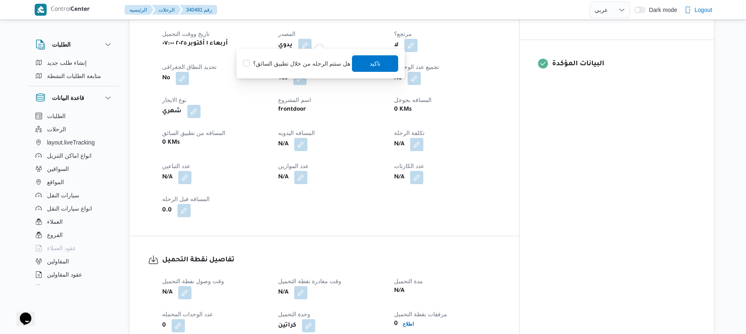
click at [309, 61] on label "هل ستتم الرحله من خلال تطبيق السائق؟" at bounding box center [296, 64] width 107 height 10
checkbox input "true"
click at [364, 61] on span "تاكيد" at bounding box center [375, 63] width 46 height 16
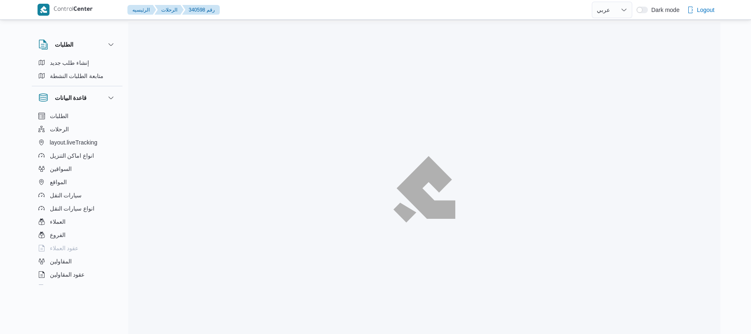
select select "ar"
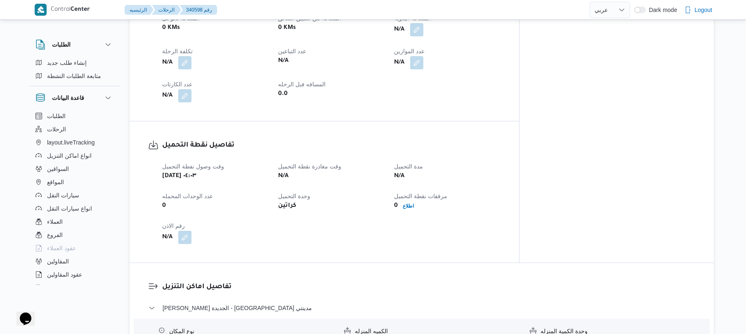
scroll to position [432, 0]
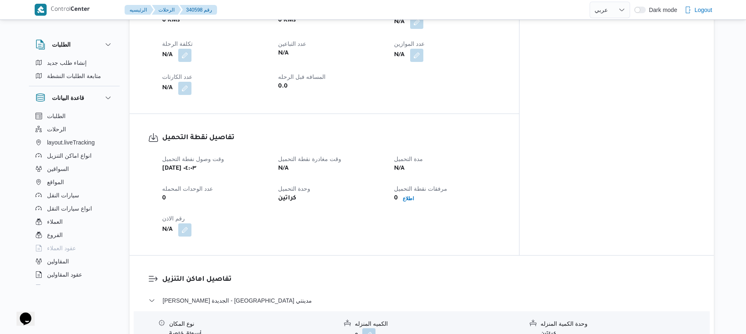
click at [184, 213] on dt "رقم الاذن" at bounding box center [215, 218] width 106 height 10
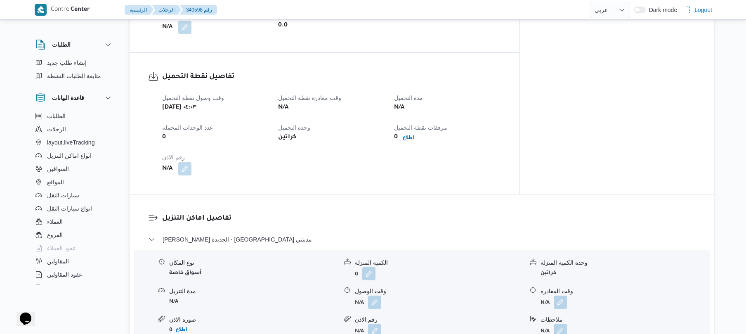
scroll to position [472, 0]
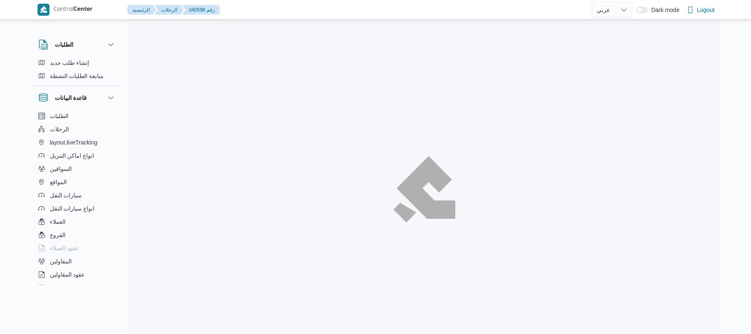
select select "ar"
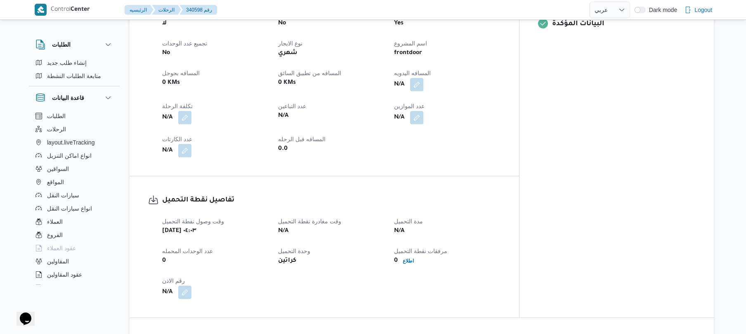
scroll to position [374, 0]
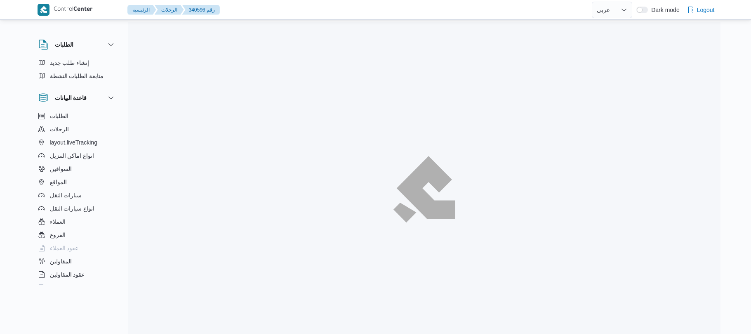
select select "ar"
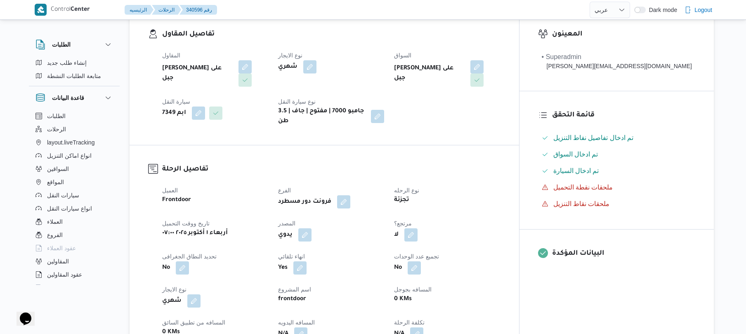
scroll to position [220, 0]
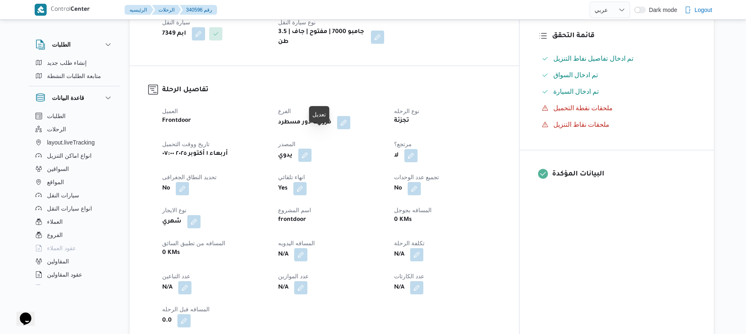
click at [311, 148] on button "button" at bounding box center [304, 154] width 13 height 13
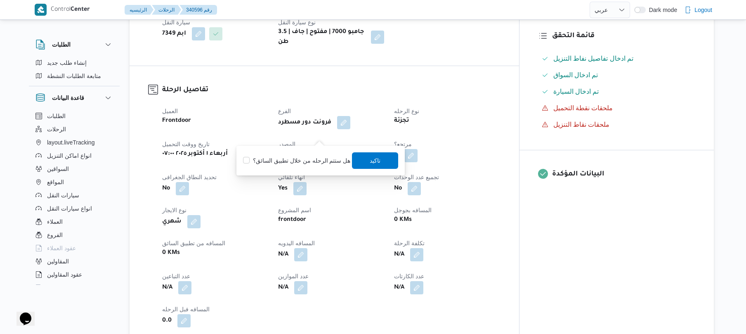
click at [294, 154] on div "هل ستتم الرحله من خلال تطبيق السائق؟ [GEOGRAPHIC_DATA]" at bounding box center [320, 160] width 157 height 18
click at [326, 157] on label "هل ستتم الرحله من خلال تطبيق السائق؟" at bounding box center [296, 160] width 107 height 10
checkbox input "true"
click at [363, 160] on span "تاكيد" at bounding box center [375, 160] width 46 height 16
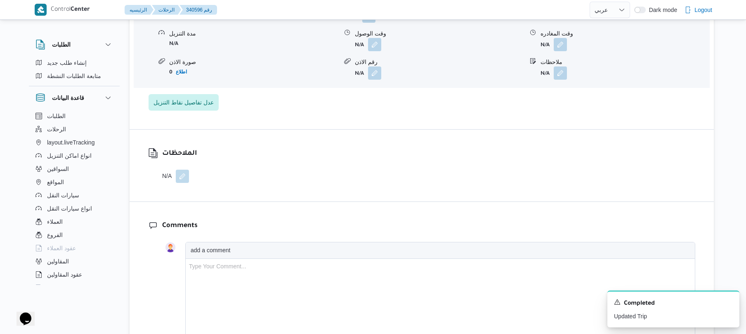
scroll to position [0, 0]
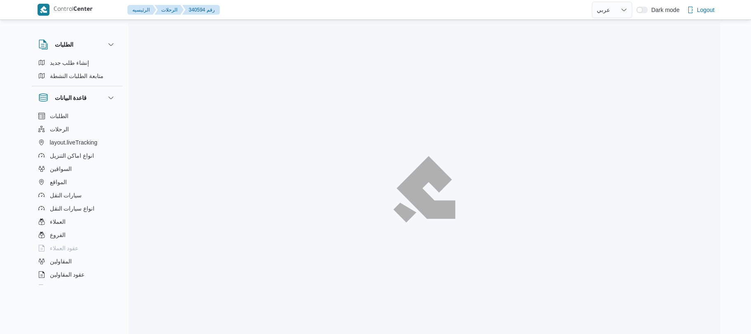
select select "ar"
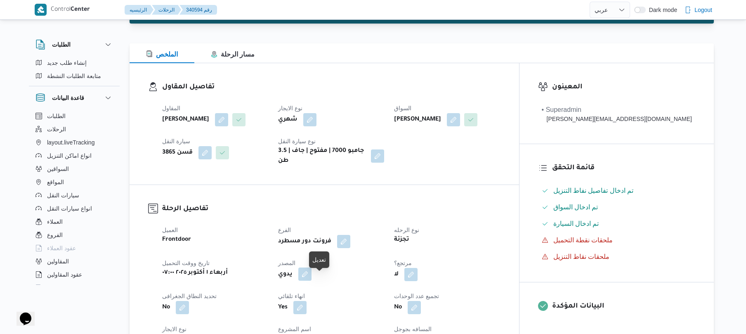
click at [311, 278] on button "button" at bounding box center [304, 273] width 13 height 13
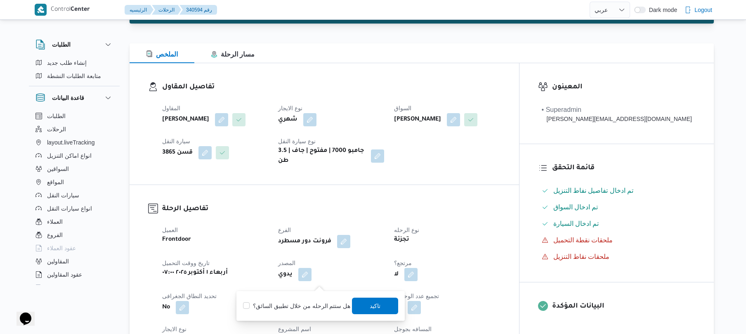
click at [285, 303] on label "هل ستتم الرحله من خلال تطبيق السائق؟" at bounding box center [296, 306] width 107 height 10
checkbox input "true"
click at [363, 305] on span "تاكيد" at bounding box center [375, 305] width 46 height 16
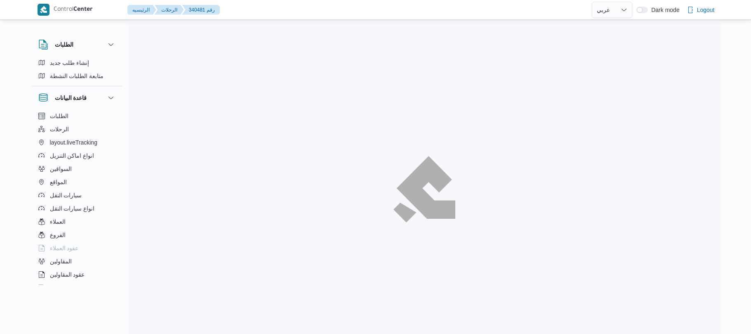
select select "ar"
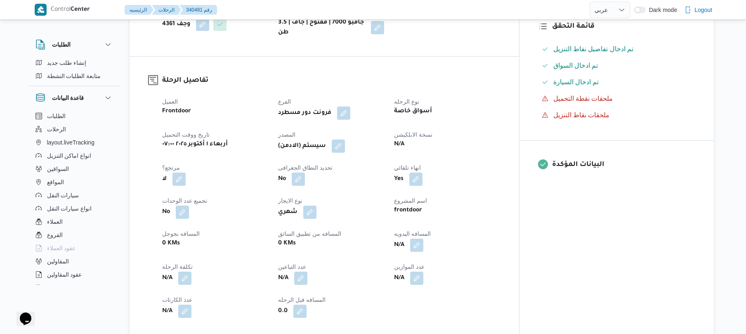
scroll to position [242, 0]
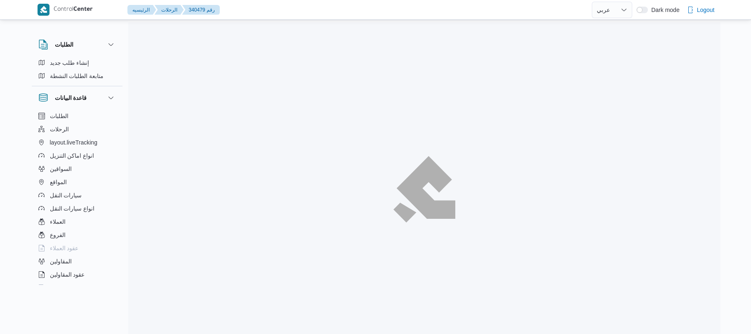
select select "ar"
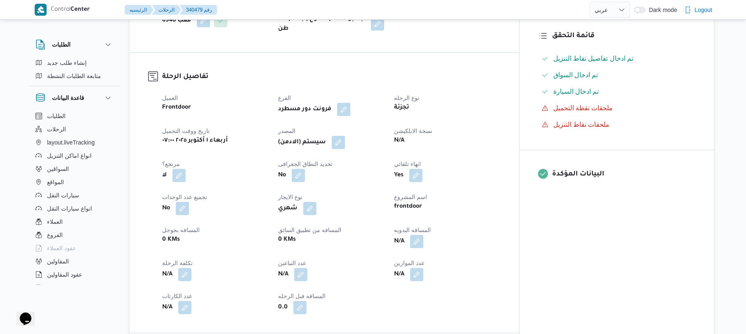
scroll to position [198, 0]
